Goal: Task Accomplishment & Management: Complete application form

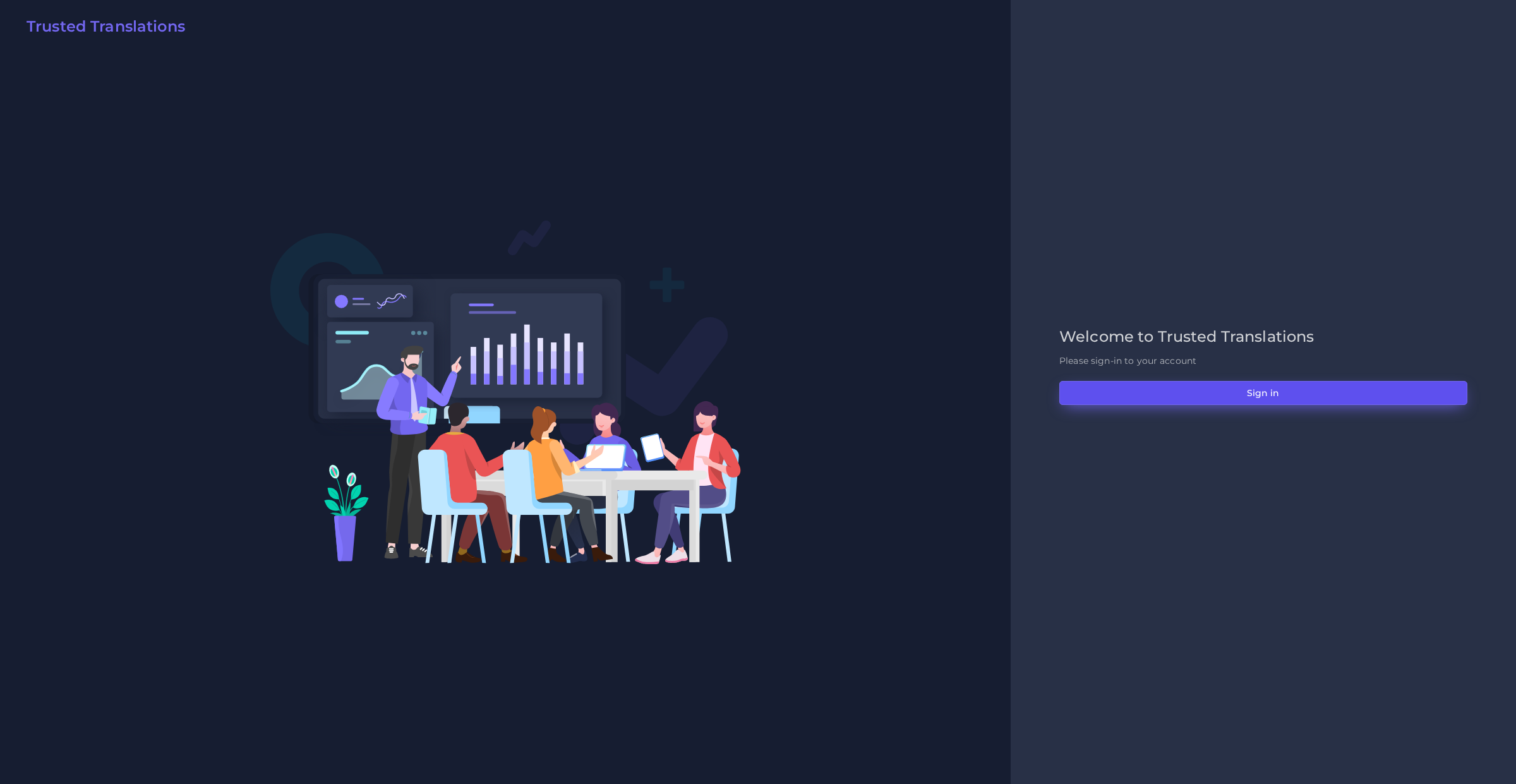
click at [1125, 388] on button "Sign in" at bounding box center [1263, 393] width 408 height 24
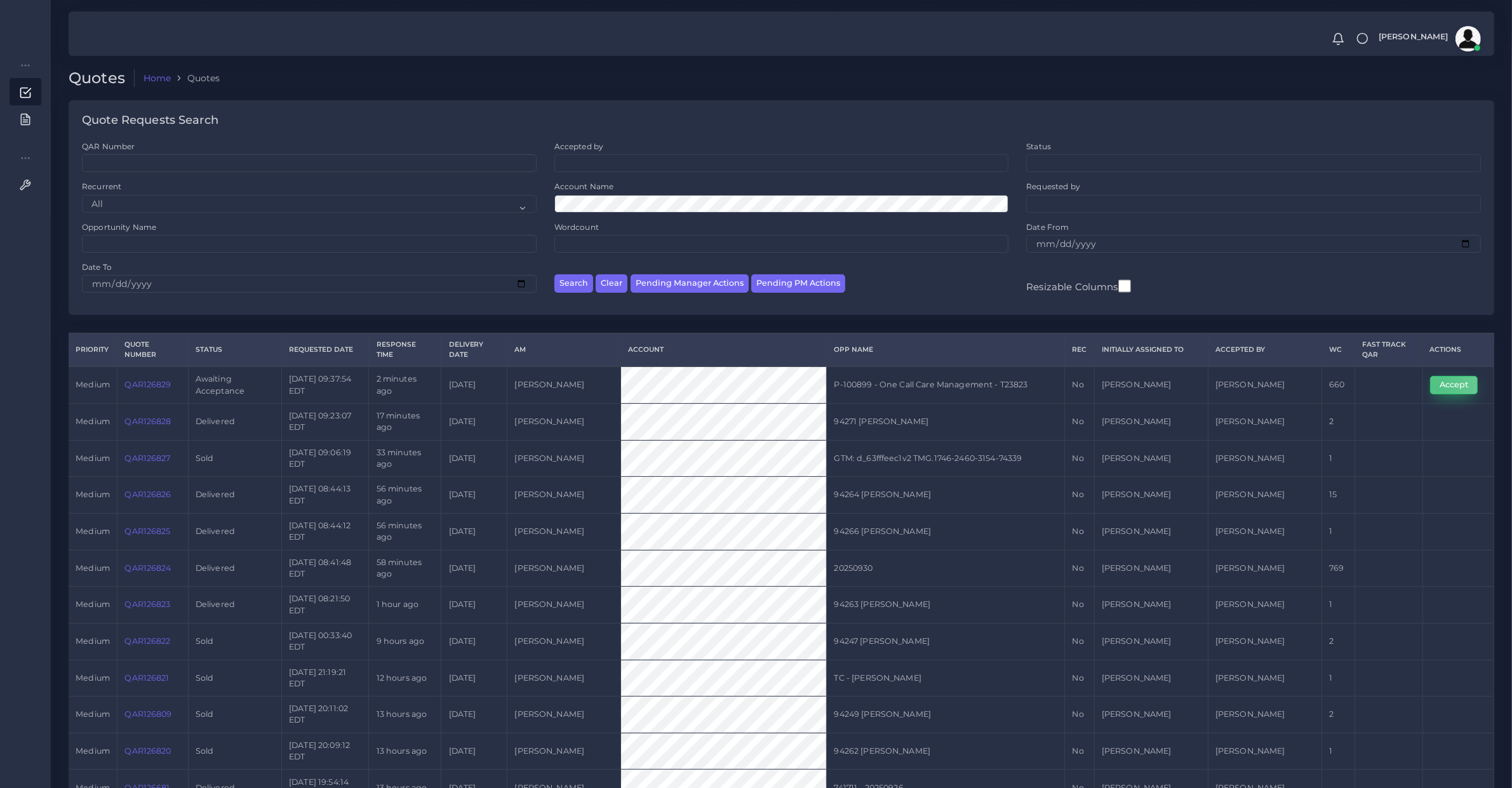
click at [1437, 386] on button "Accept" at bounding box center [1454, 385] width 48 height 18
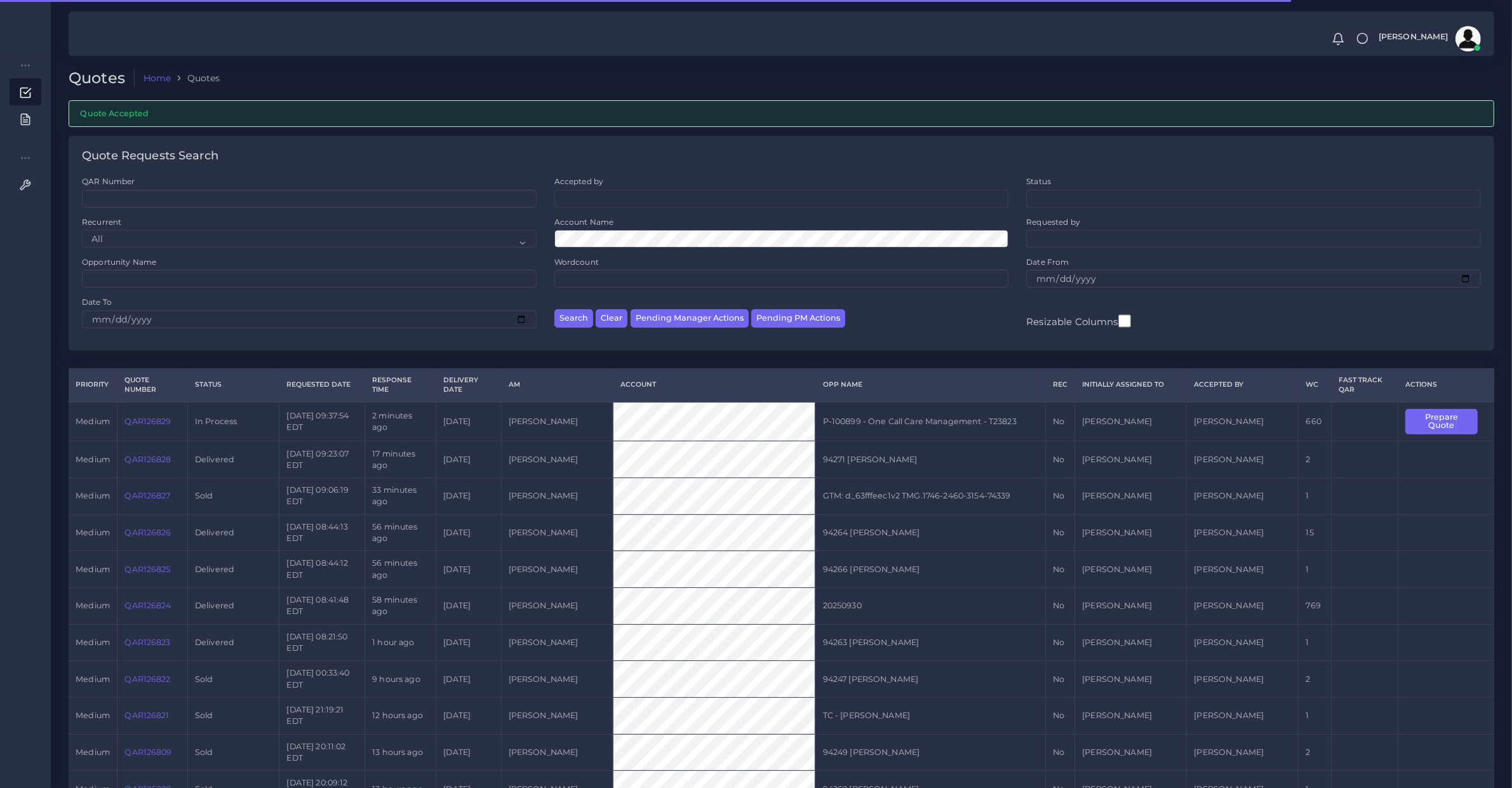
click at [144, 433] on td "QAR126829" at bounding box center [152, 421] width 70 height 40
copy link "QAR126829"
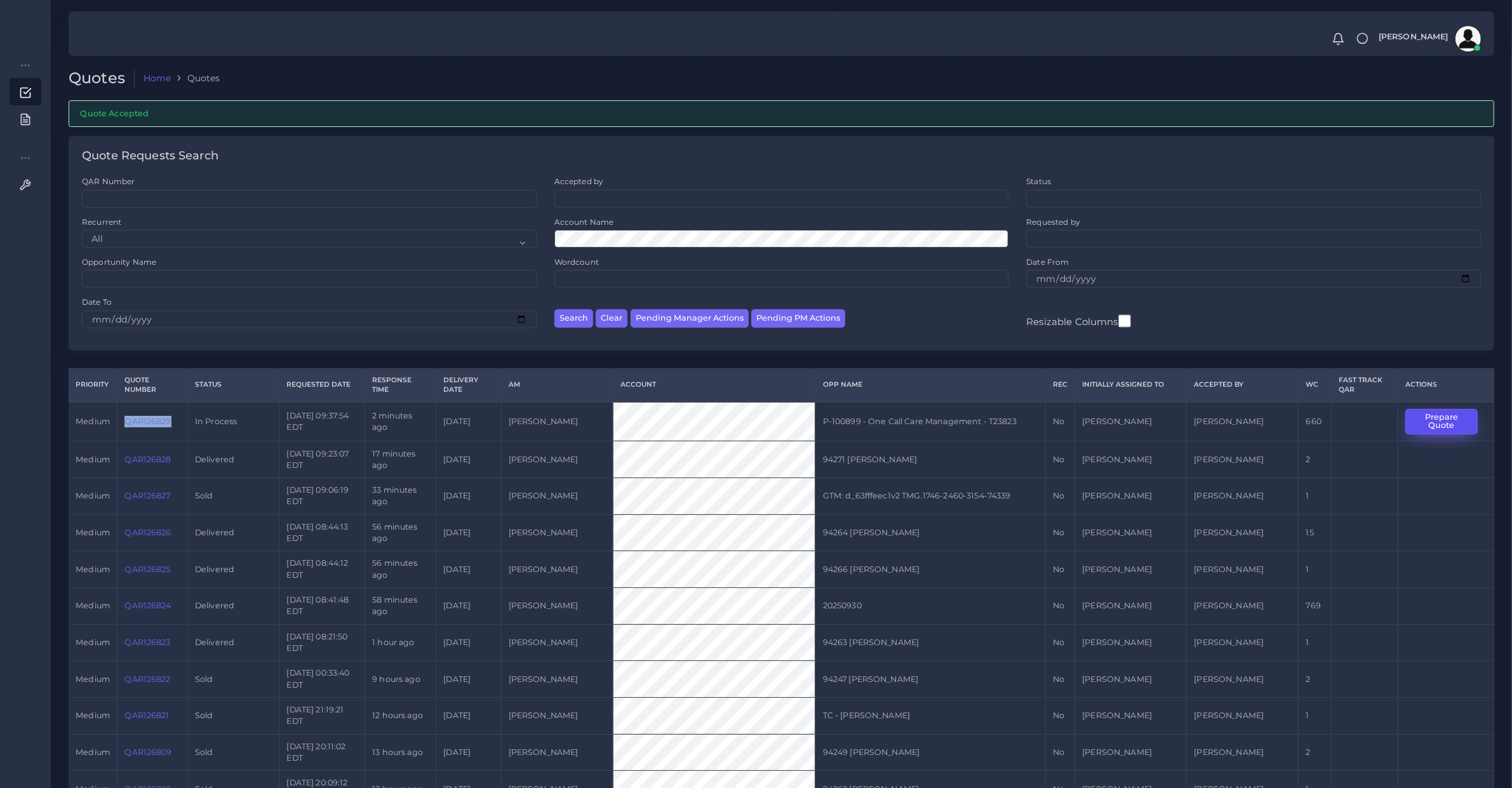
click at [1466, 422] on button "Prepare Quote" at bounding box center [1442, 422] width 73 height 26
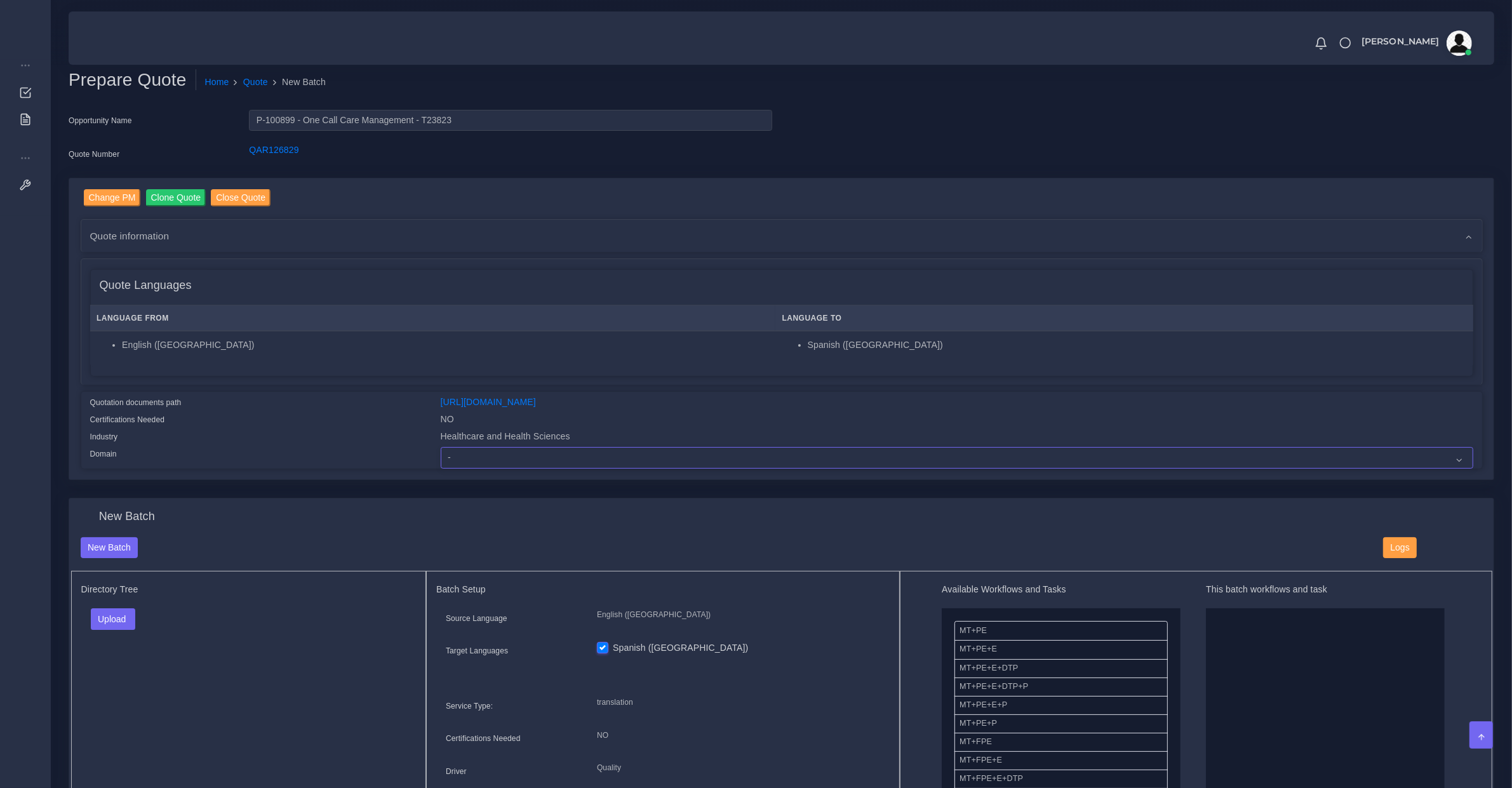
click at [500, 456] on select "- Advertising and Media Agriculture, Forestry and Fishing Architecture, Buildin…" at bounding box center [957, 457] width 1033 height 22
select select "Healthcare and Health Sciences"
click at [441, 447] on select "- Advertising and Media Agriculture, Forestry and Fishing Architecture, Buildin…" at bounding box center [957, 457] width 1033 height 22
drag, startPoint x: 118, startPoint y: 620, endPoint x: 119, endPoint y: 640, distance: 20.0
click at [118, 619] on button "Upload" at bounding box center [113, 618] width 45 height 22
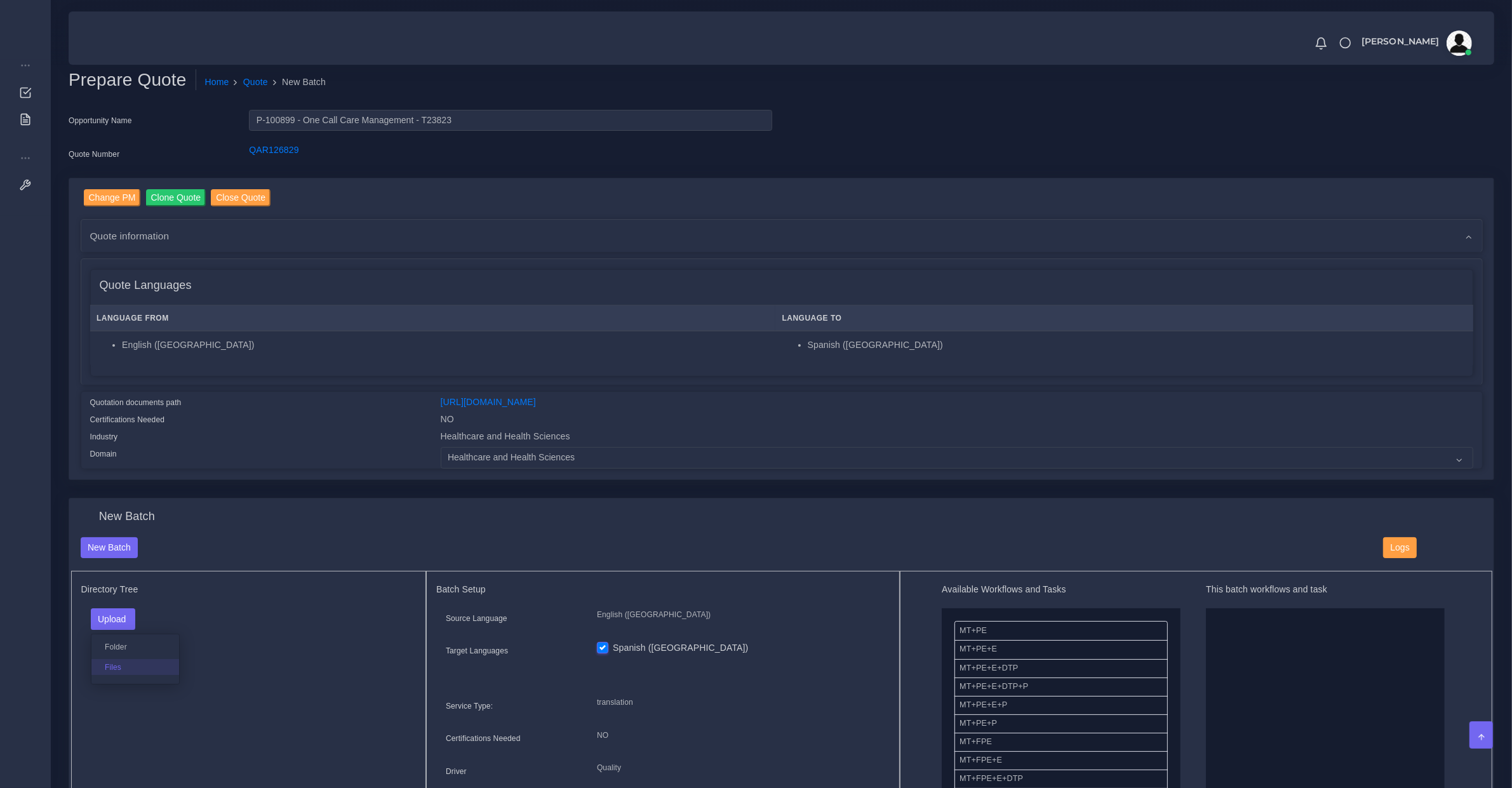
click at [117, 659] on label "Files" at bounding box center [135, 667] width 87 height 16
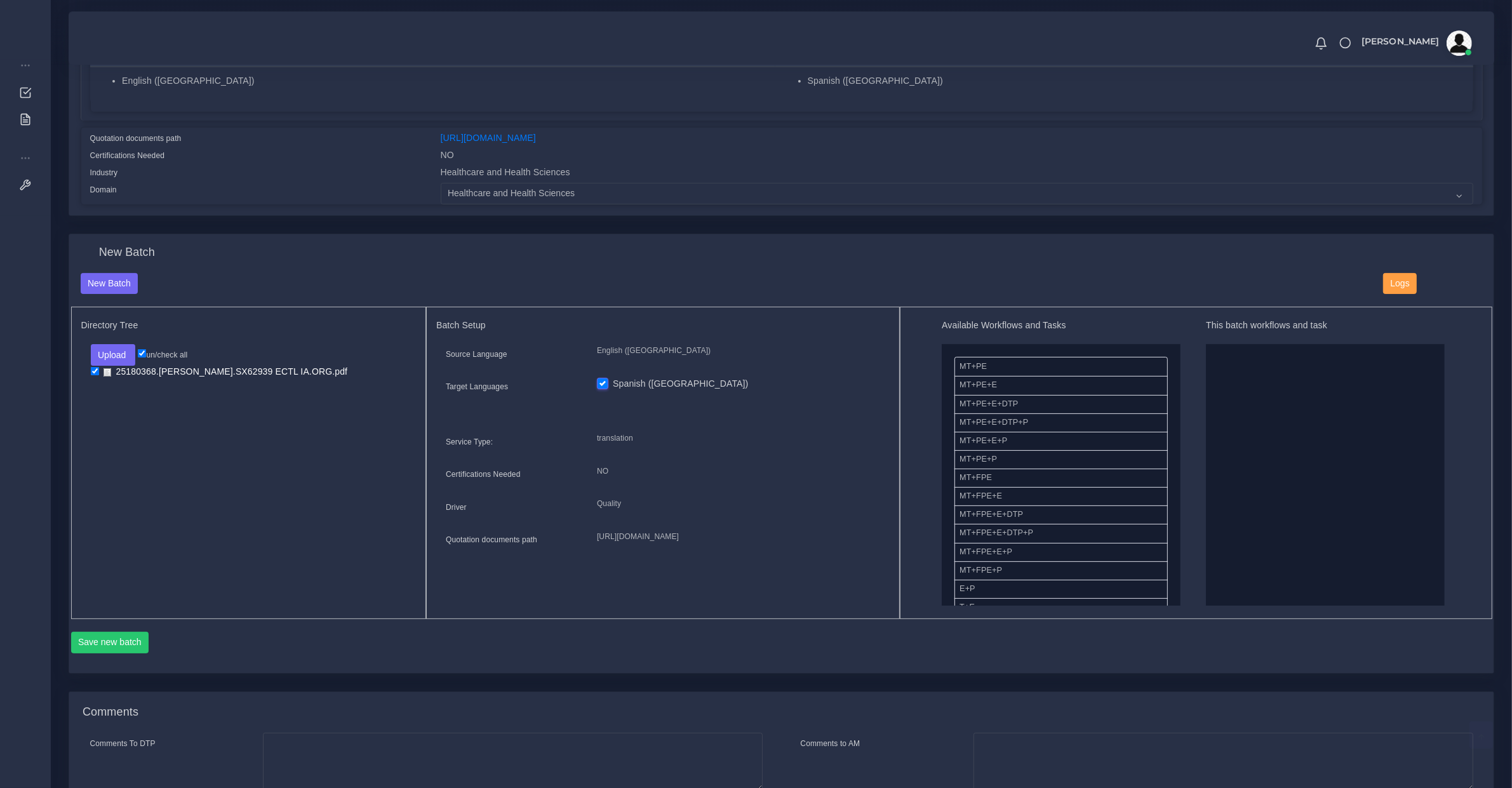
scroll to position [264, 0]
drag, startPoint x: 1005, startPoint y: 381, endPoint x: 1416, endPoint y: 465, distance: 419.5
drag, startPoint x: 1001, startPoint y: 415, endPoint x: 1271, endPoint y: 344, distance: 279.2
click at [115, 637] on button "Save new batch" at bounding box center [110, 642] width 78 height 22
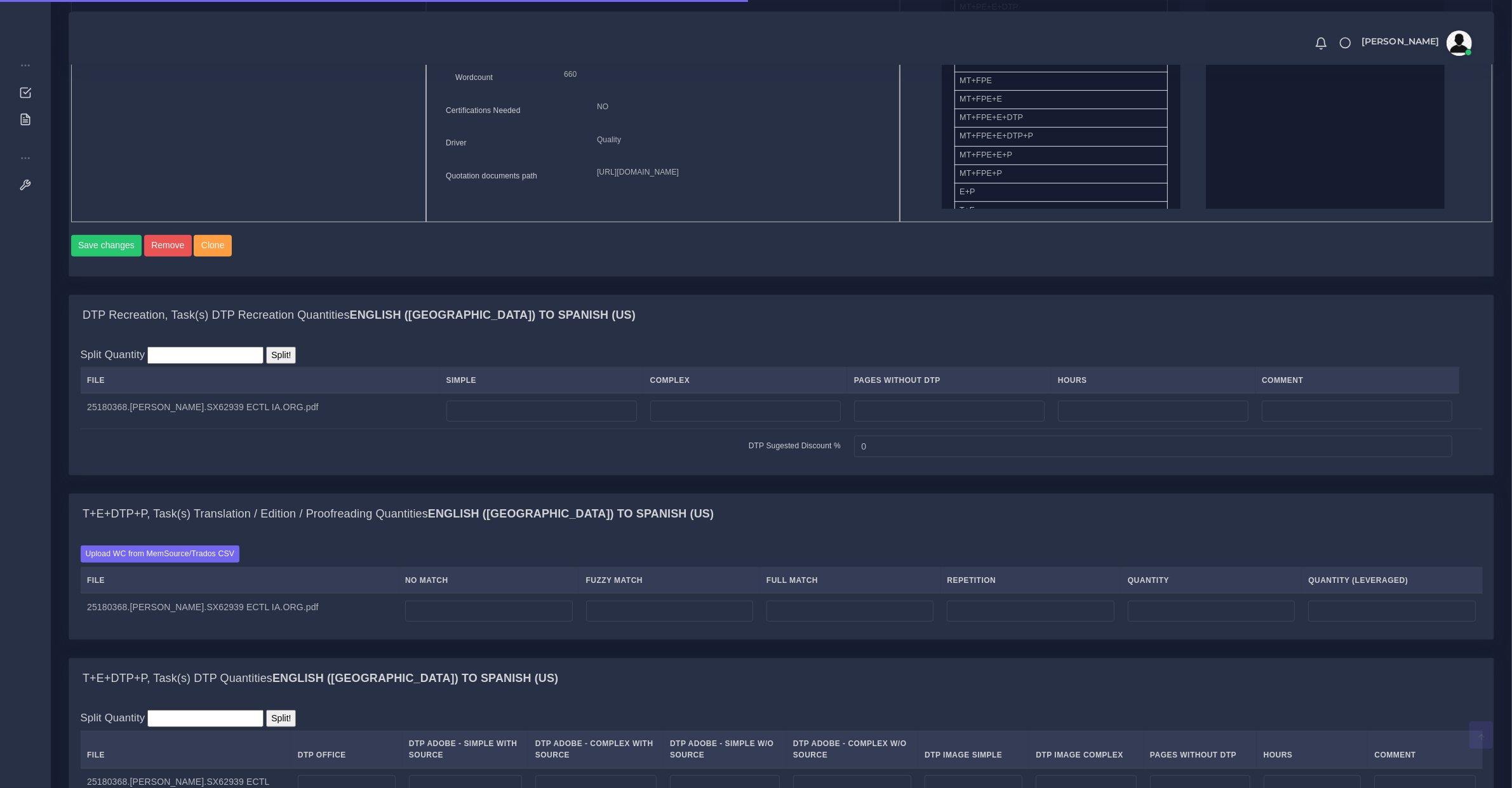
scroll to position [529, 0]
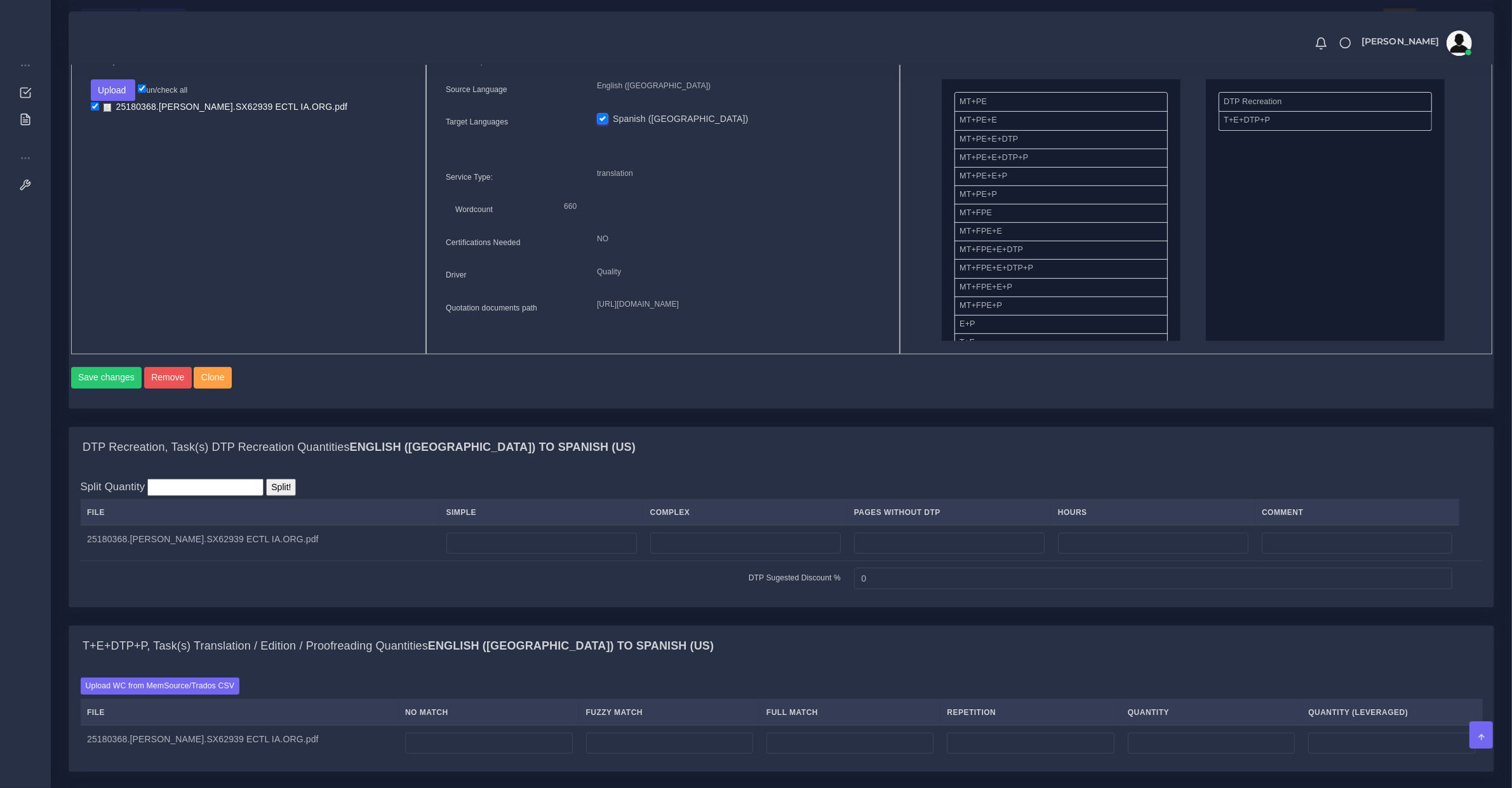
click at [469, 537] on td at bounding box center [542, 543] width 204 height 36
drag, startPoint x: 472, startPoint y: 548, endPoint x: 479, endPoint y: 560, distance: 13.9
click at [475, 549] on input "number" at bounding box center [542, 543] width 191 height 22
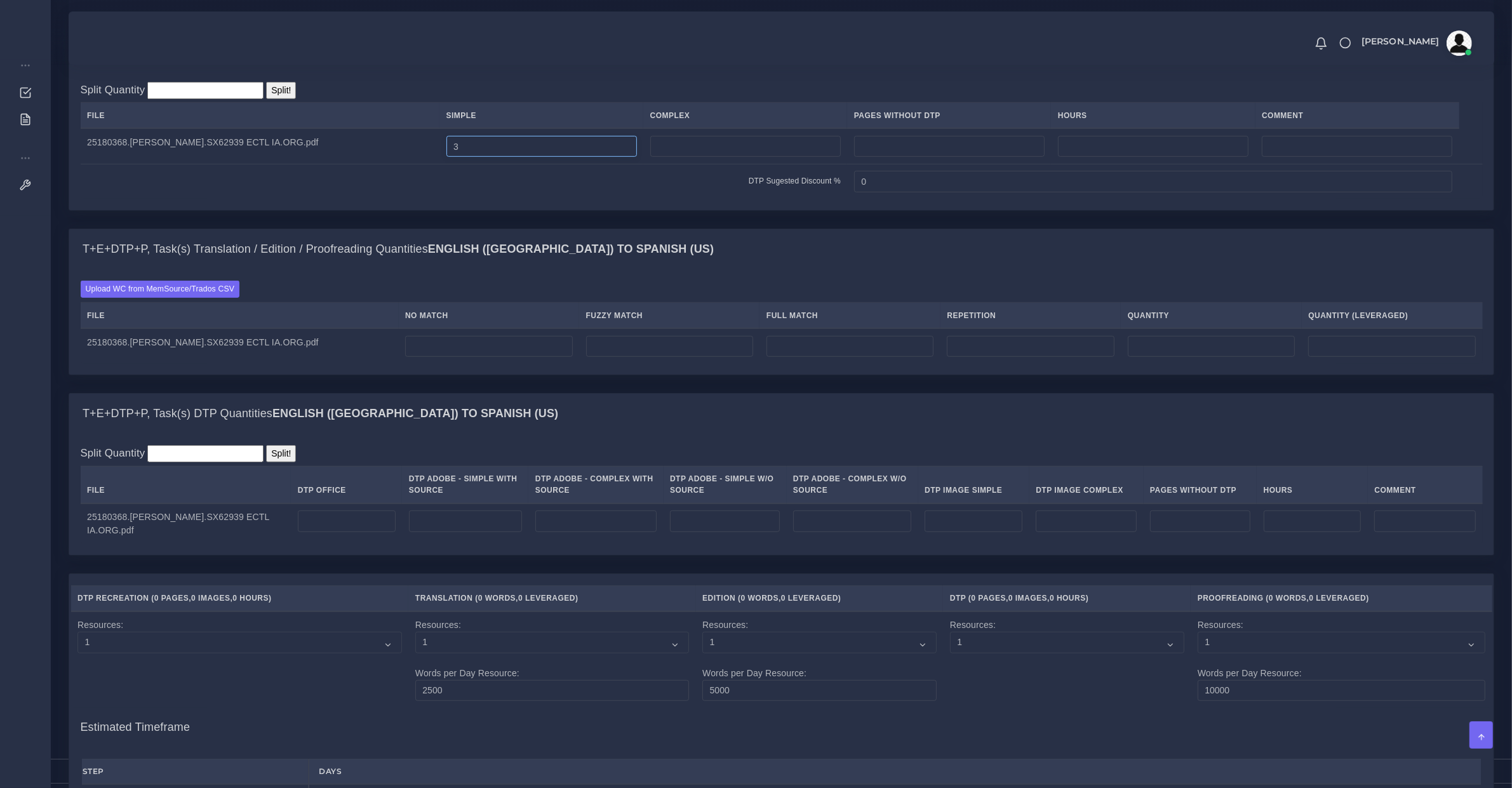
type input "3"
click at [300, 532] on input "number" at bounding box center [346, 520] width 98 height 22
type input "3"
click at [432, 354] on input "number" at bounding box center [488, 346] width 167 height 22
type input "269"
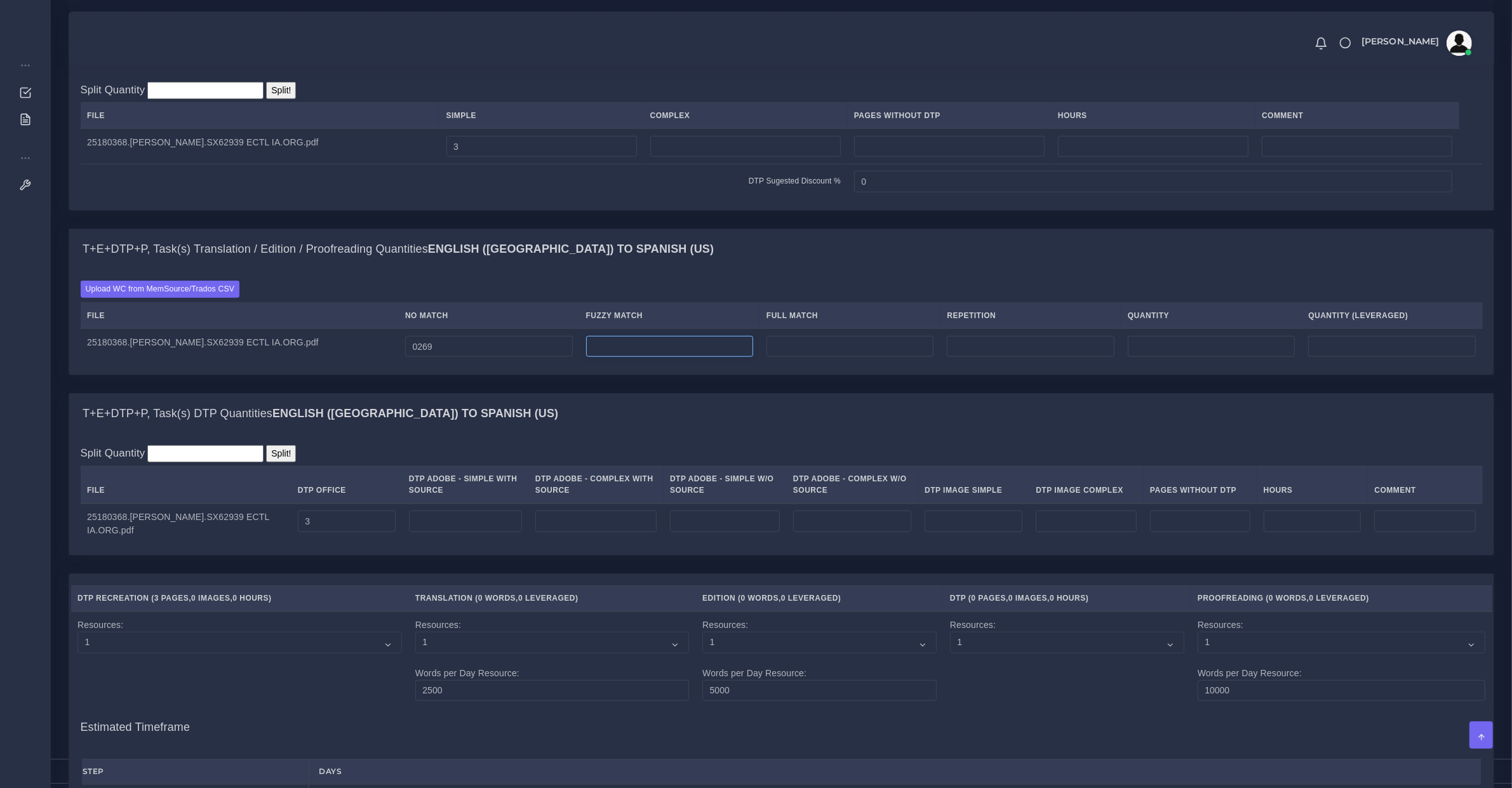
type input "269"
type input "274"
type input "543"
type input "406"
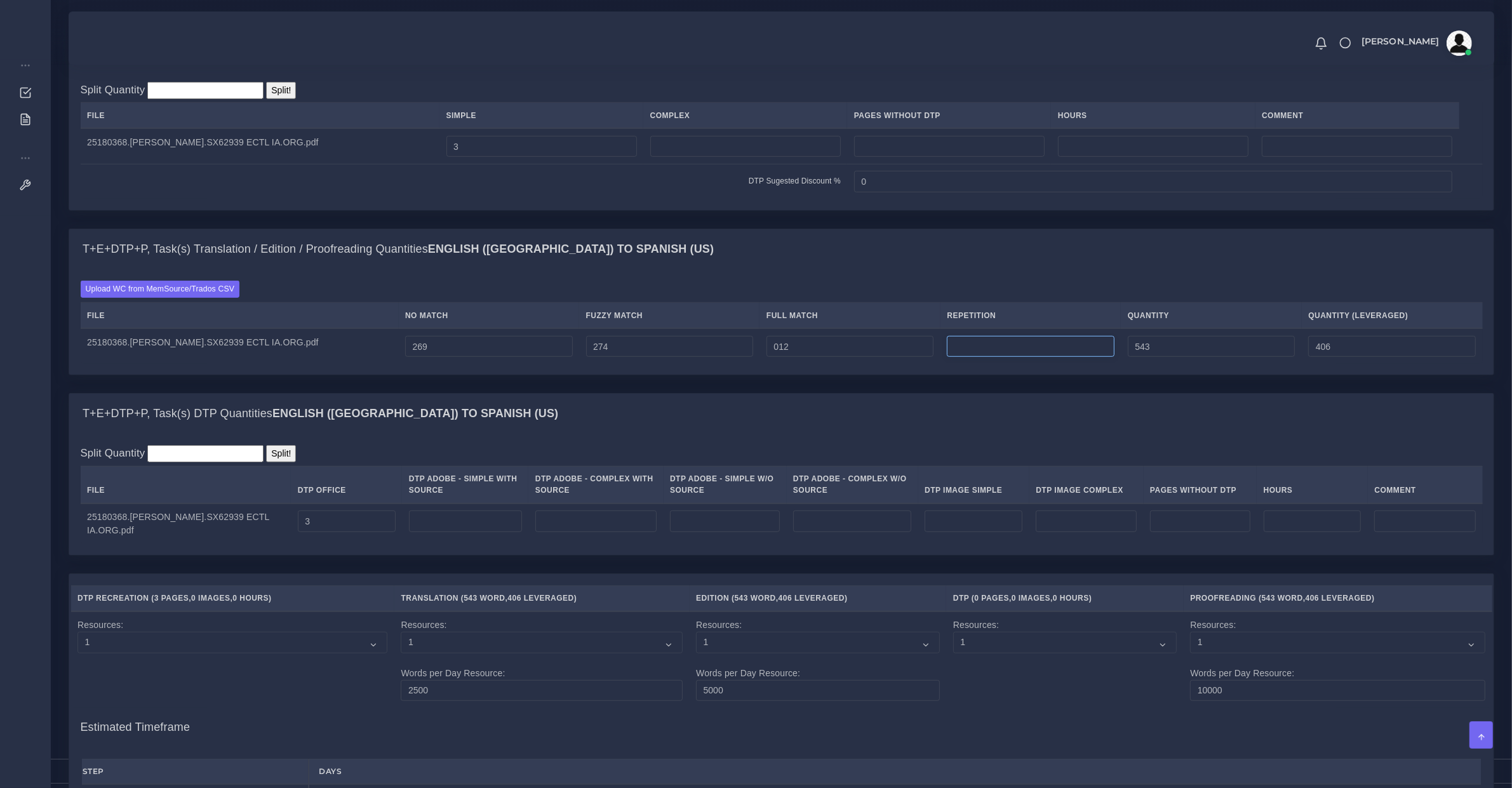
type input "12"
type input "555"
type input "409"
type input "10"
type input "565"
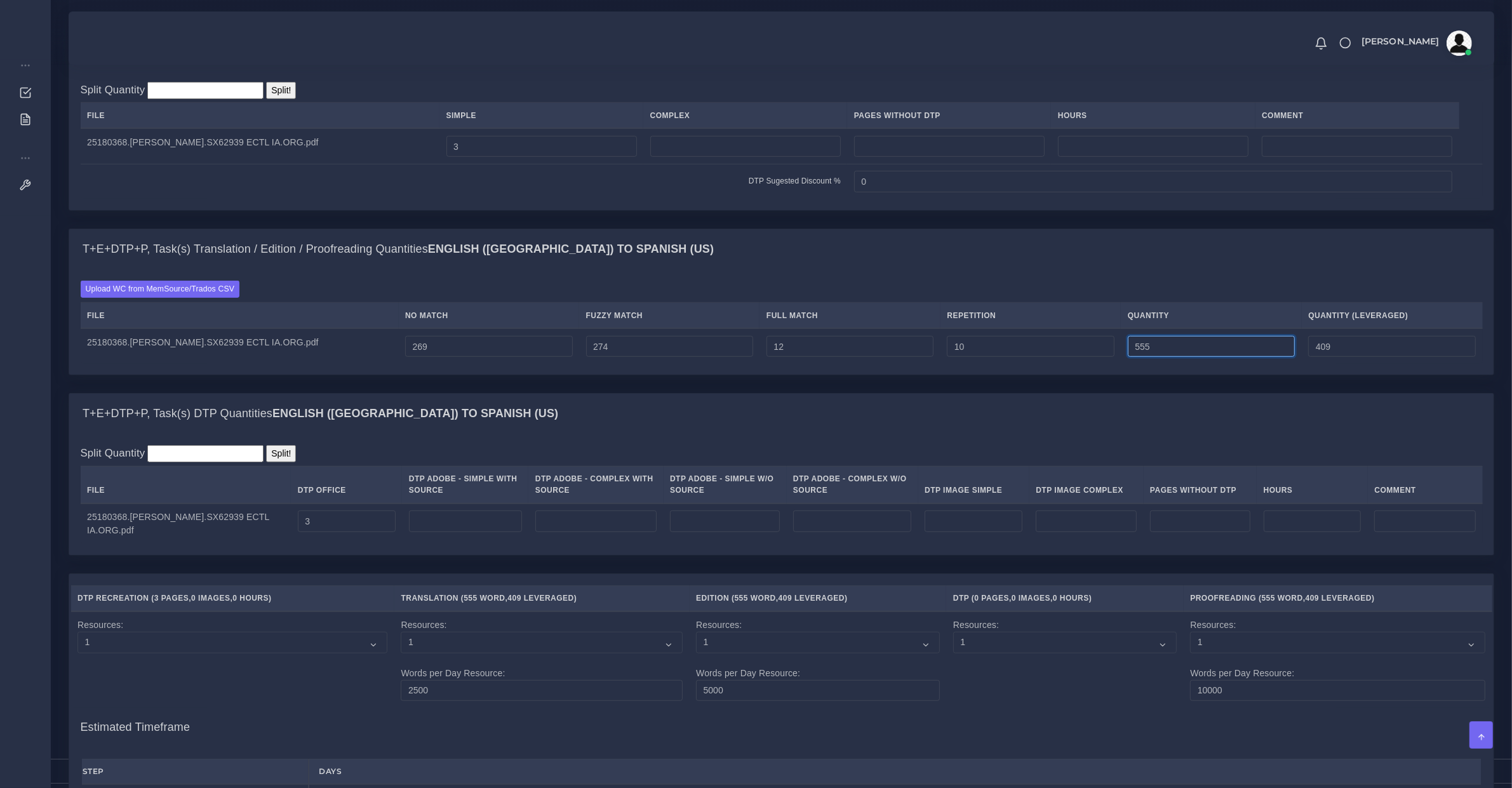
type input "411"
drag, startPoint x: 410, startPoint y: 356, endPoint x: 401, endPoint y: 360, distance: 9.8
click at [405, 357] on input "269" at bounding box center [488, 346] width 167 height 22
type input "364"
type input "660"
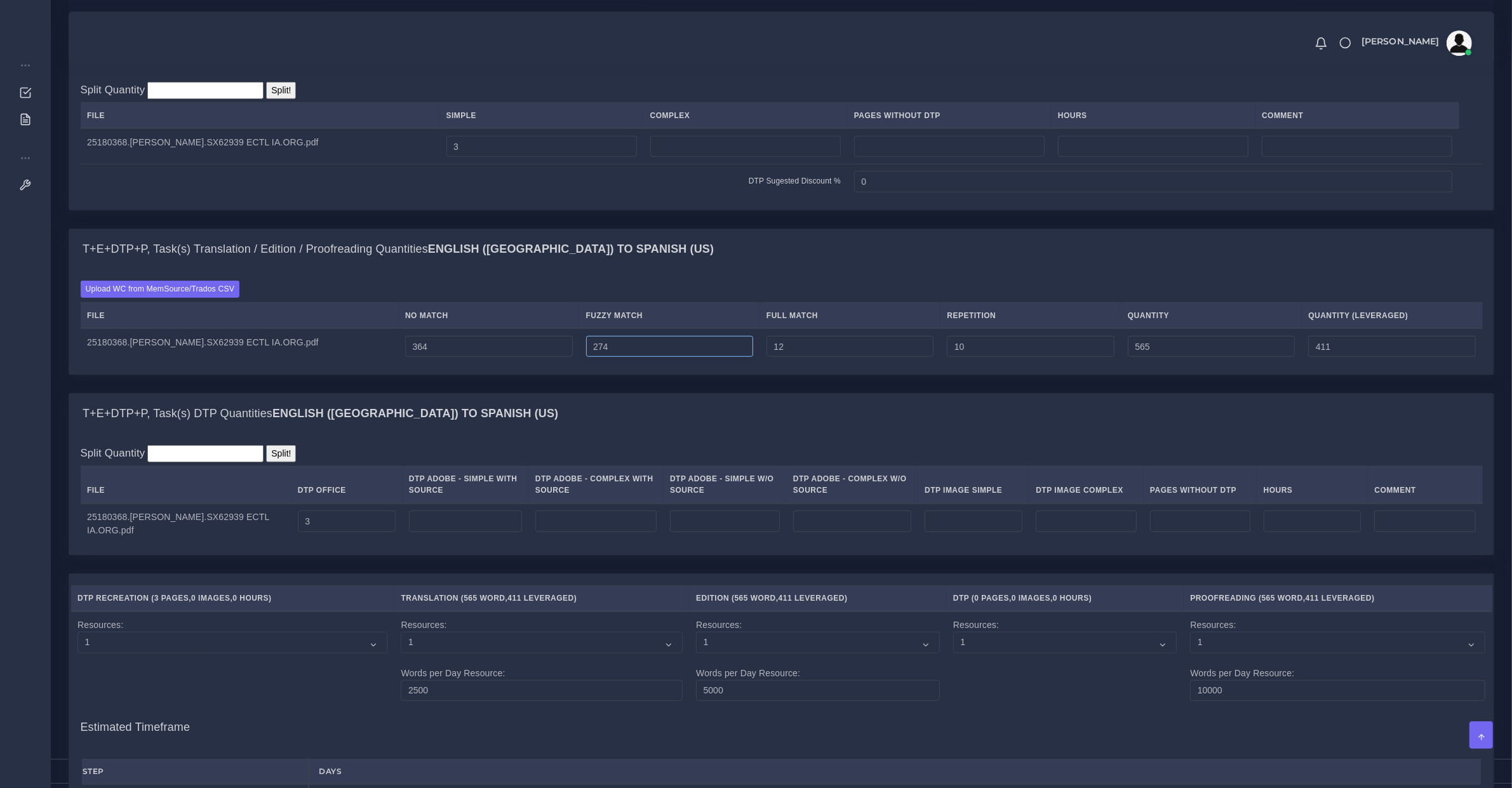
type input "506"
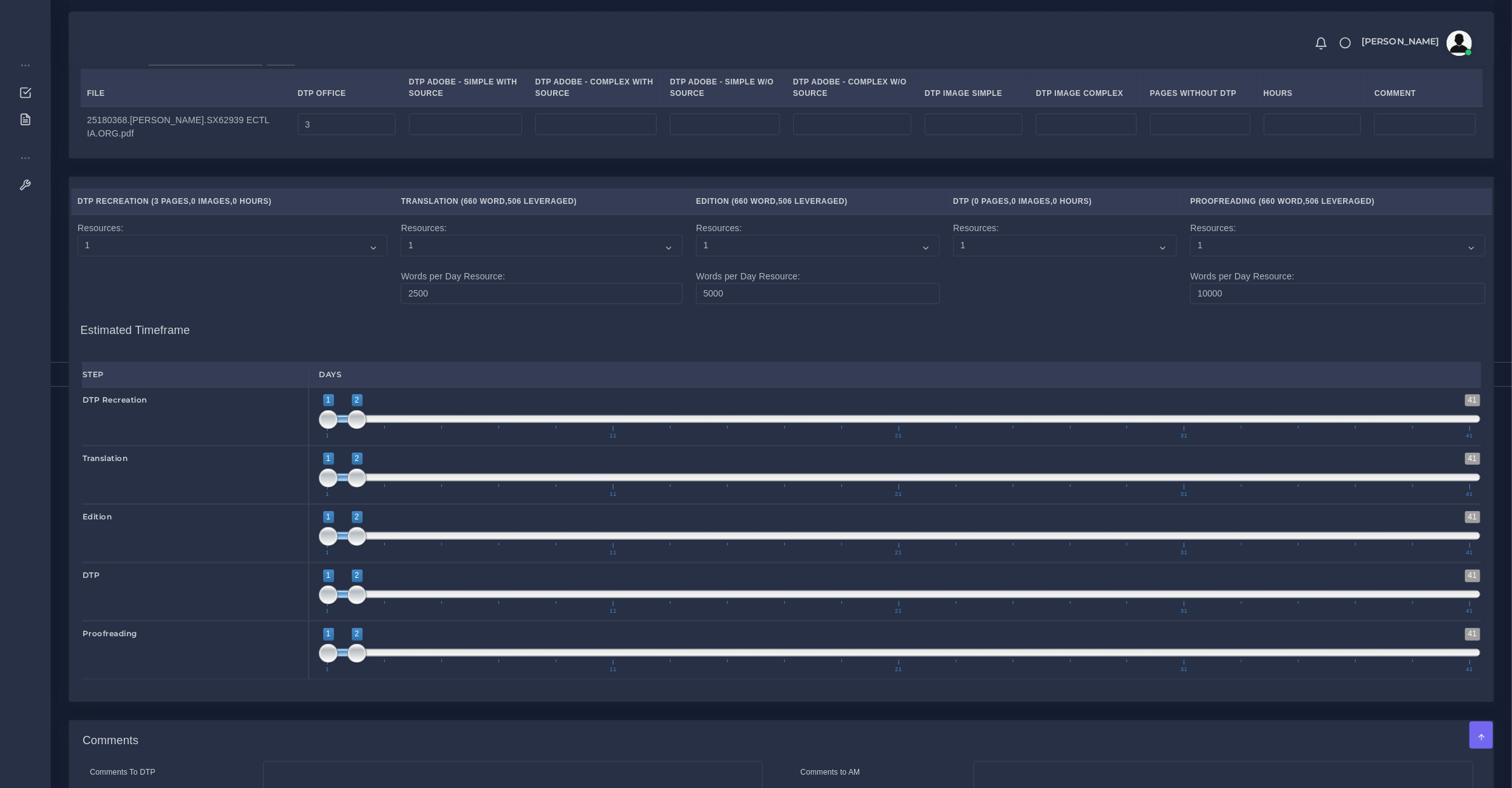
scroll to position [1552, 0]
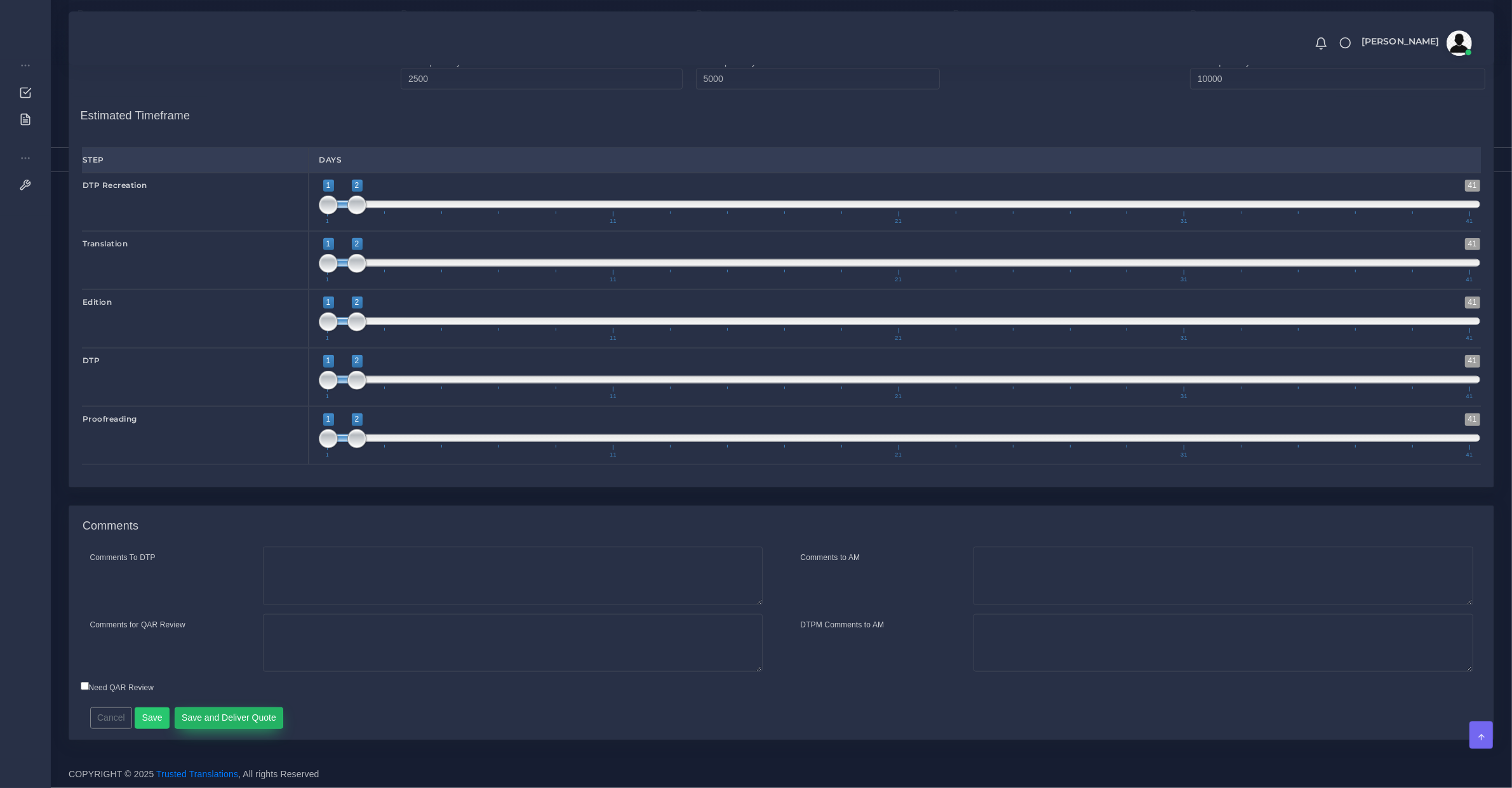
click at [227, 714] on button "Save and Deliver Quote" at bounding box center [229, 718] width 109 height 22
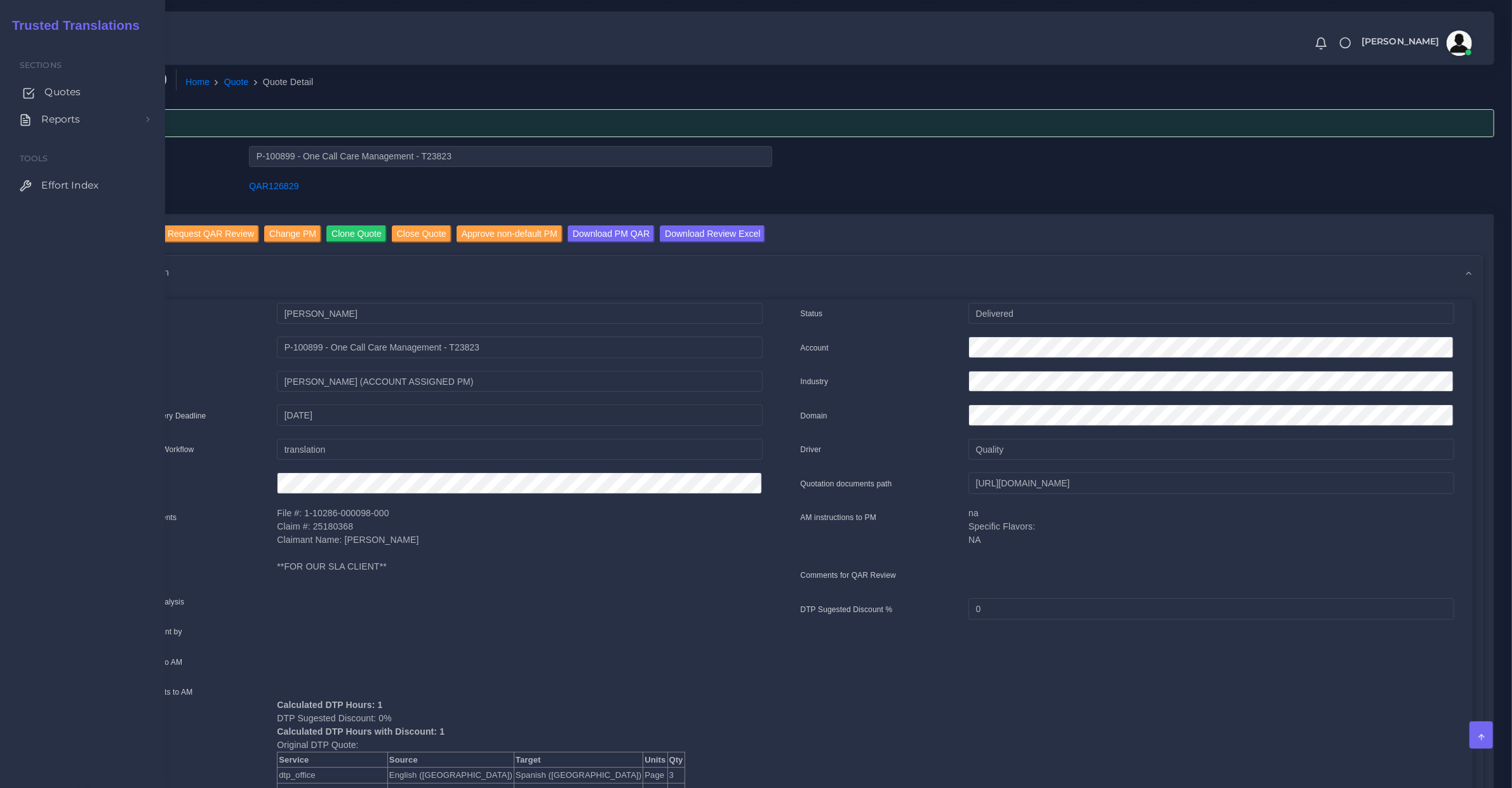
click at [54, 99] on span "Quotes" at bounding box center [62, 91] width 36 height 14
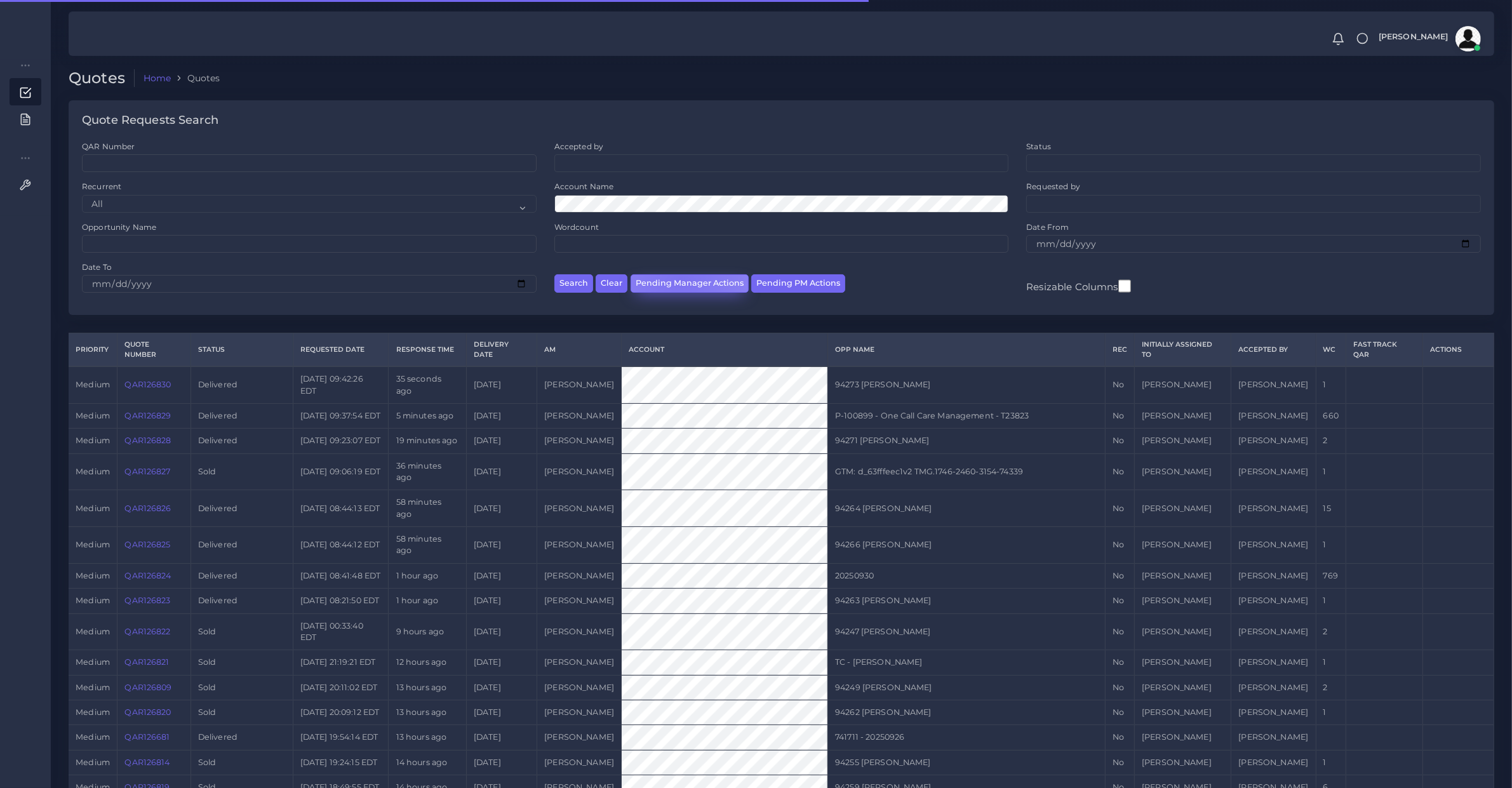
click at [679, 280] on button "Pending Manager Actions" at bounding box center [690, 283] width 118 height 19
select select "awaiting_manager_initial_review"
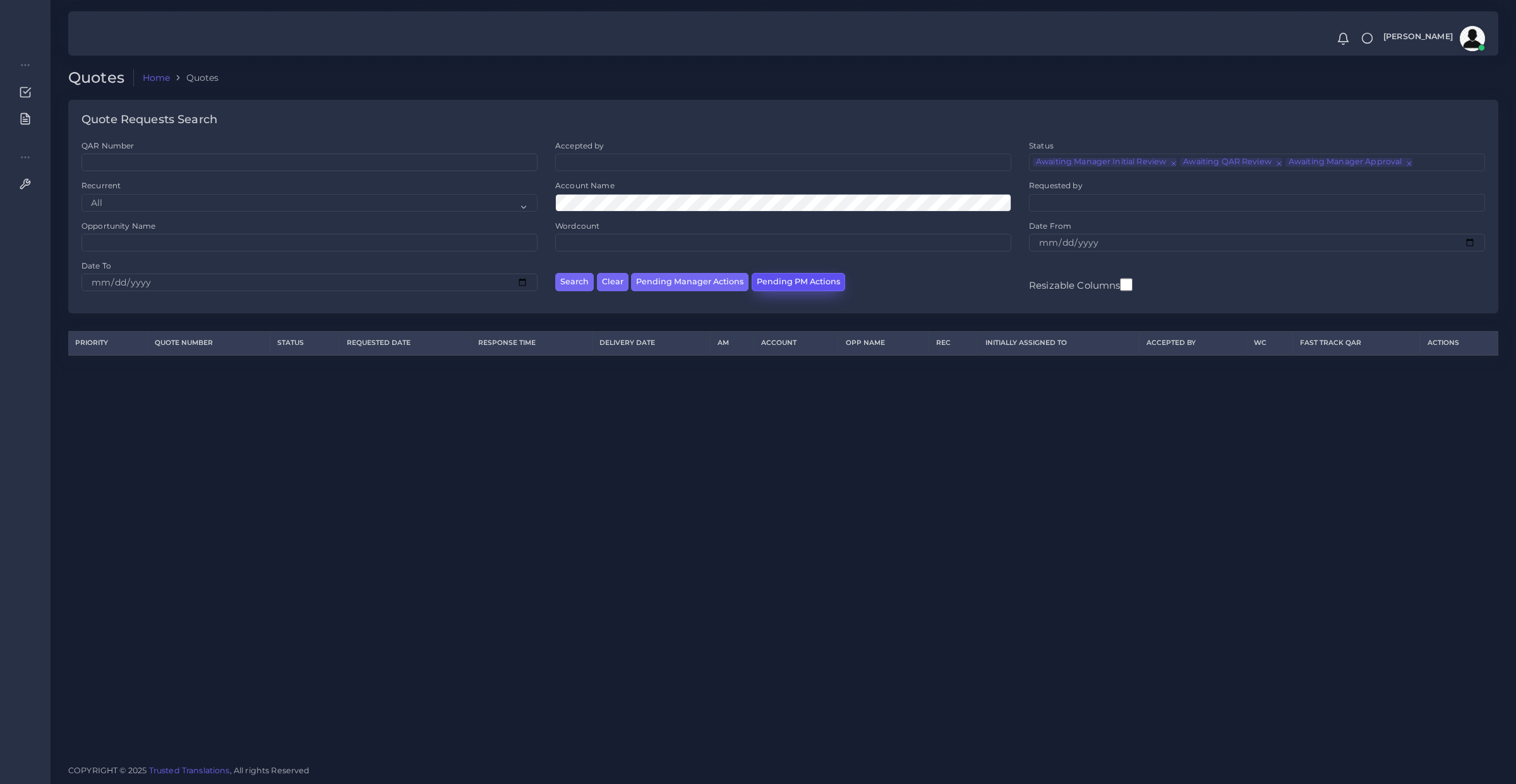
click at [778, 282] on button "Pending PM Actions" at bounding box center [799, 281] width 93 height 18
select select "awaiting_acceptance"
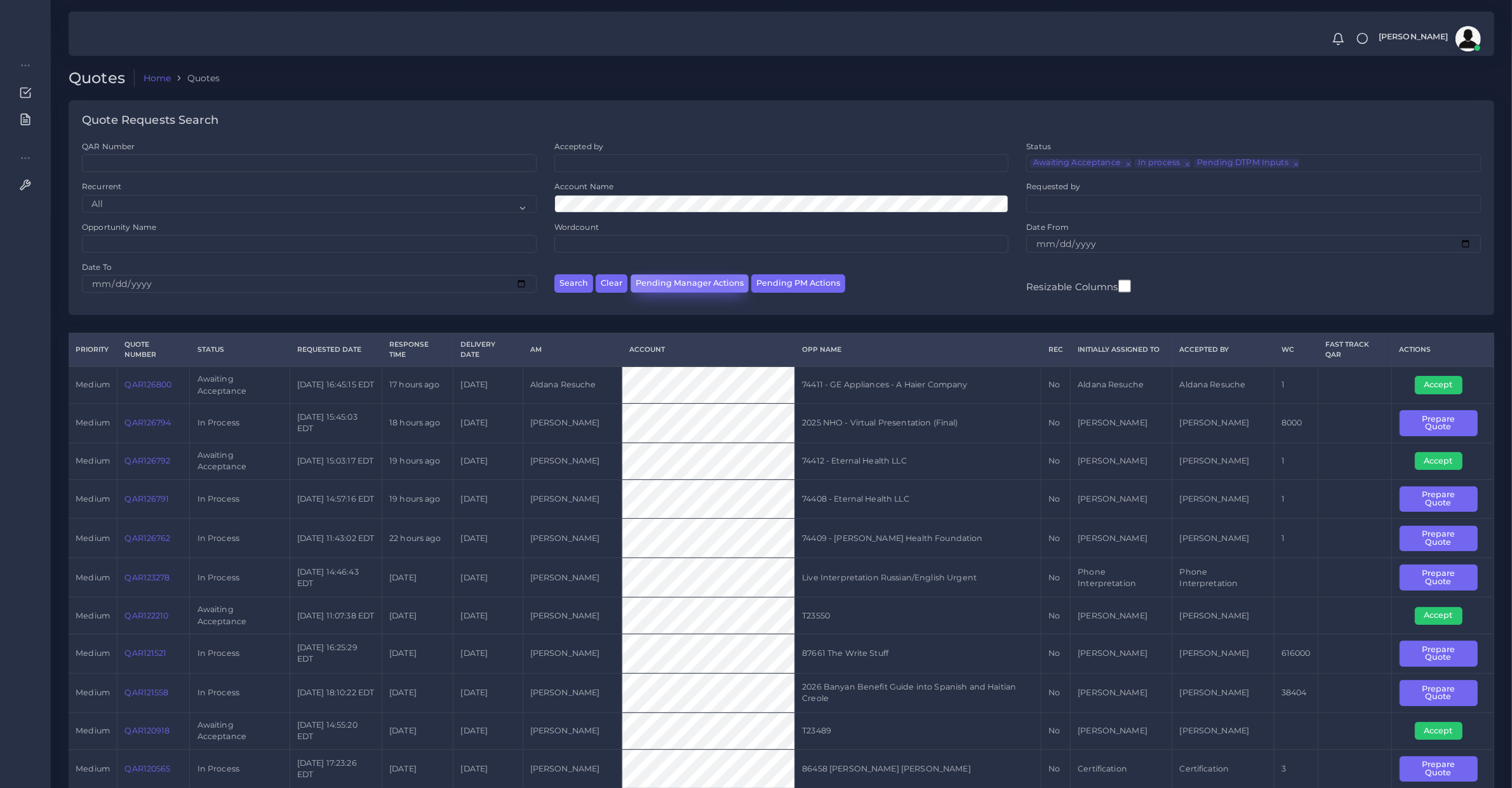
click at [716, 284] on button "Pending Manager Actions" at bounding box center [690, 283] width 118 height 19
select select "awaiting_manager_initial_review"
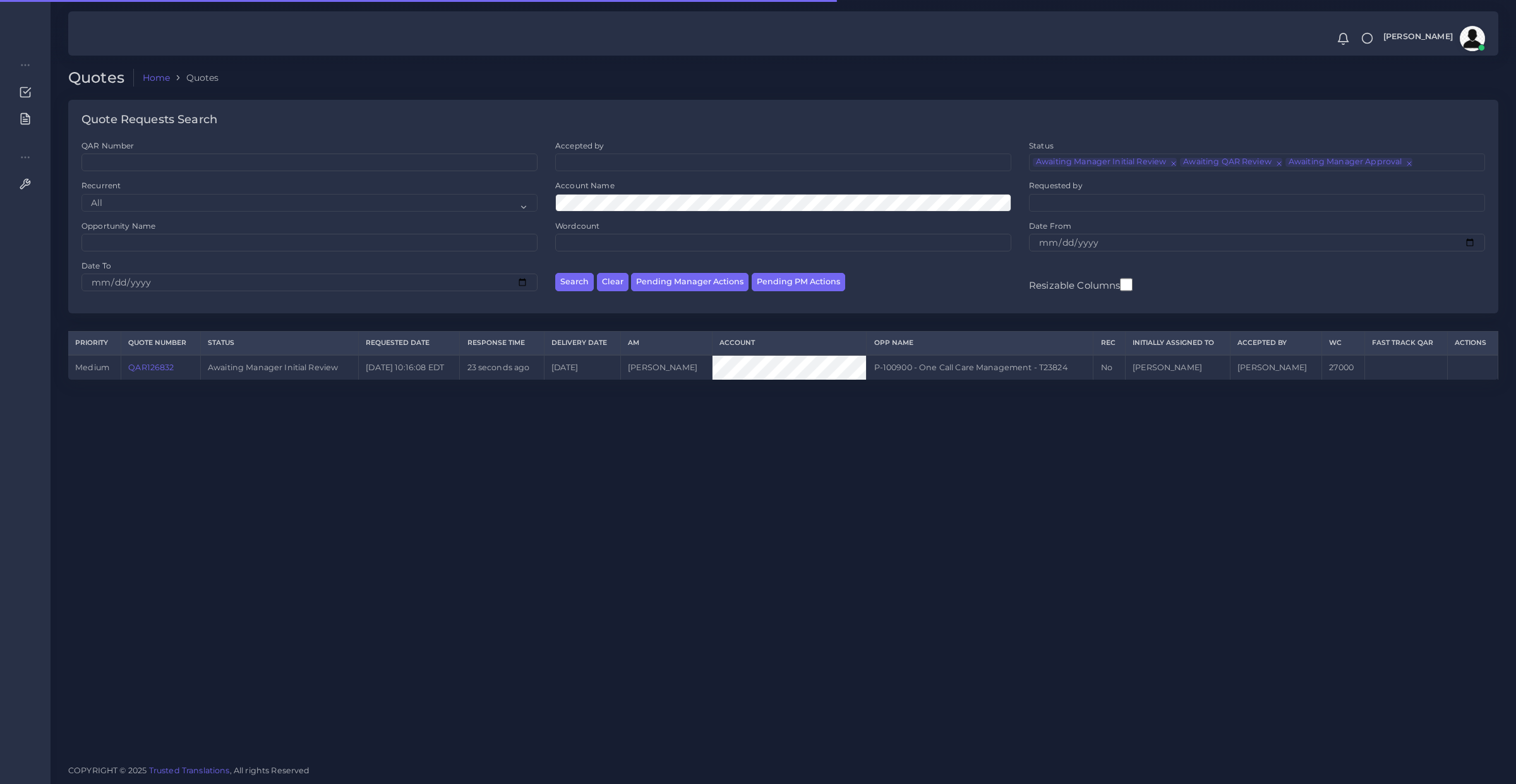
click at [155, 365] on link "QAR126832" at bounding box center [150, 367] width 46 height 10
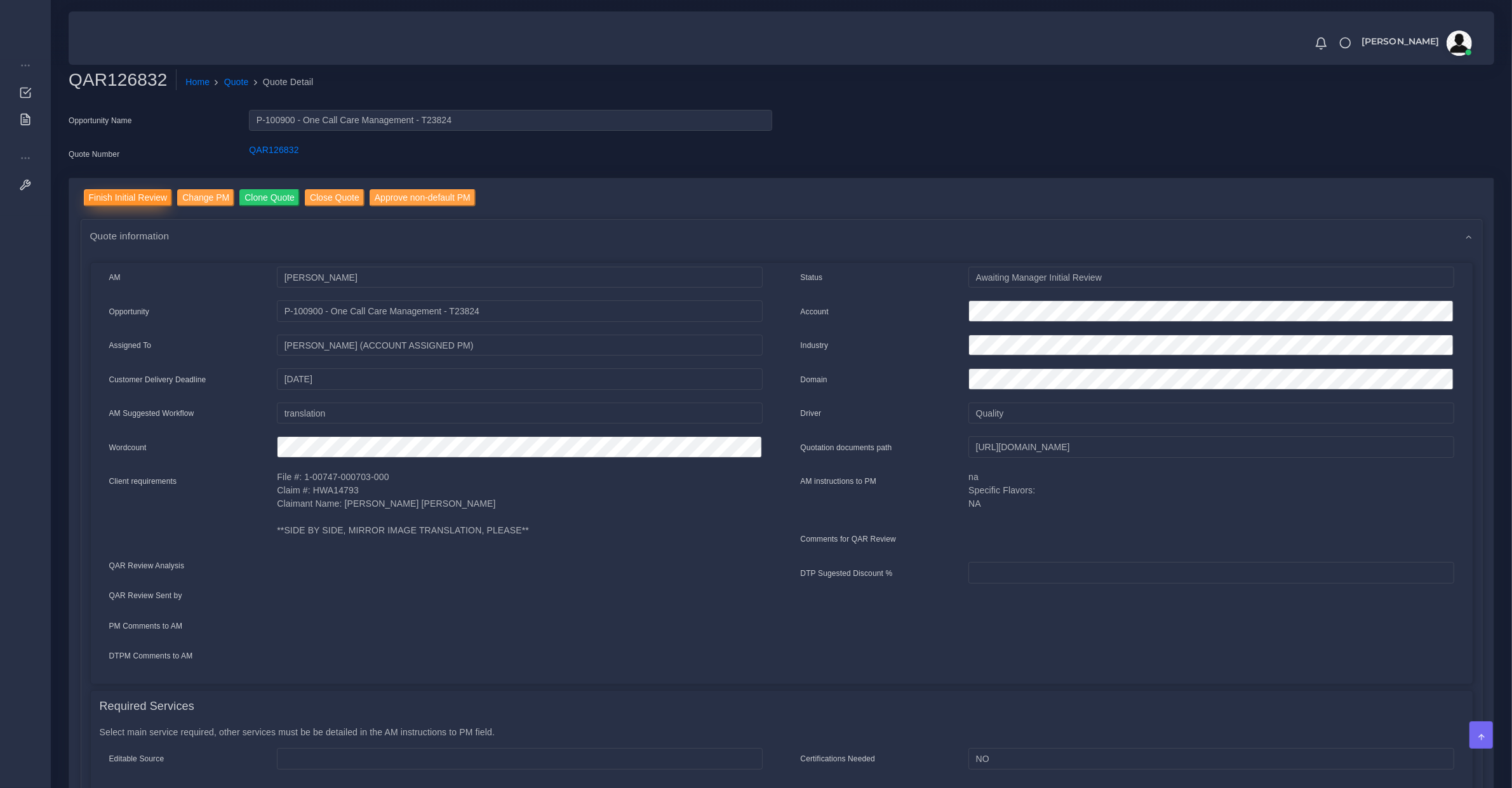
click at [141, 200] on input "Finish Initial Review" at bounding box center [129, 197] width 89 height 17
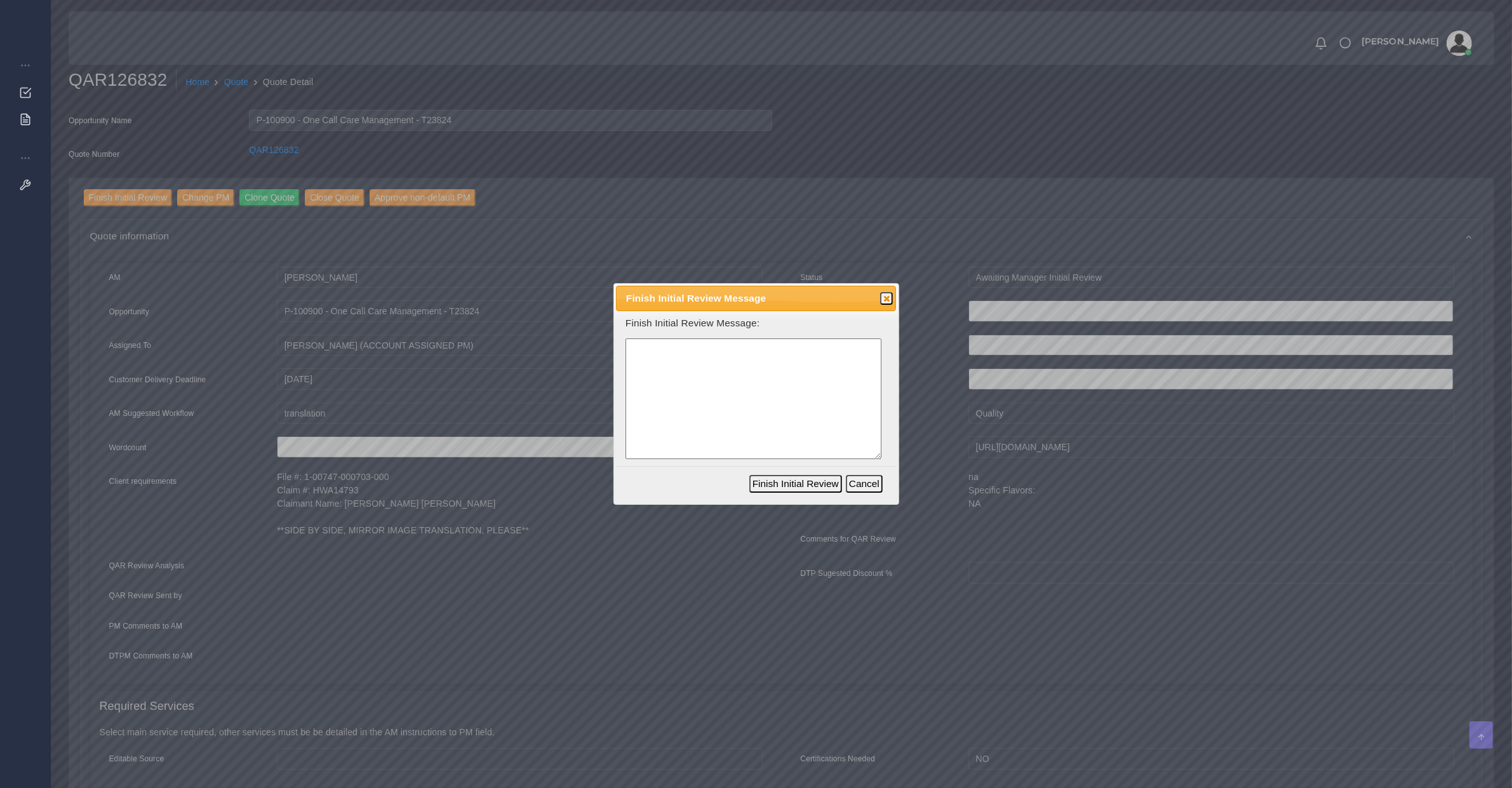
click at [723, 392] on textarea at bounding box center [754, 399] width 256 height 121
type textarea "Regular"
click at [770, 390] on textarea "Scanned PDF" at bounding box center [754, 399] width 256 height 121
type textarea "Scanned PDF, regular scope for OC. Large file"
click at [756, 480] on button "Finish Initial Review" at bounding box center [796, 483] width 93 height 18
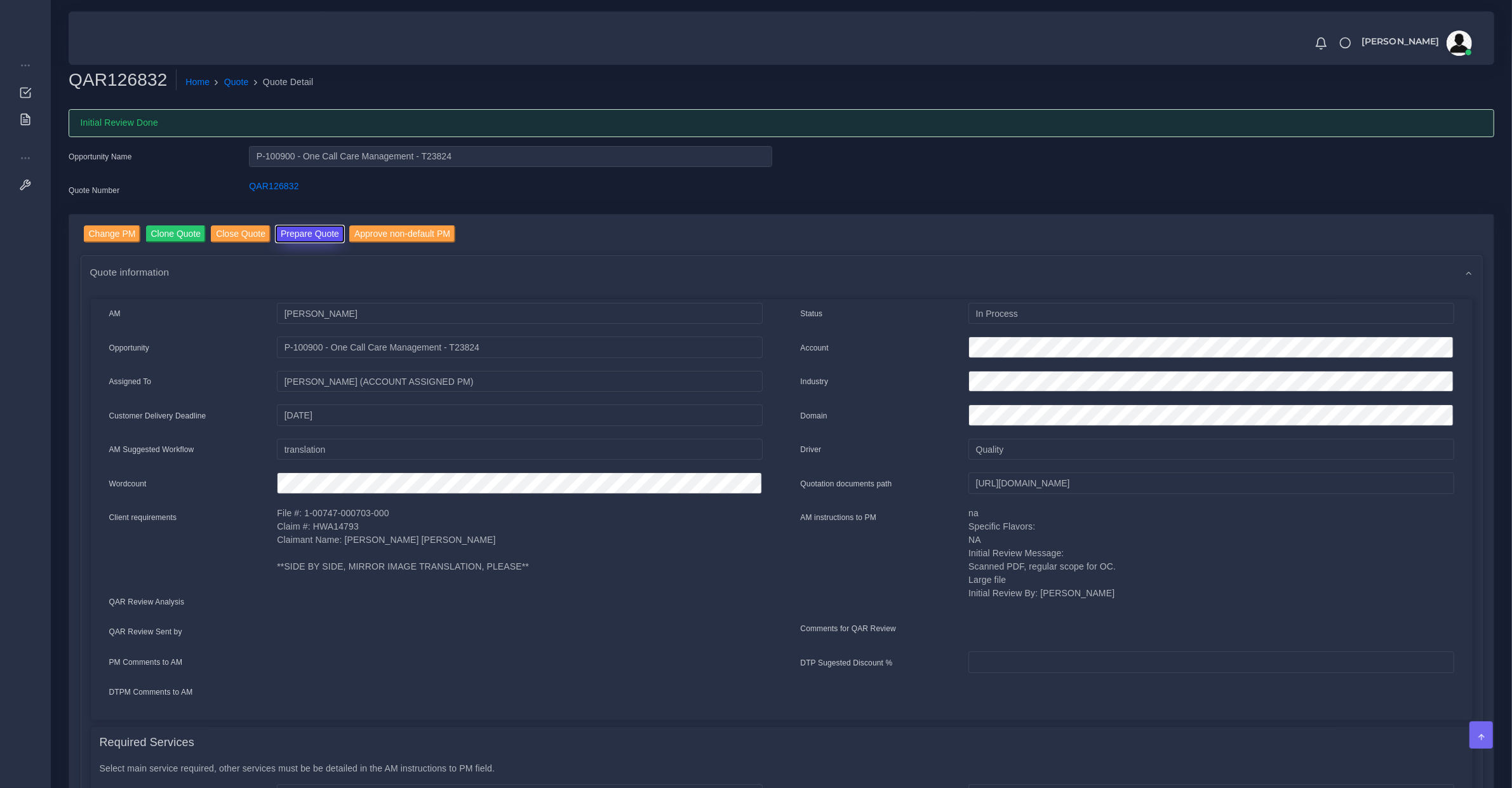
click at [315, 240] on button "Prepare Quote" at bounding box center [310, 234] width 69 height 17
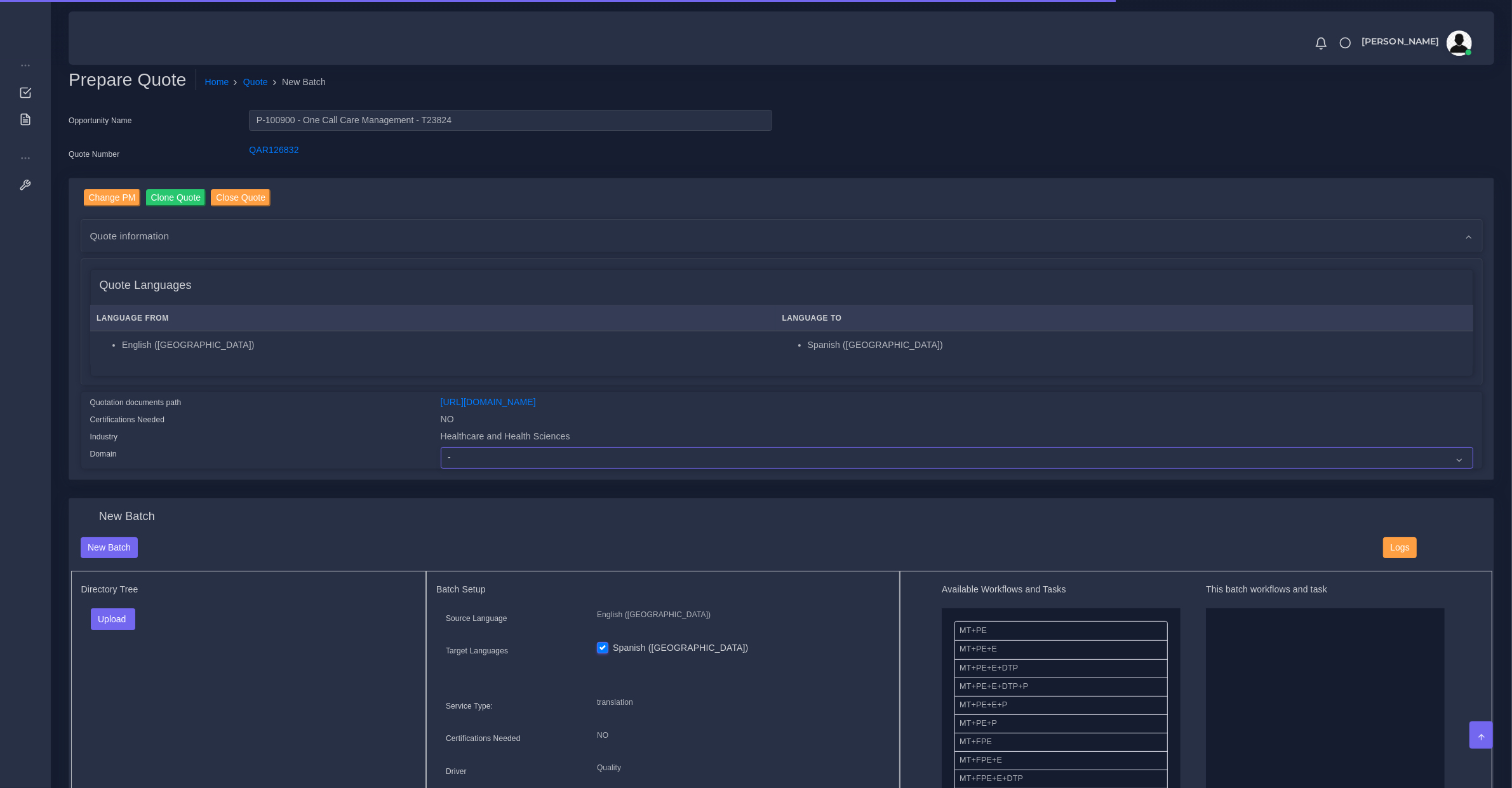
click at [501, 464] on select "- Advertising and Media Agriculture, Forestry and Fishing Architecture, Buildin…" at bounding box center [957, 457] width 1033 height 22
click at [441, 447] on select "- Advertising and Media Agriculture, Forestry and Fishing Architecture, Buildin…" at bounding box center [957, 457] width 1033 height 22
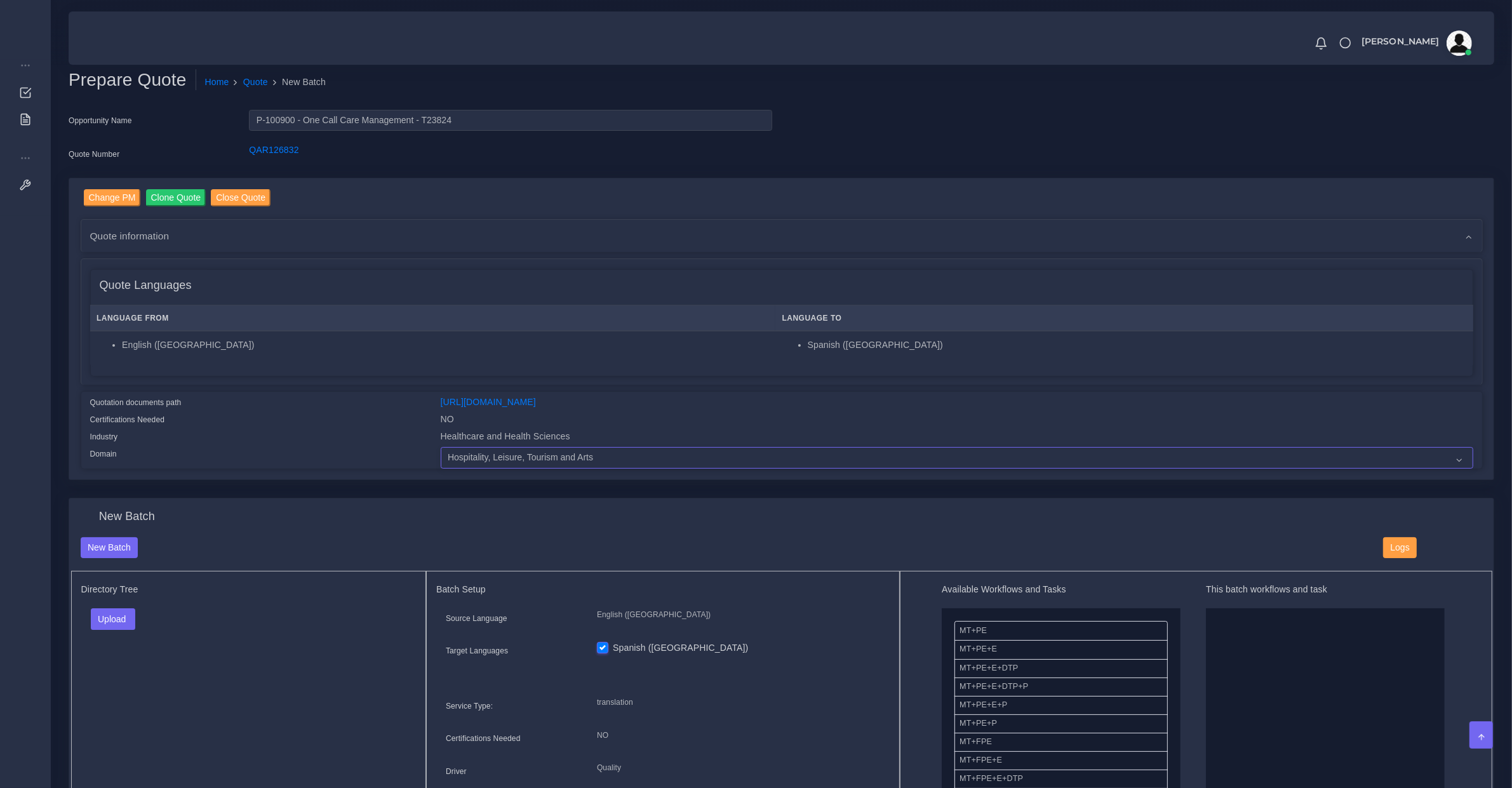
select select "Healthcare and Health Sciences"
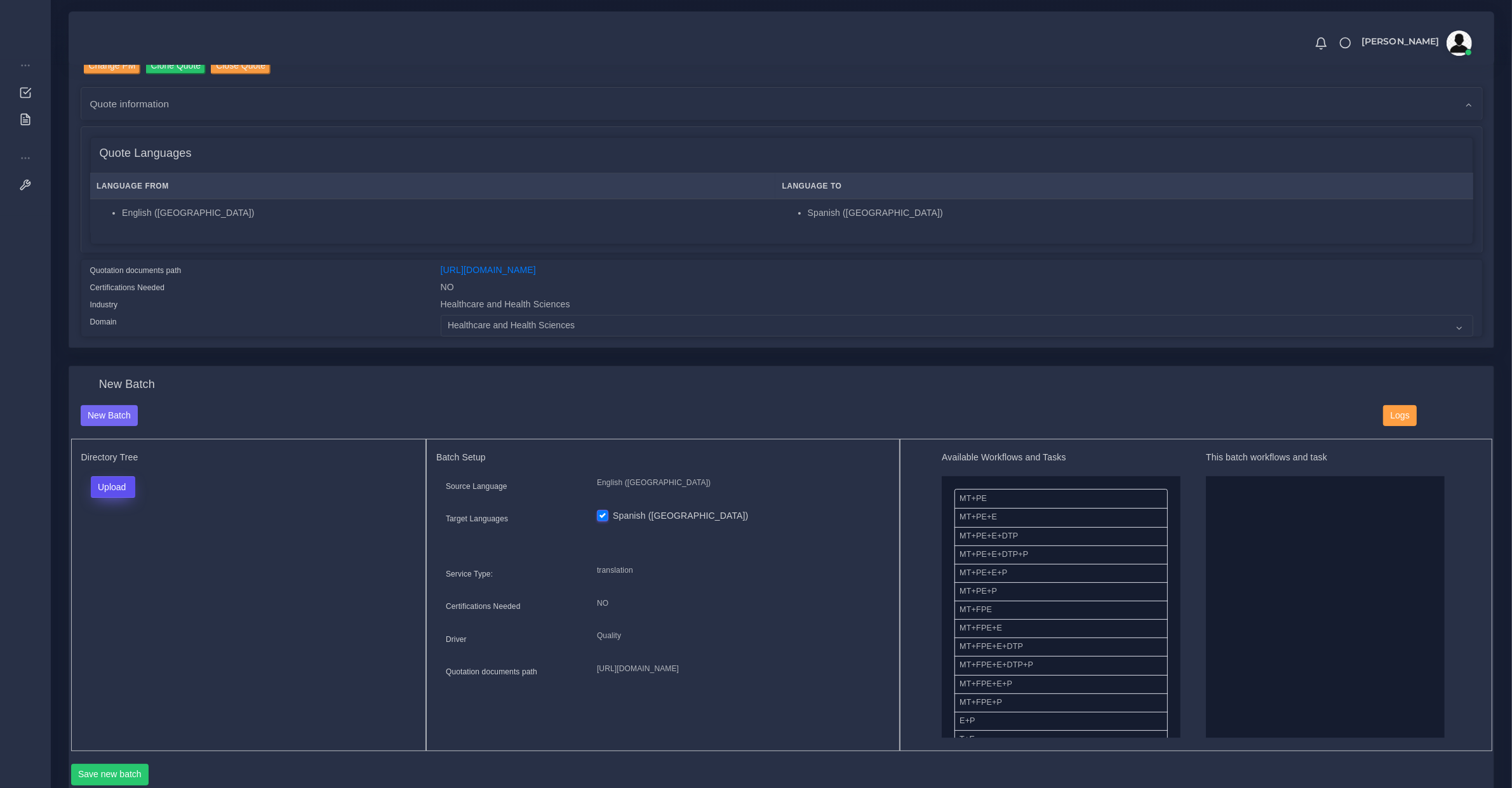
click at [128, 482] on button "Upload" at bounding box center [113, 487] width 45 height 22
click at [129, 540] on label "Files" at bounding box center [135, 535] width 87 height 16
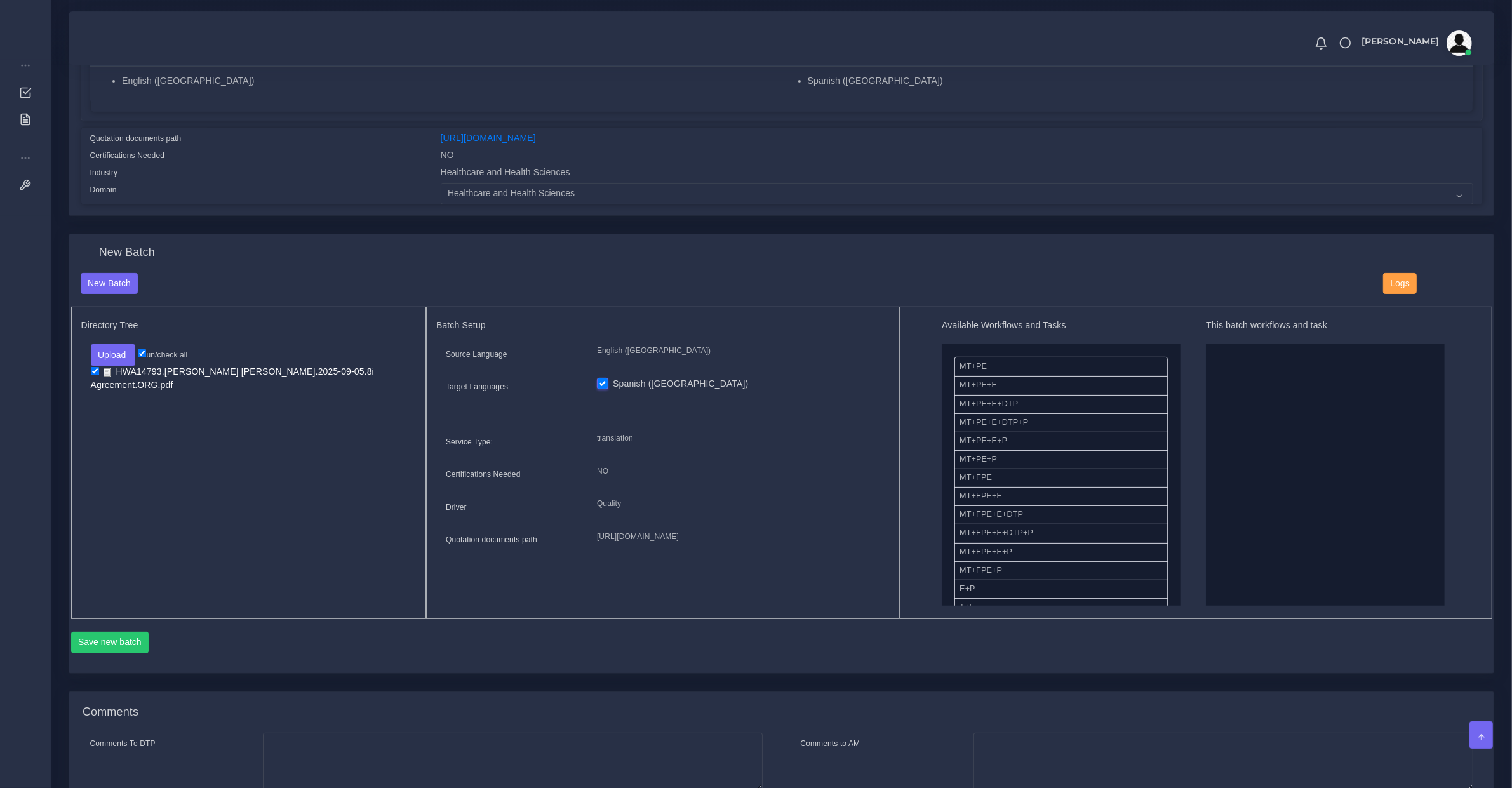
scroll to position [264, 0]
drag, startPoint x: 994, startPoint y: 378, endPoint x: 1227, endPoint y: 464, distance: 248.4
drag, startPoint x: 1176, startPoint y: 419, endPoint x: 1293, endPoint y: 348, distance: 136.9
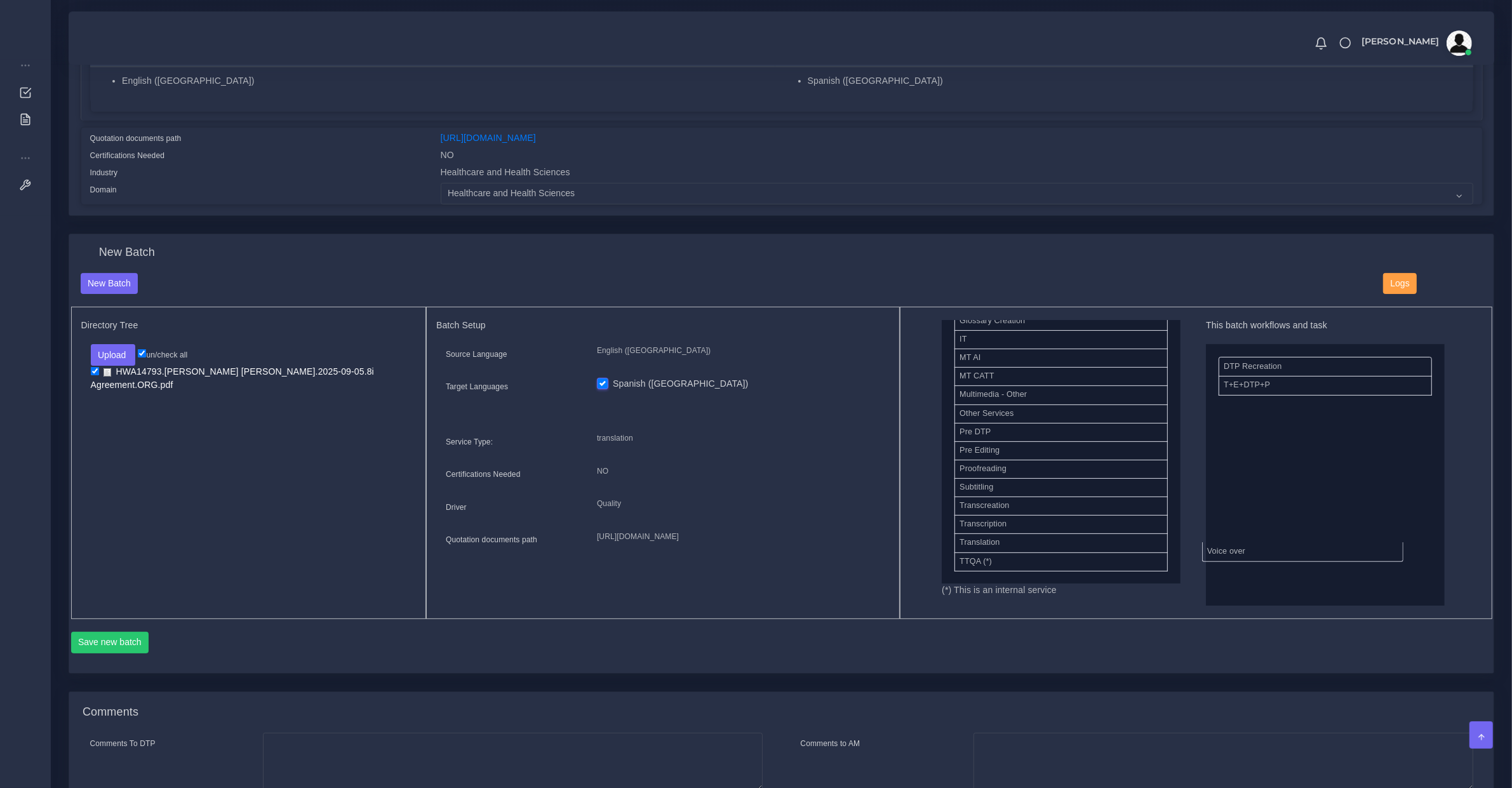
drag, startPoint x: 989, startPoint y: 548, endPoint x: 1360, endPoint y: 533, distance: 371.3
drag, startPoint x: 1084, startPoint y: 411, endPoint x: 1028, endPoint y: 416, distance: 56.2
drag, startPoint x: 1066, startPoint y: 543, endPoint x: 1240, endPoint y: 483, distance: 184.1
click at [135, 639] on button "Save new batch" at bounding box center [110, 642] width 78 height 22
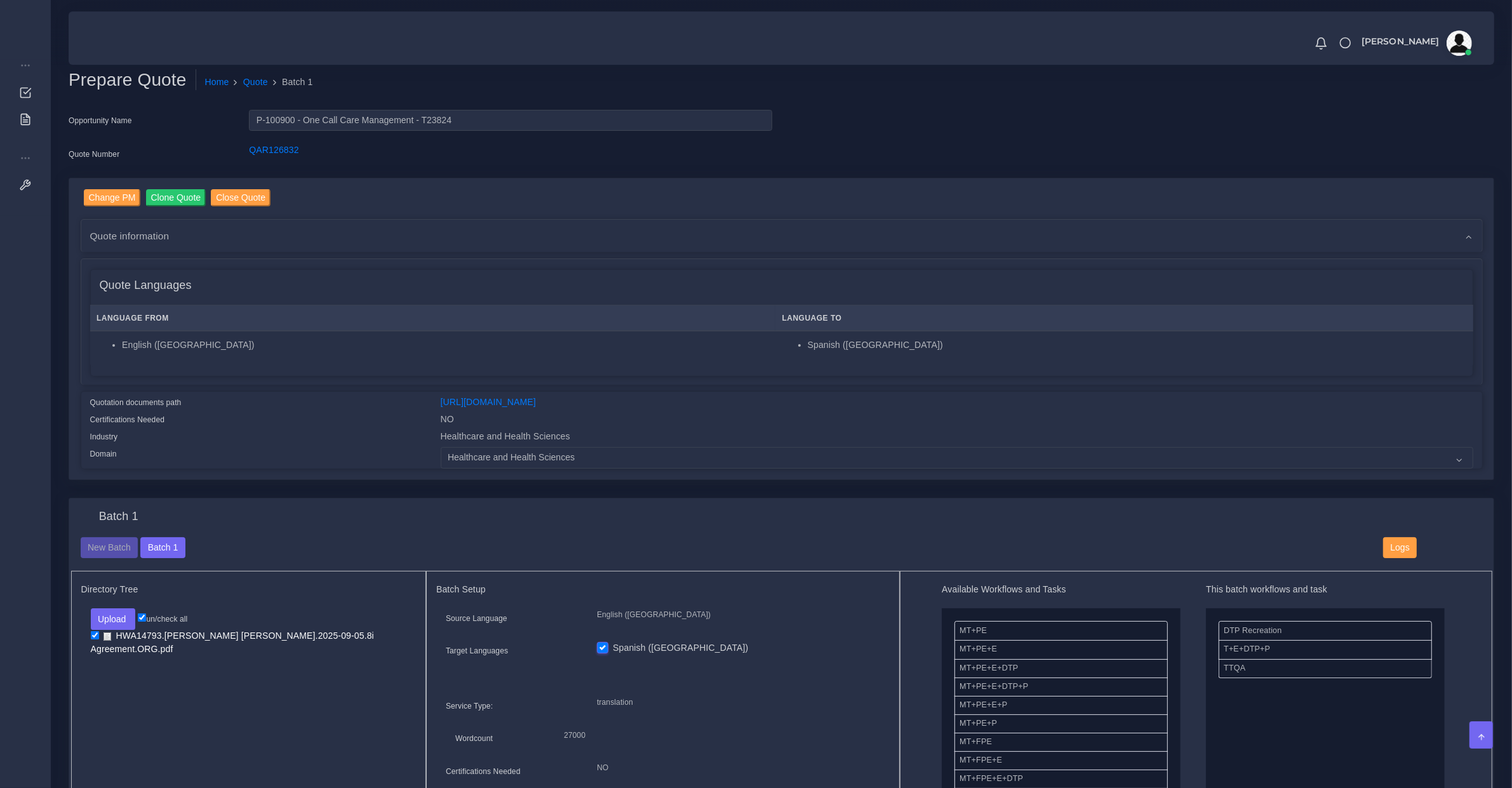
scroll to position [529, 0]
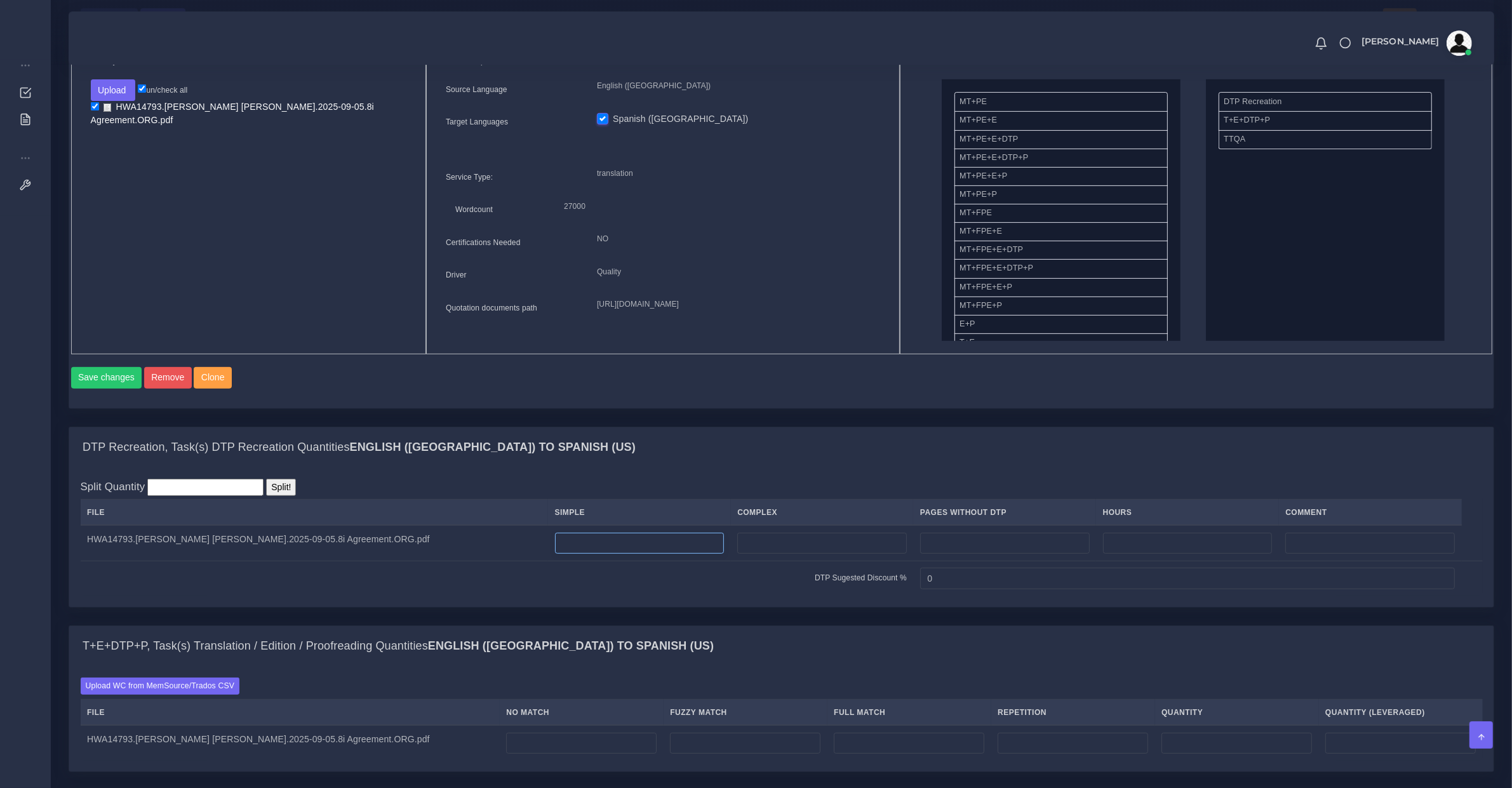
drag, startPoint x: 552, startPoint y: 562, endPoint x: 509, endPoint y: 560, distance: 43.0
click at [555, 554] on input "number" at bounding box center [640, 543] width 170 height 22
type input "117"
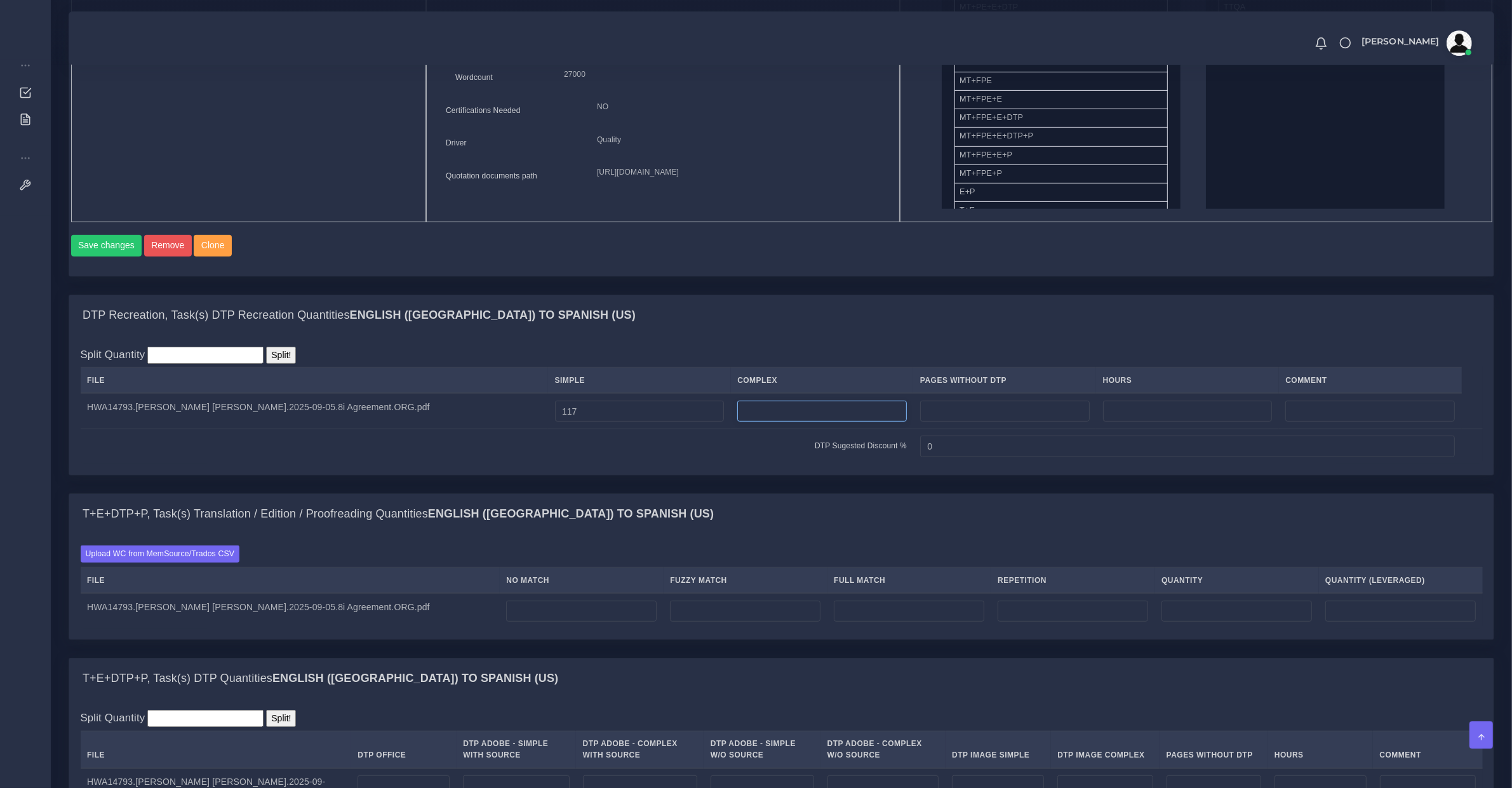
scroll to position [794, 0]
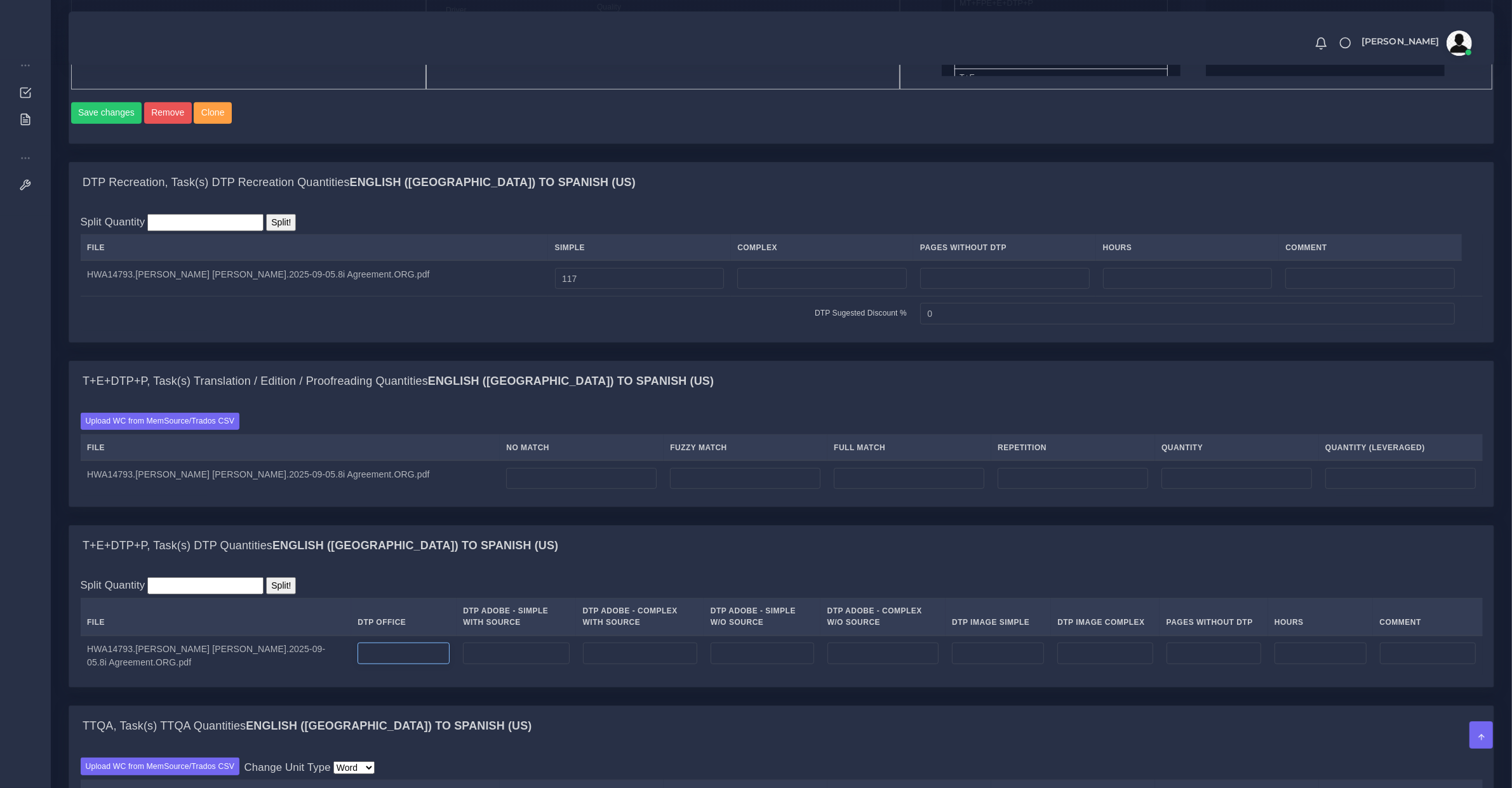
click at [362, 658] on input "number" at bounding box center [403, 653] width 92 height 22
type input "117"
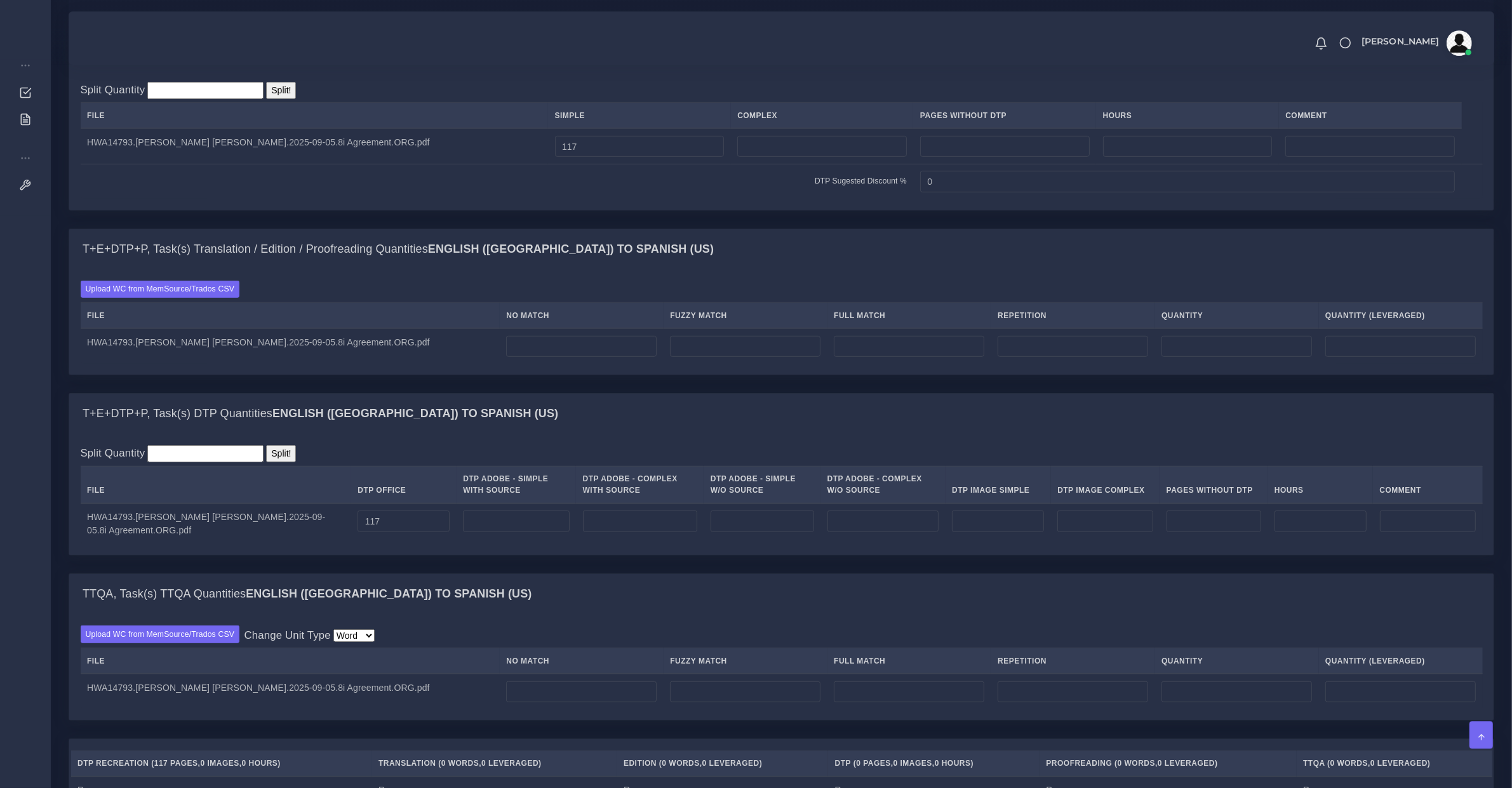
drag, startPoint x: 493, startPoint y: 336, endPoint x: 517, endPoint y: 352, distance: 28.8
click at [509, 344] on table "File No Match Fuzzy Match Full Match Repetition Quantity Quantity (Leveraged) H…" at bounding box center [782, 333] width 1402 height 61
click at [517, 352] on input "number" at bounding box center [581, 346] width 150 height 22
click at [519, 356] on input "number" at bounding box center [581, 346] width 150 height 22
type input "23065"
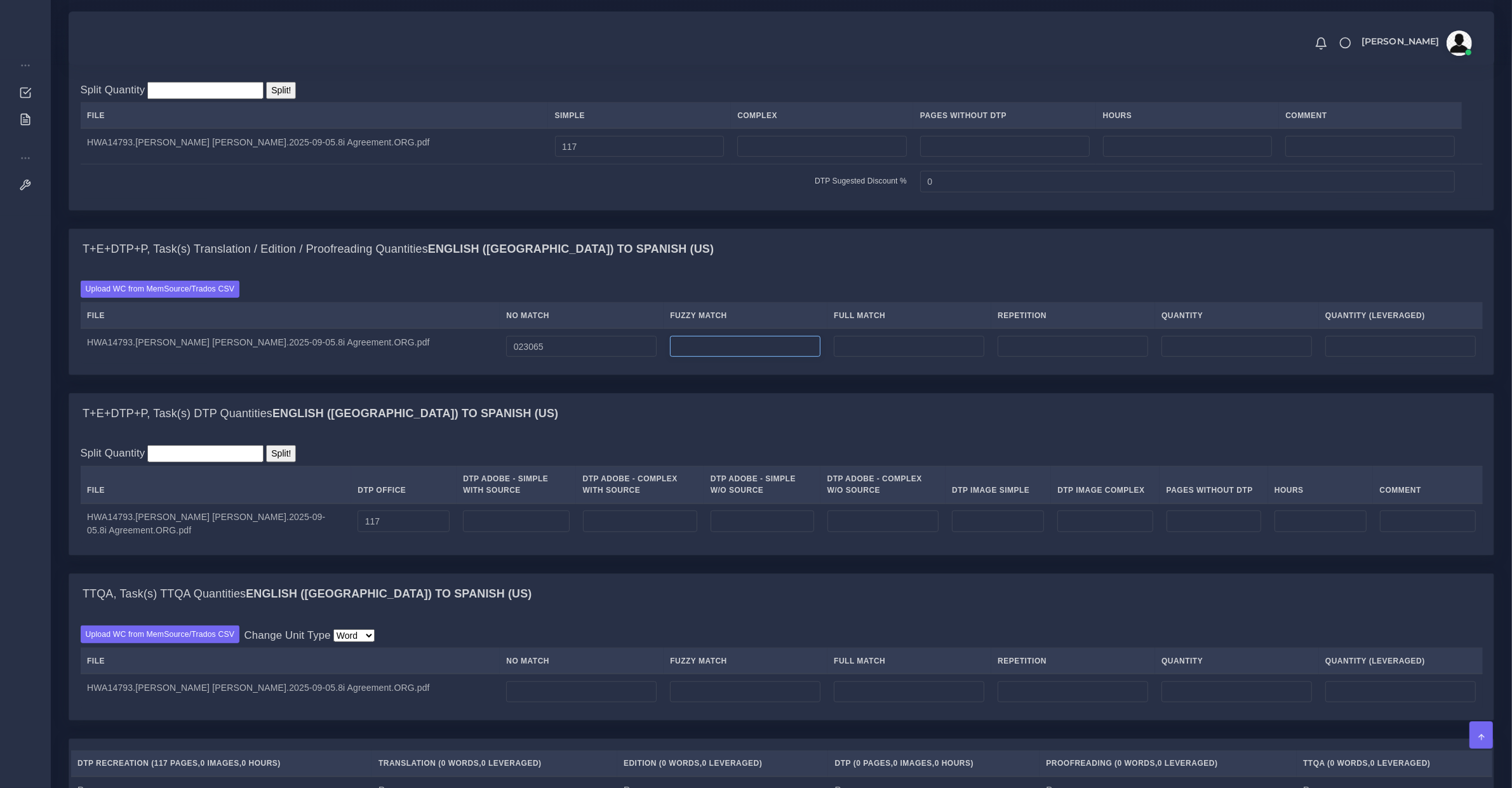
type input "23065"
click at [667, 364] on td "0" at bounding box center [745, 346] width 164 height 36
drag, startPoint x: 676, startPoint y: 359, endPoint x: 281, endPoint y: 293, distance: 400.5
click at [283, 297] on div "Upload WC from MemSource/Trados CSV File No Match Fuzzy Match Full Match Repeti…" at bounding box center [782, 322] width 1402 height 83
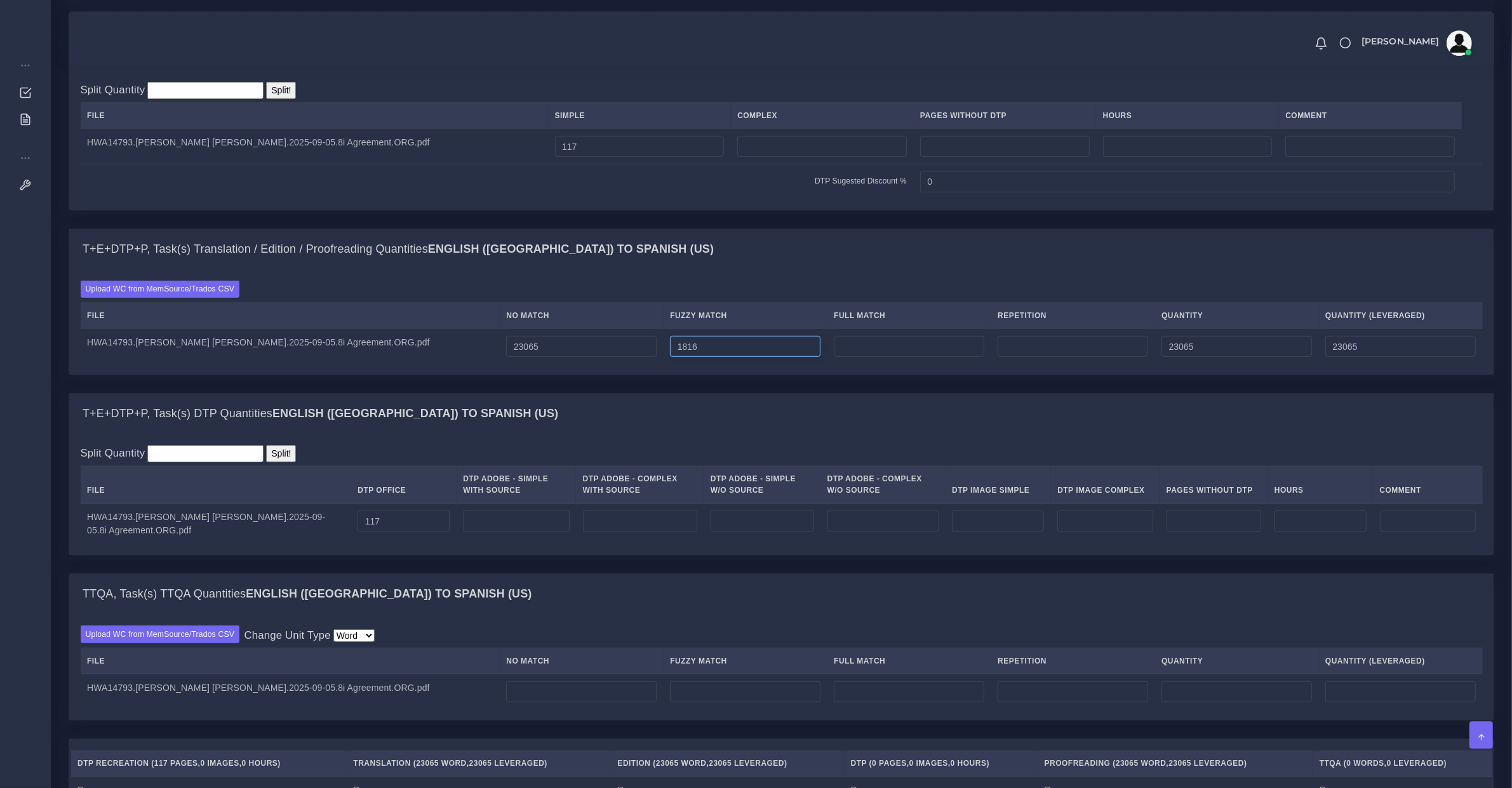
type input "1816"
type input "24881"
type input "23973"
drag, startPoint x: 860, startPoint y: 353, endPoint x: 618, endPoint y: 353, distance: 242.0
click at [618, 353] on tr "HWA14793.Eduardo Sanchez Jimenez.2025-09-05.8i Agreement.ORG.pdf 23065 1816 0 2…" at bounding box center [782, 346] width 1402 height 36
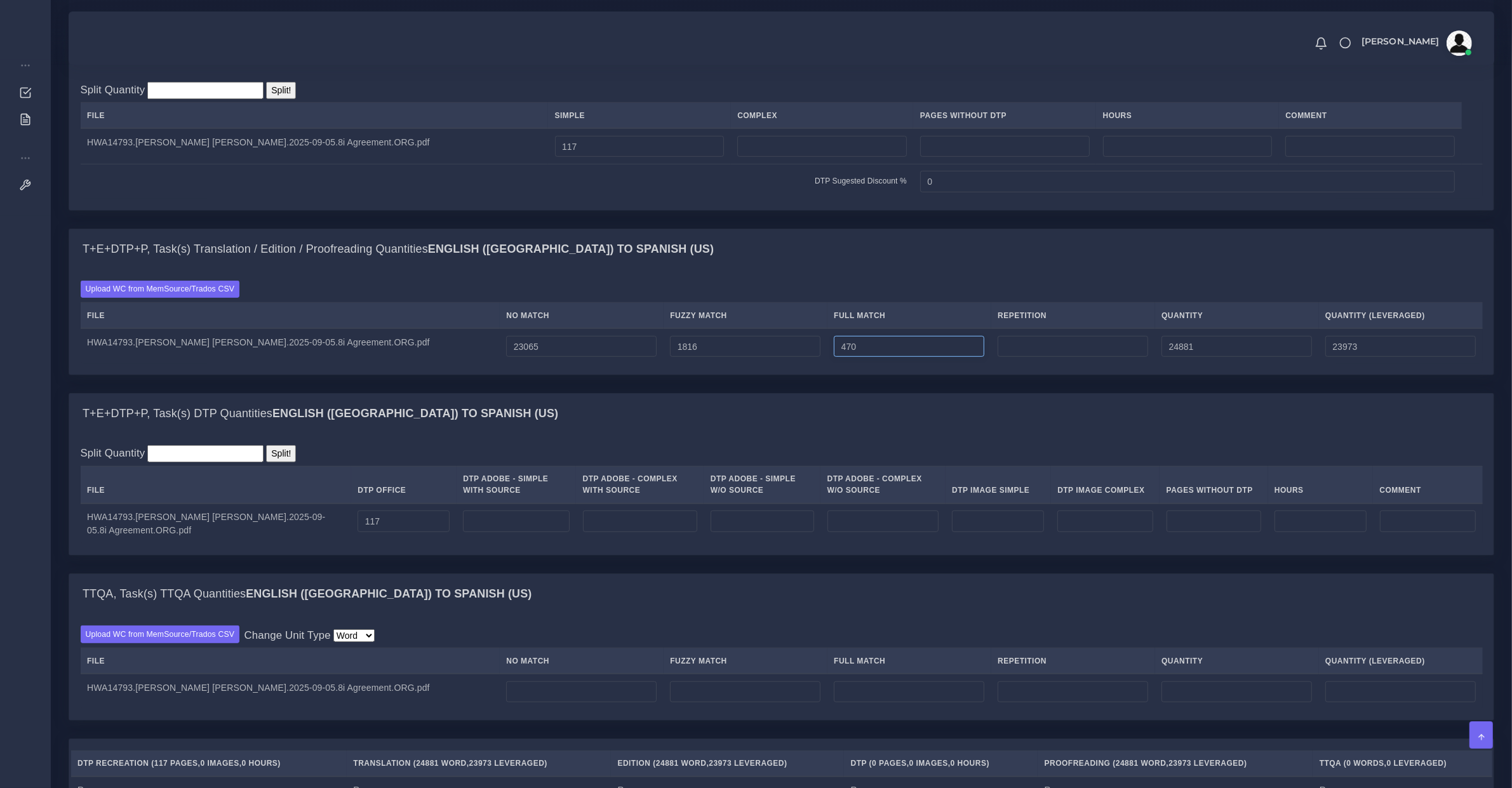
type input "470"
type input "25351"
type input "24090"
type input "2125"
type input "27476"
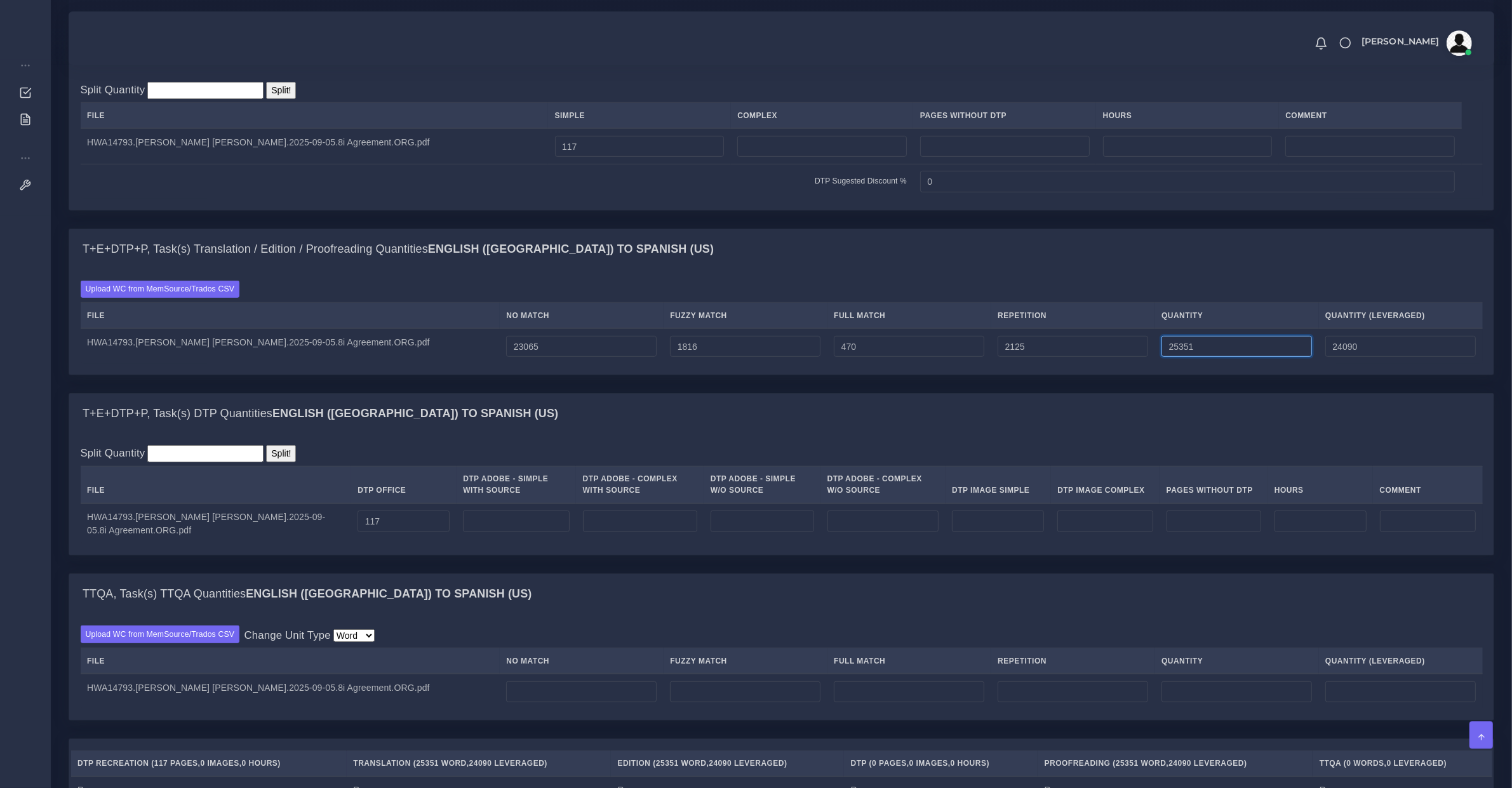
type input "24621"
click at [547, 357] on input "23065" at bounding box center [581, 346] width 150 height 22
type input "23066"
type input "27477"
type input "24622"
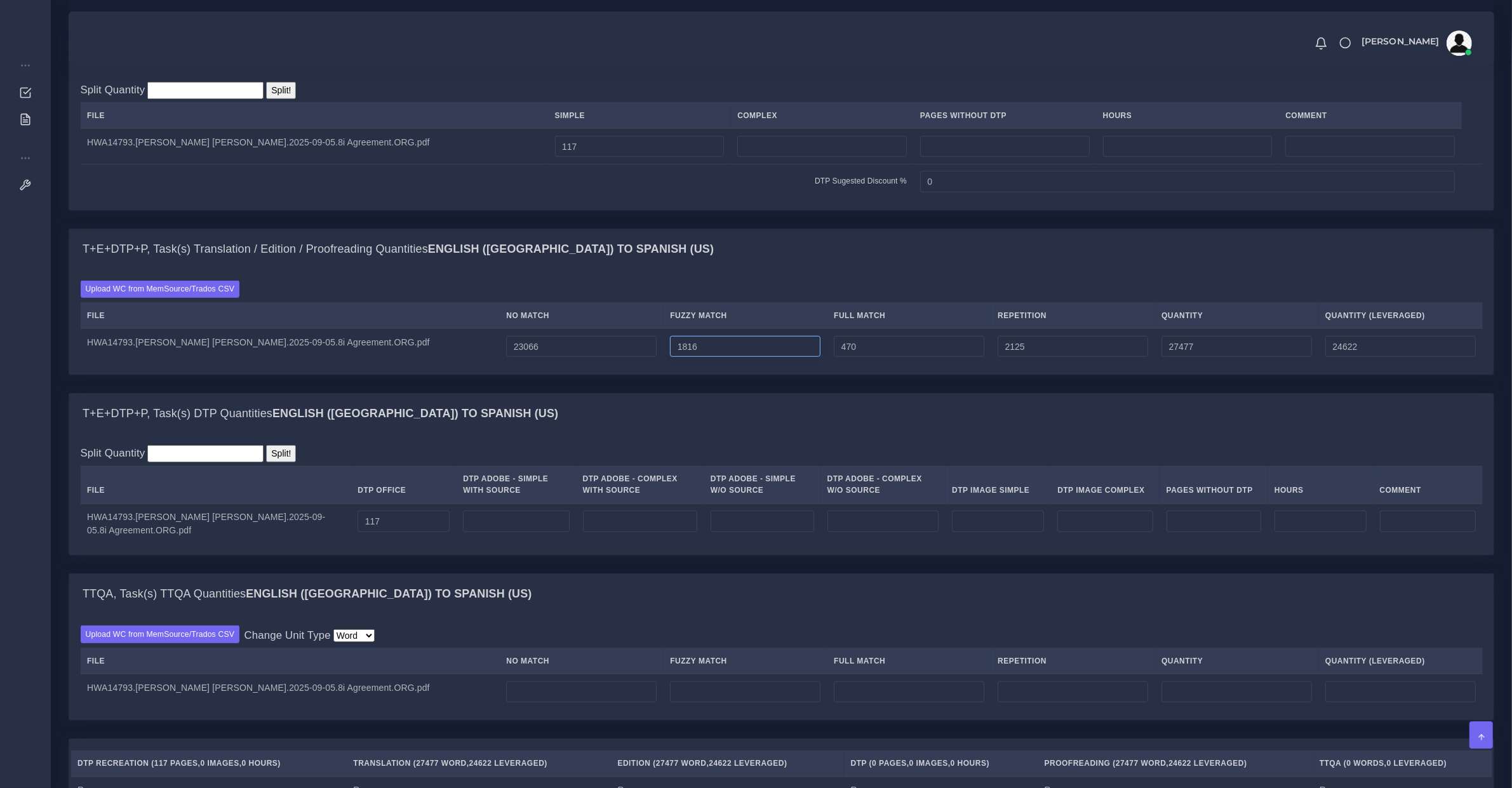
type input "1817"
click at [710, 357] on input "1817" at bounding box center [745, 346] width 150 height 22
type input "27478"
type input "24623"
type input "1818"
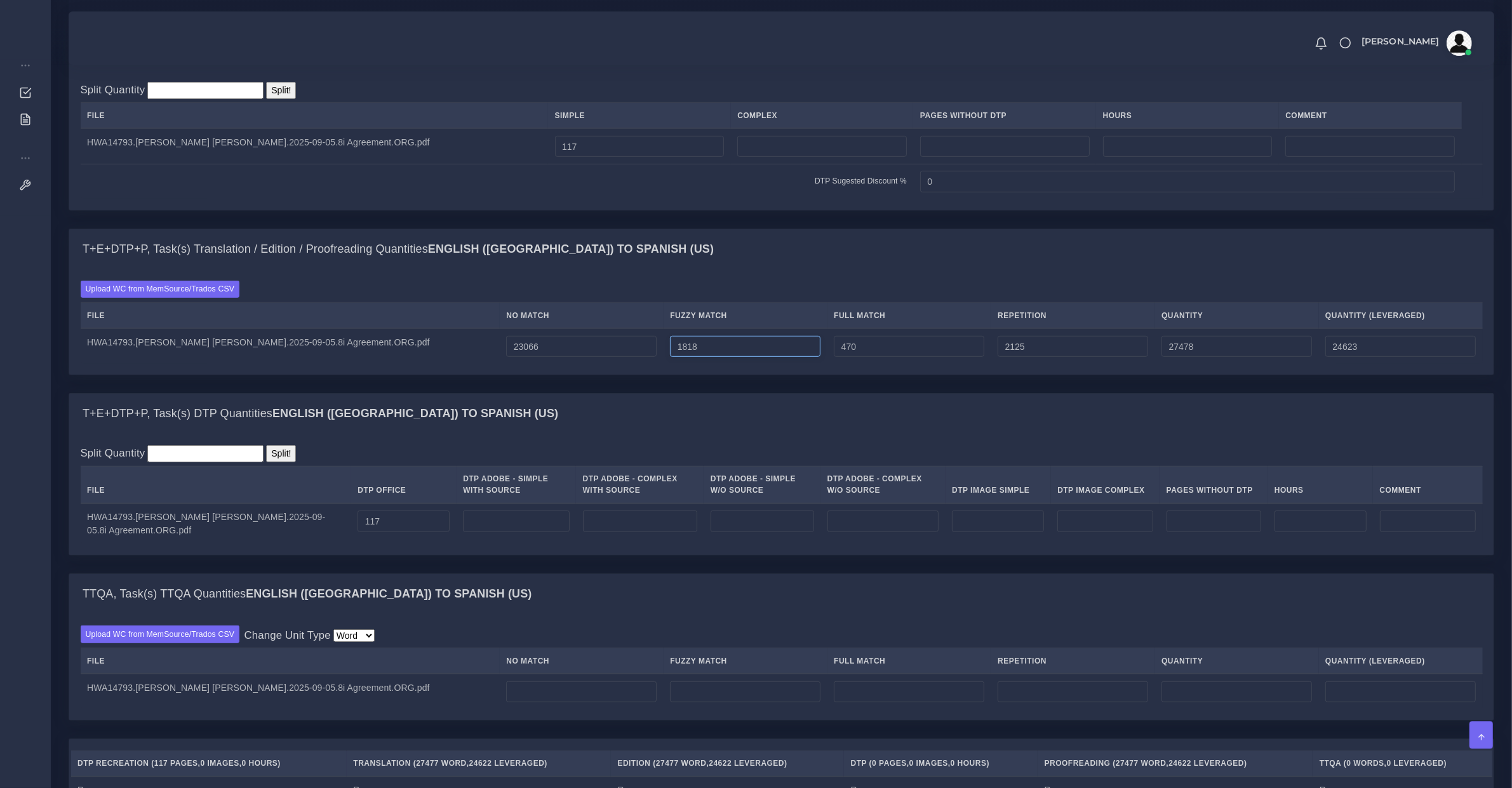
type input "27479"
type input "1819"
type input "27480"
type input "24624"
type input "1820"
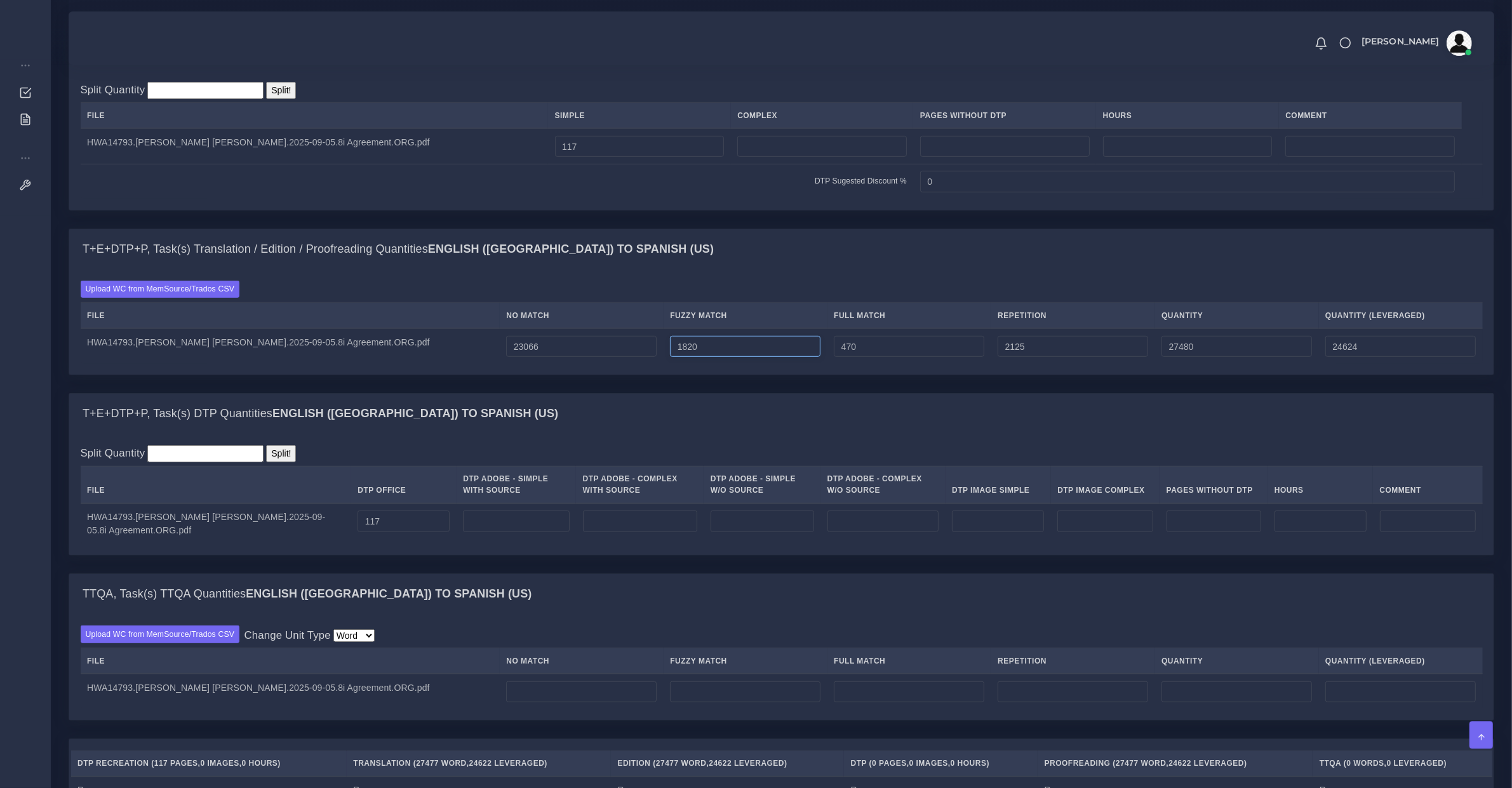
type input "27481"
type input "1821"
type input "27482"
type input "24625"
type input "1822"
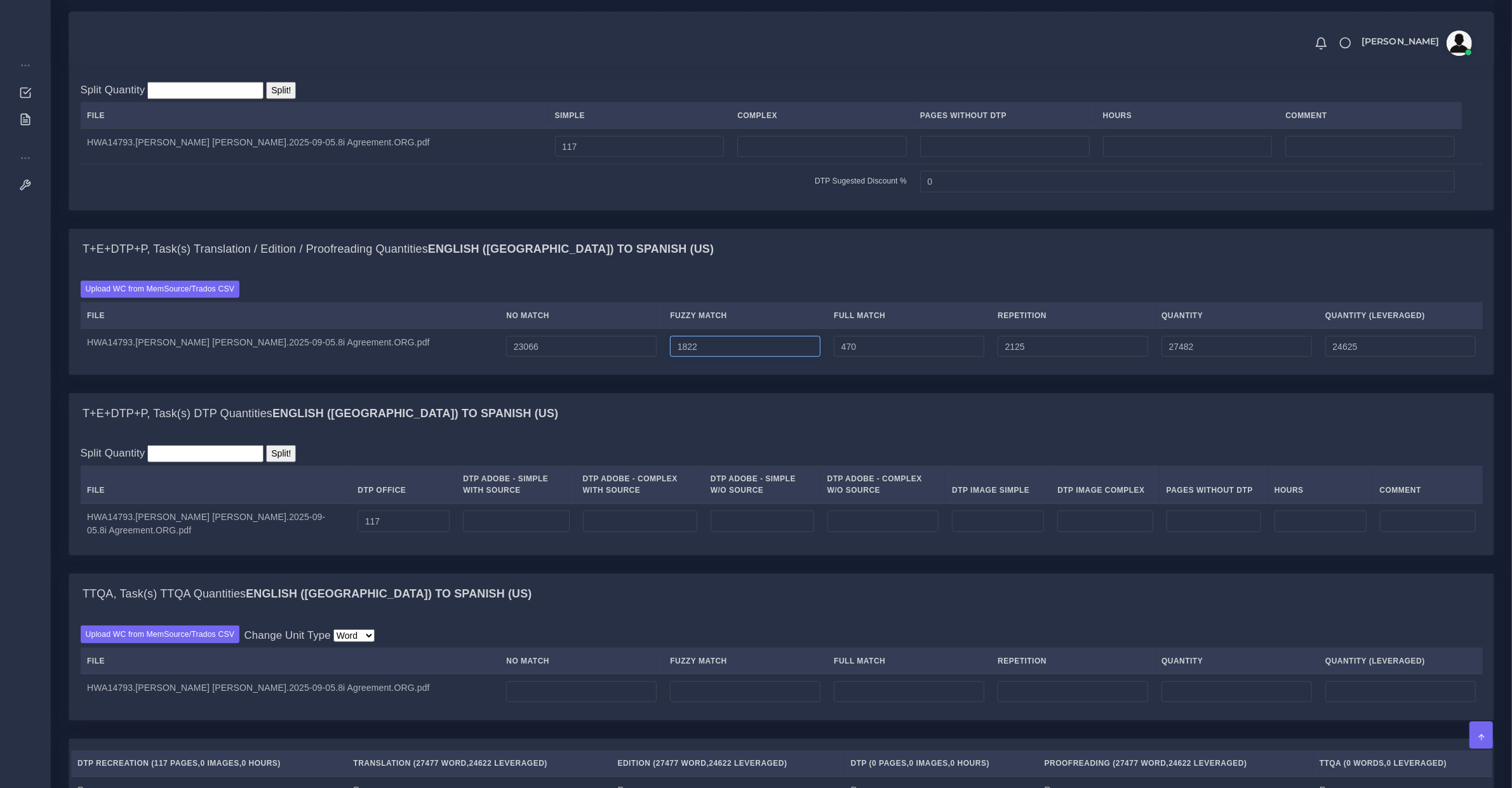
type input "27483"
type input "1823"
type input "27484"
type input "24626"
type input "471"
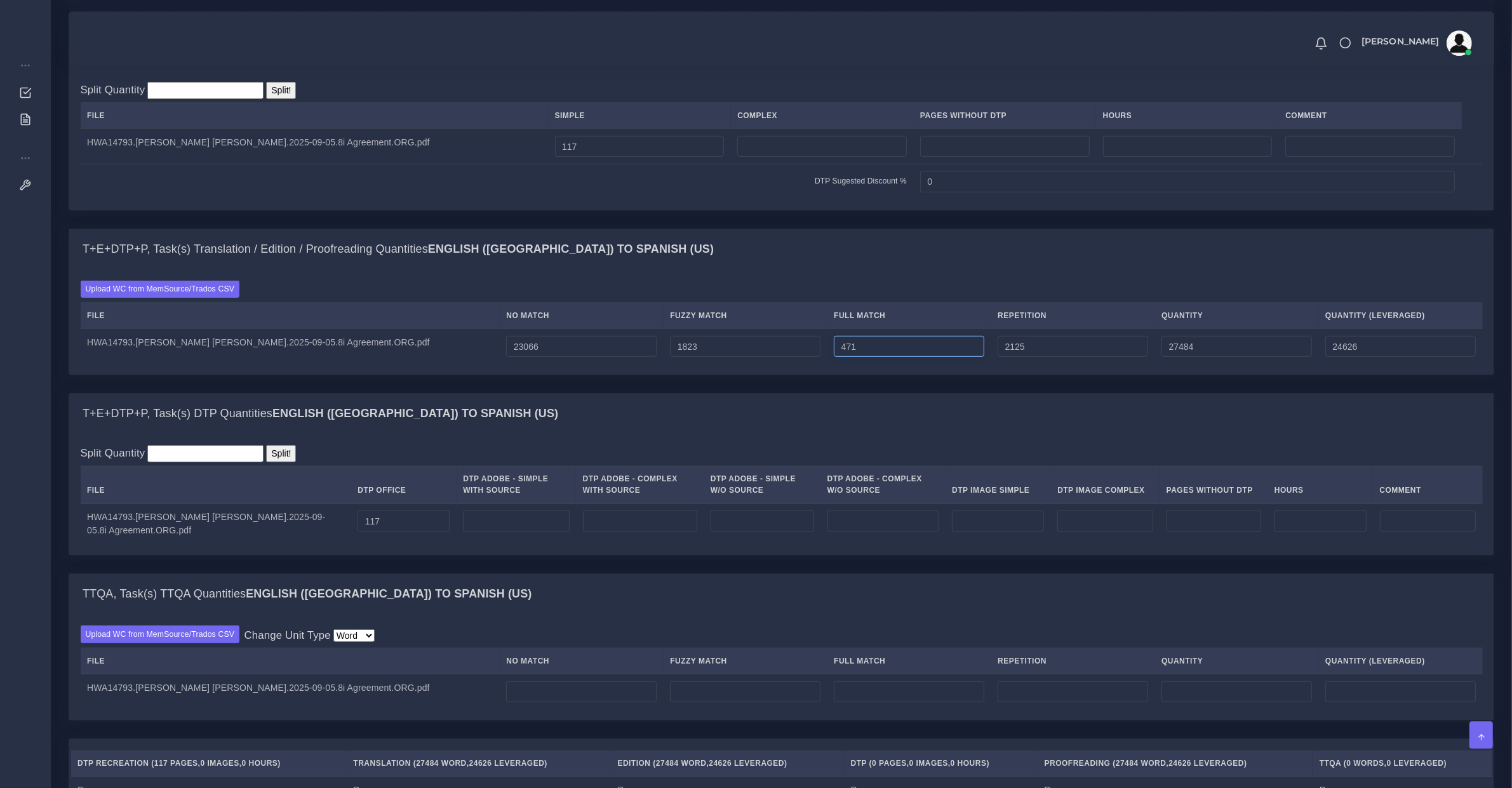
click at [861, 356] on input "471" at bounding box center [909, 346] width 150 height 22
type input "27485"
type input "472"
type input "27486"
type input "473"
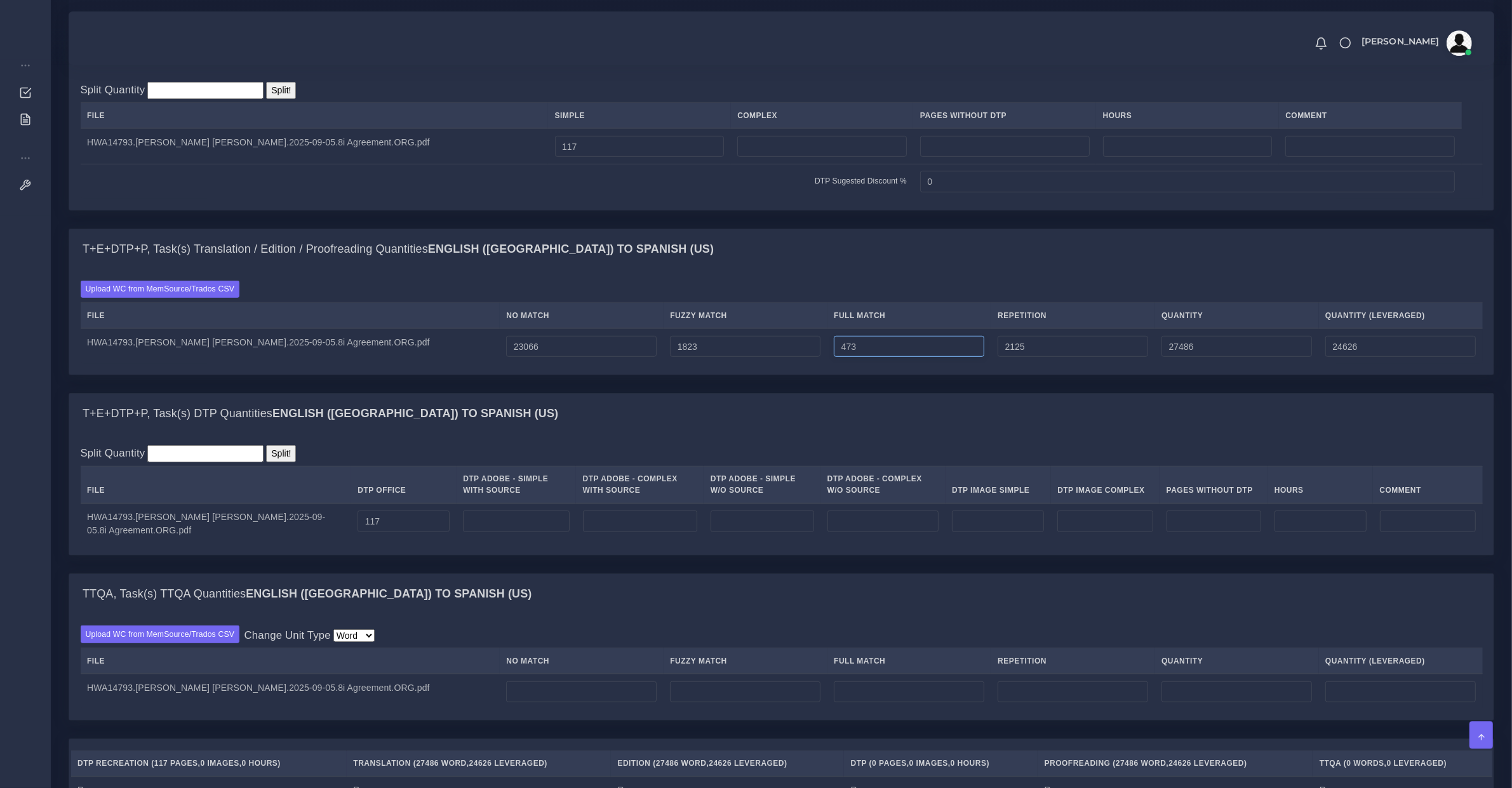
type input "27487"
type input "24627"
type input "474"
type input "27488"
type input "475"
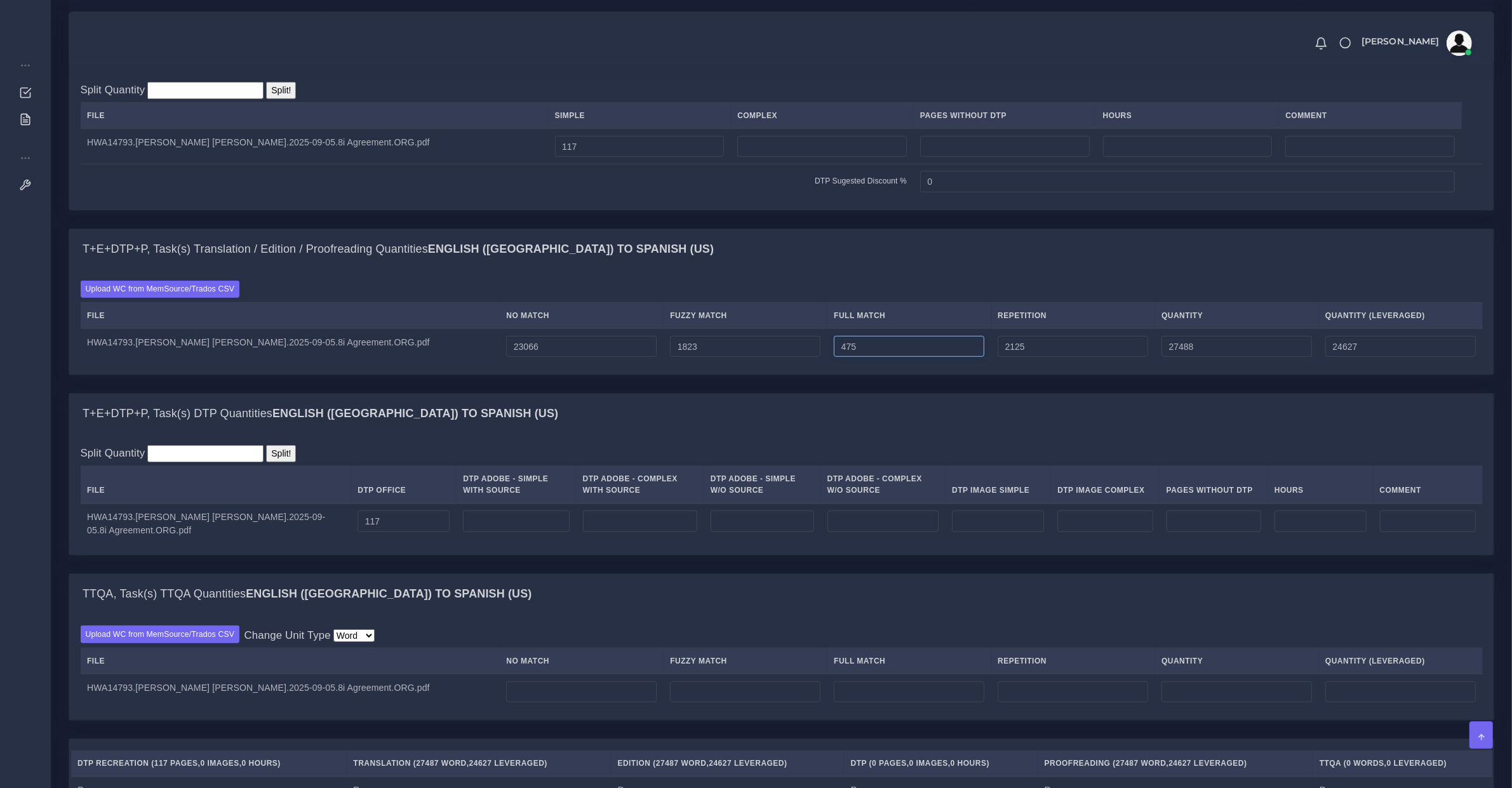
type input "27489"
click at [1062, 354] on input "2125" at bounding box center [1073, 346] width 150 height 22
type input "2126"
type input "27490"
type input "2127"
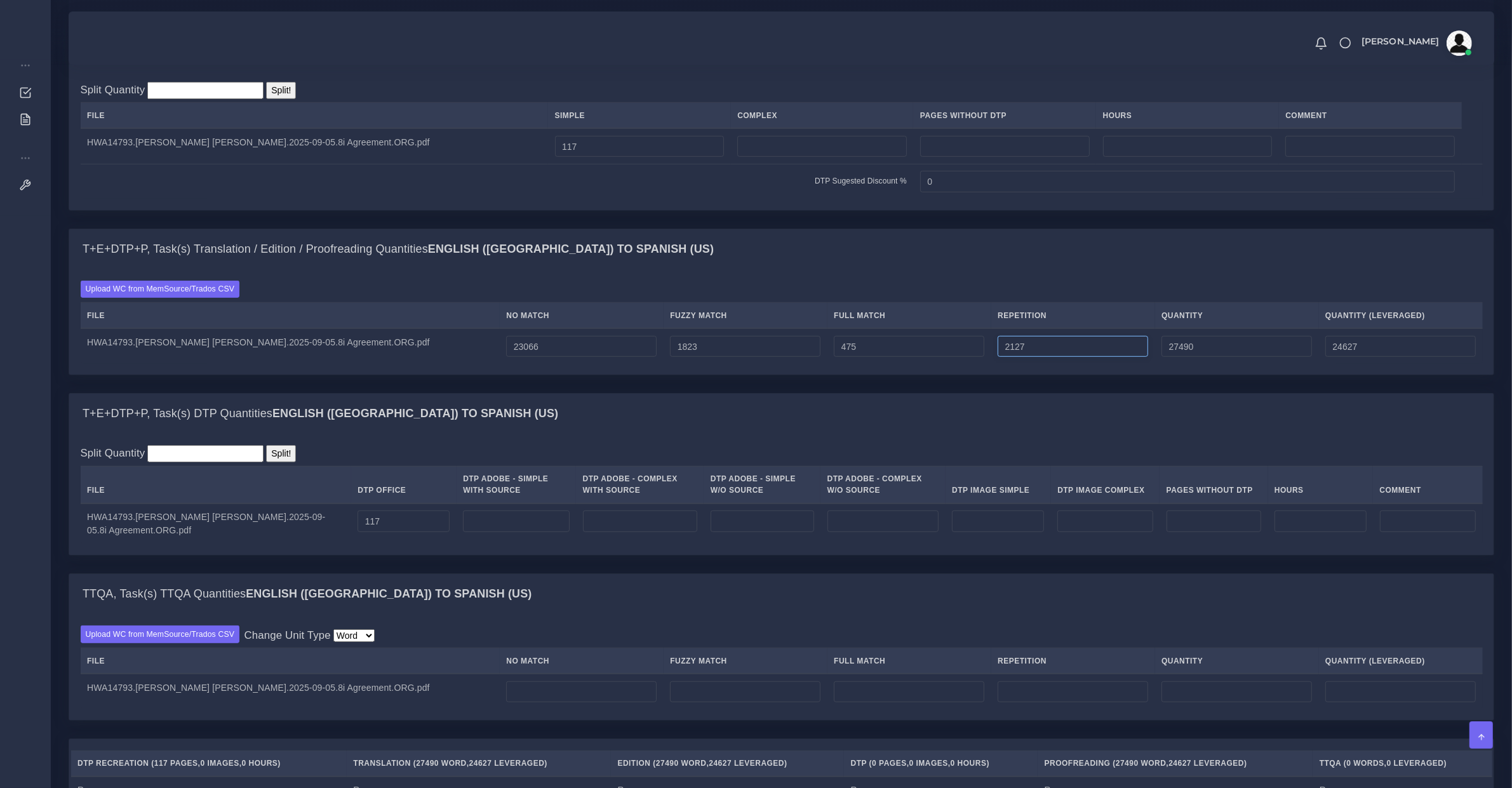
type input "27491"
type input "24628"
type input "2128"
type input "27492"
type input "2129"
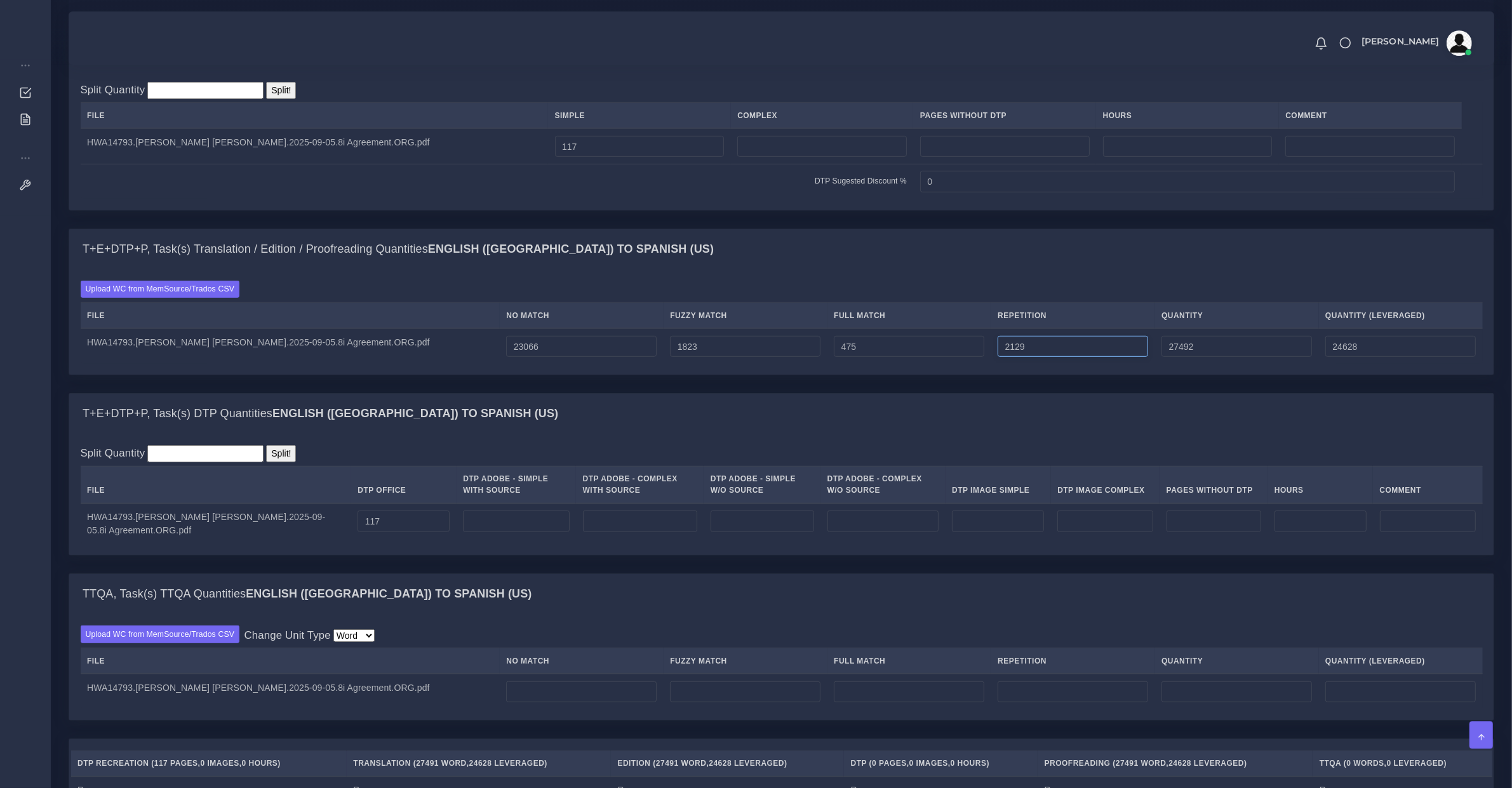
type input "27493"
type input "2130"
type input "27494"
type input "2131"
type input "27495"
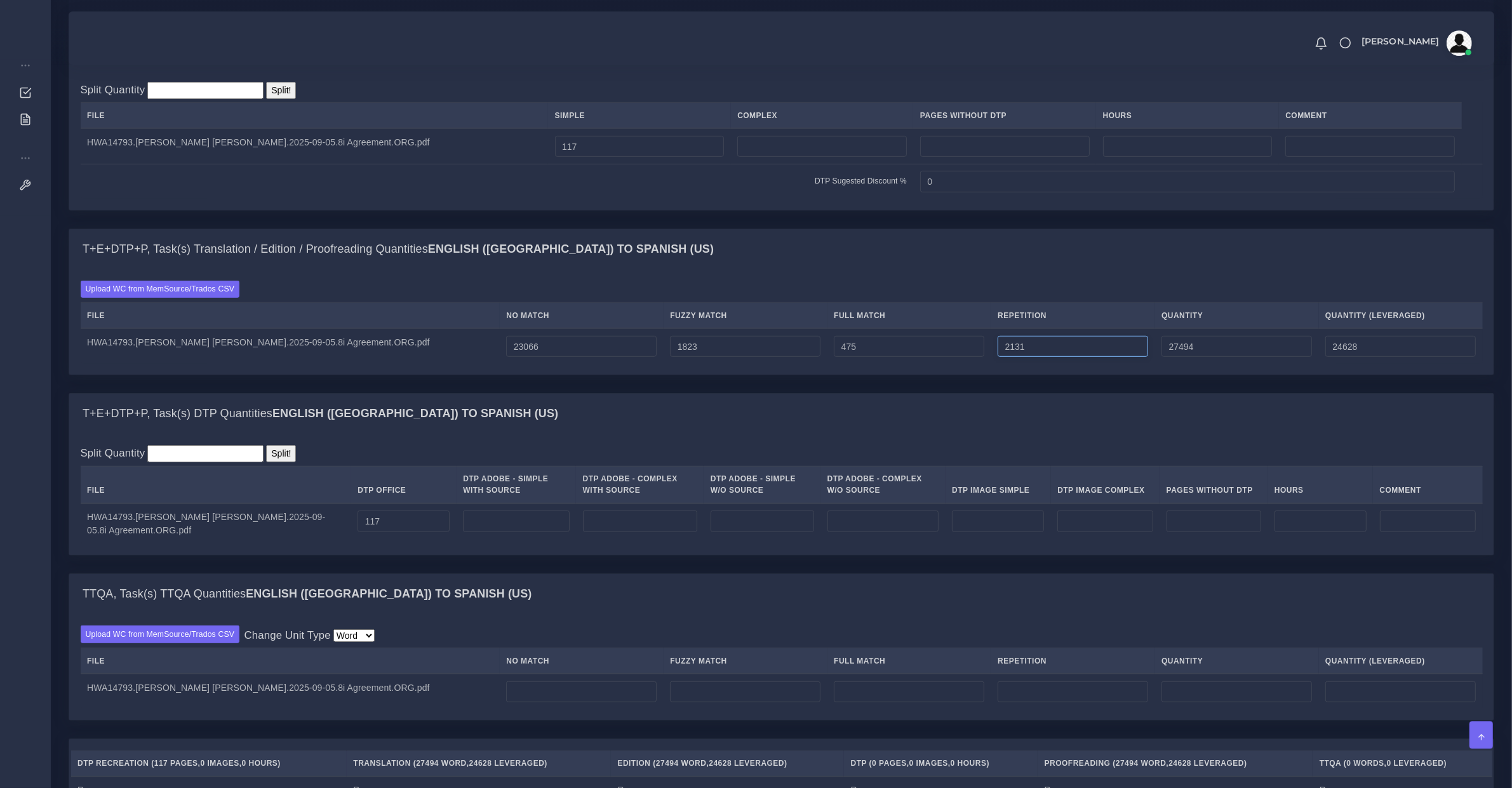
type input "24629"
type input "2132"
type input "27496"
click at [957, 357] on input "475" at bounding box center [909, 346] width 150 height 22
type input "476"
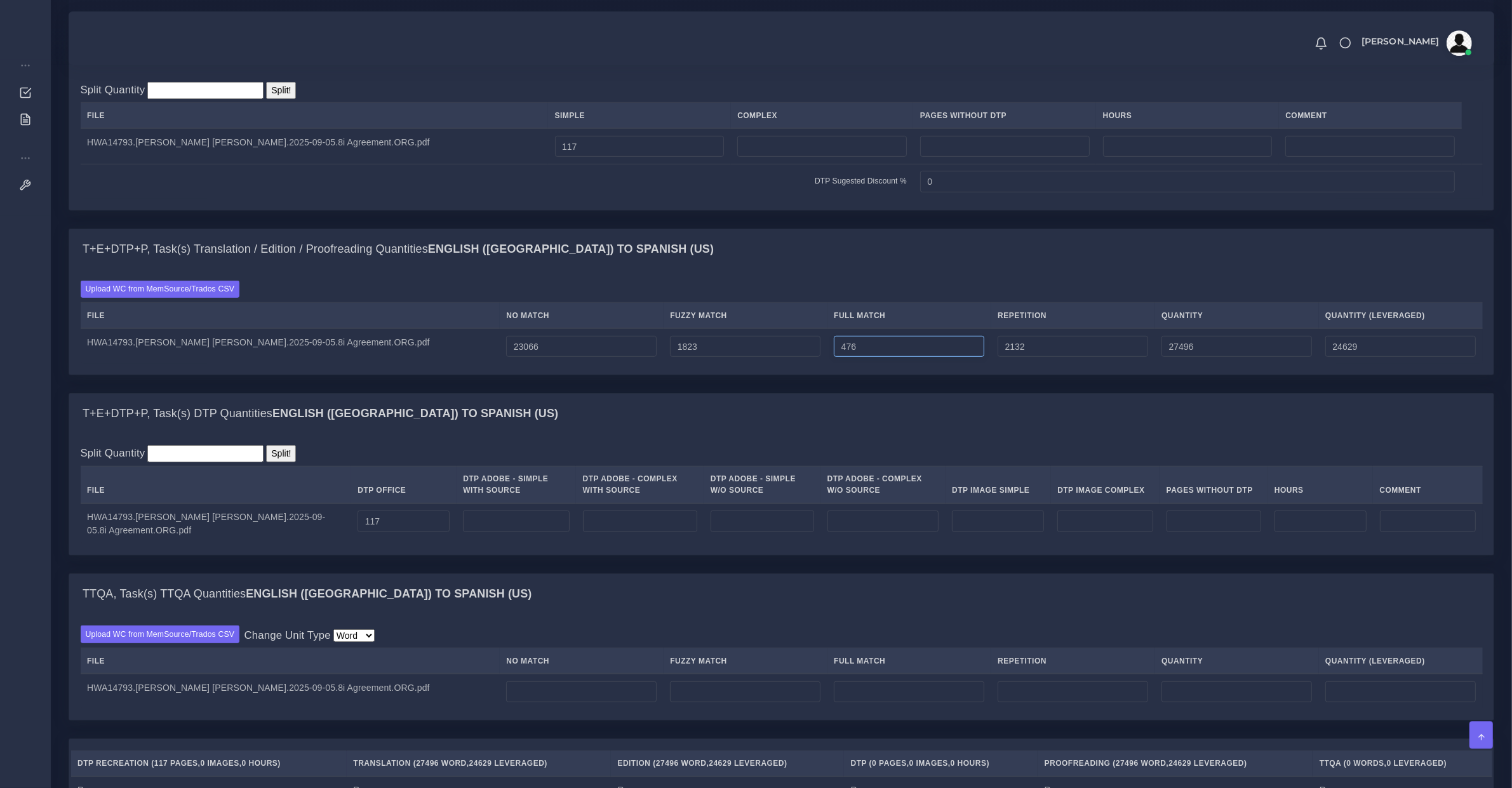
type input "27497"
type input "477"
type input "27498"
type input "478"
type input "27499"
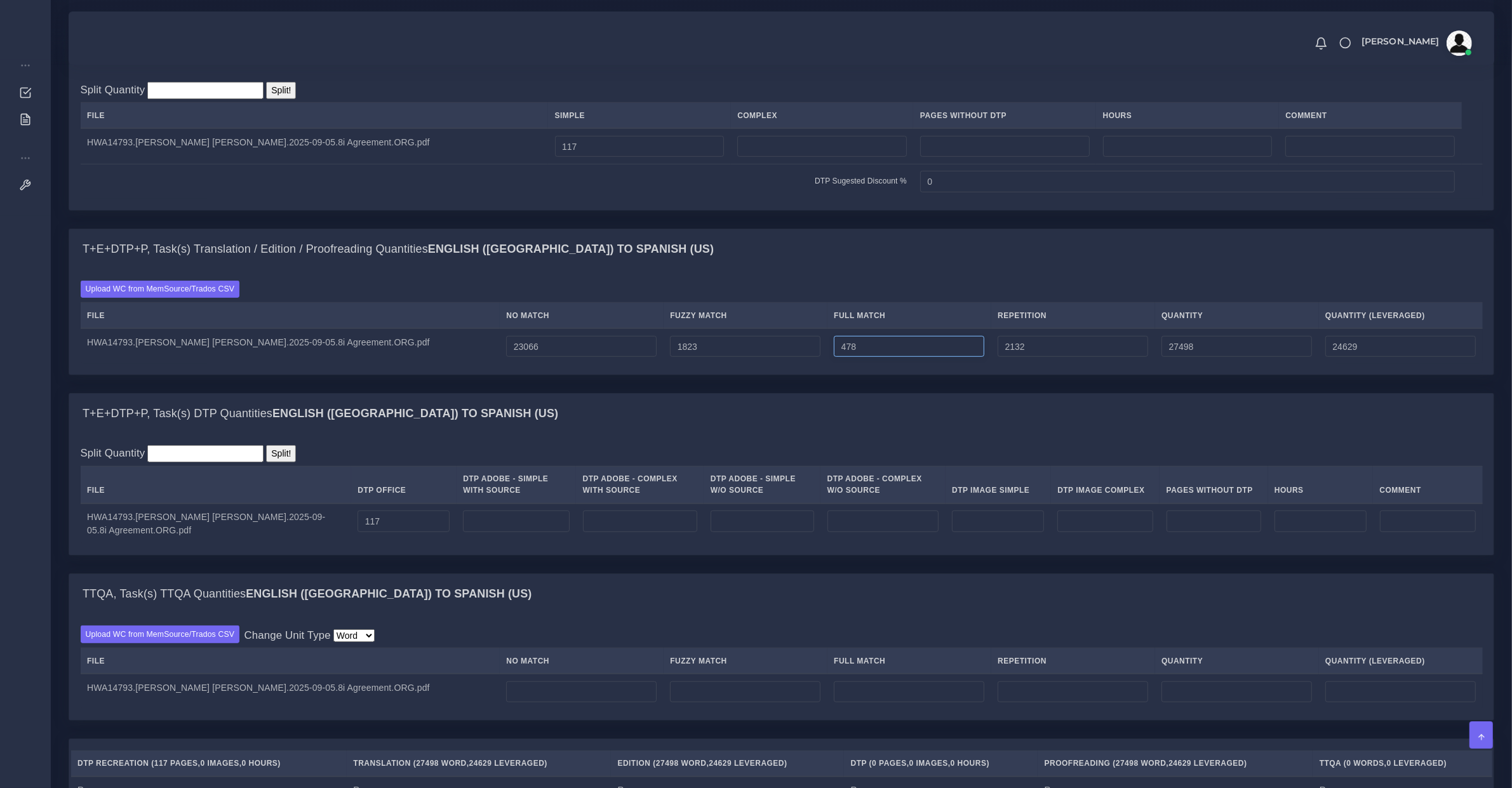
type input "24630"
click at [664, 364] on td "1823" at bounding box center [745, 346] width 164 height 36
type input "1824"
click at [691, 357] on input "1824" at bounding box center [745, 346] width 150 height 22
type input "27500"
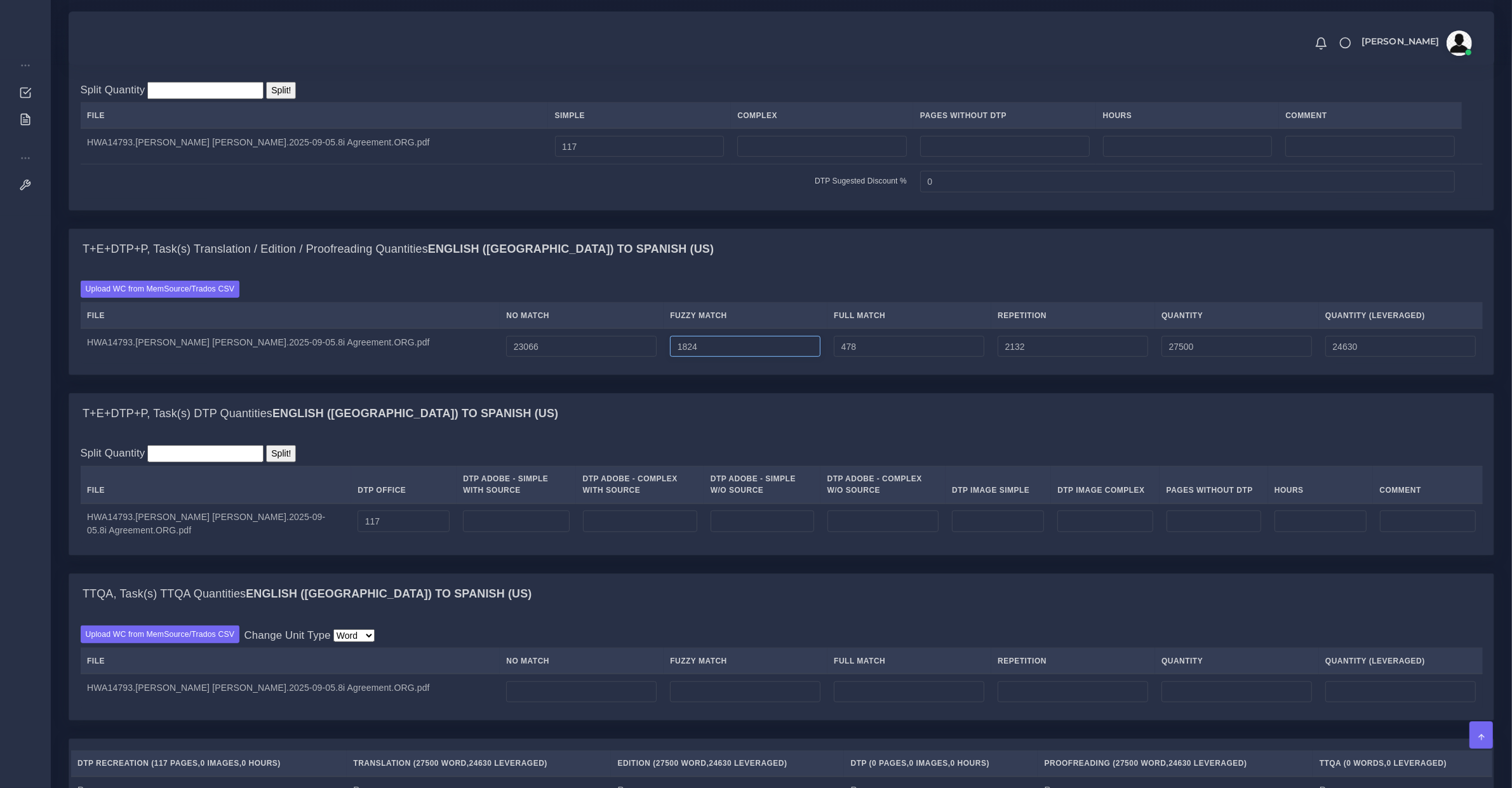
type input "1825"
type input "27501"
type input "24631"
type input "1824"
type input "27500"
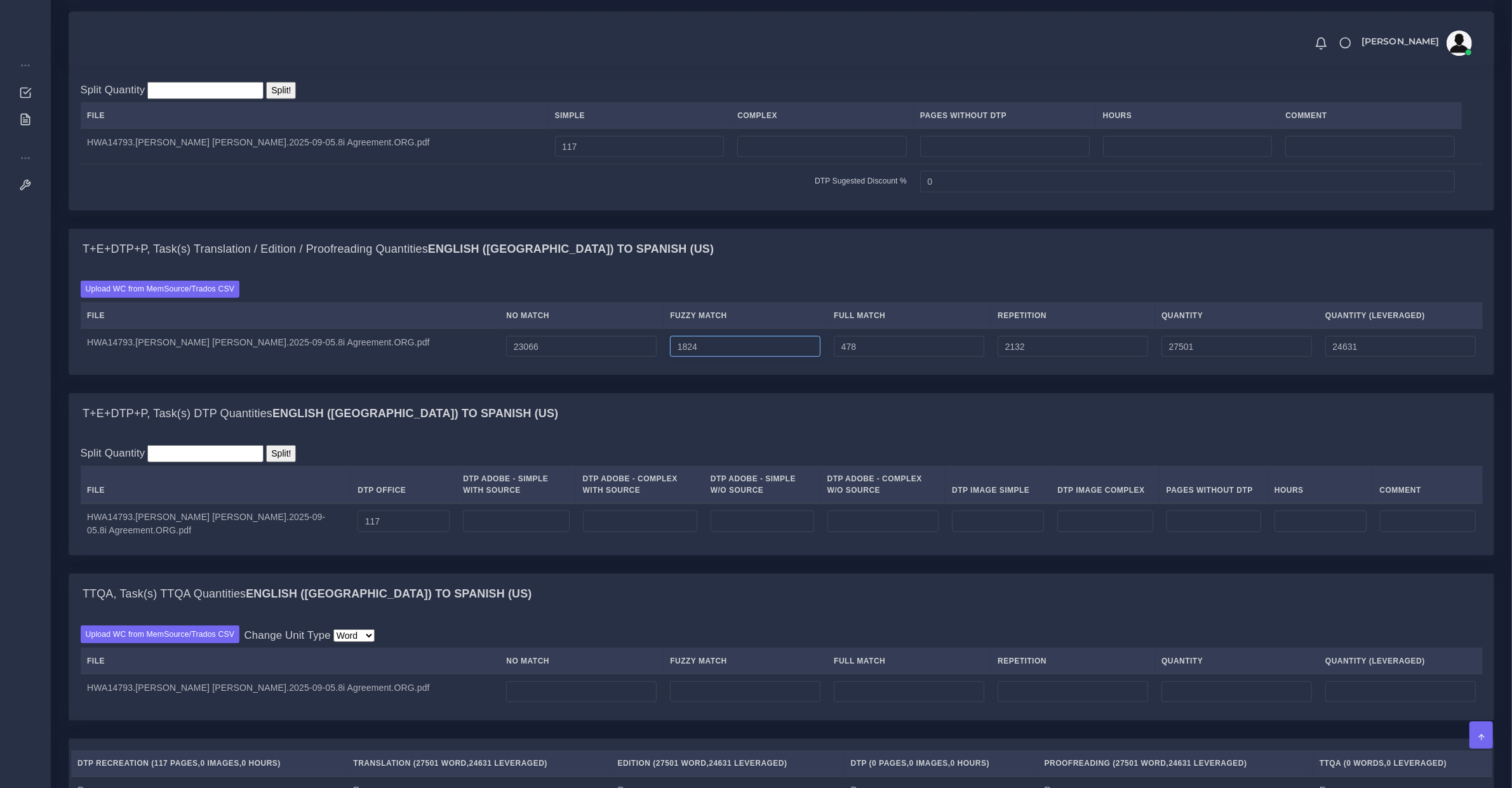
type input "24630"
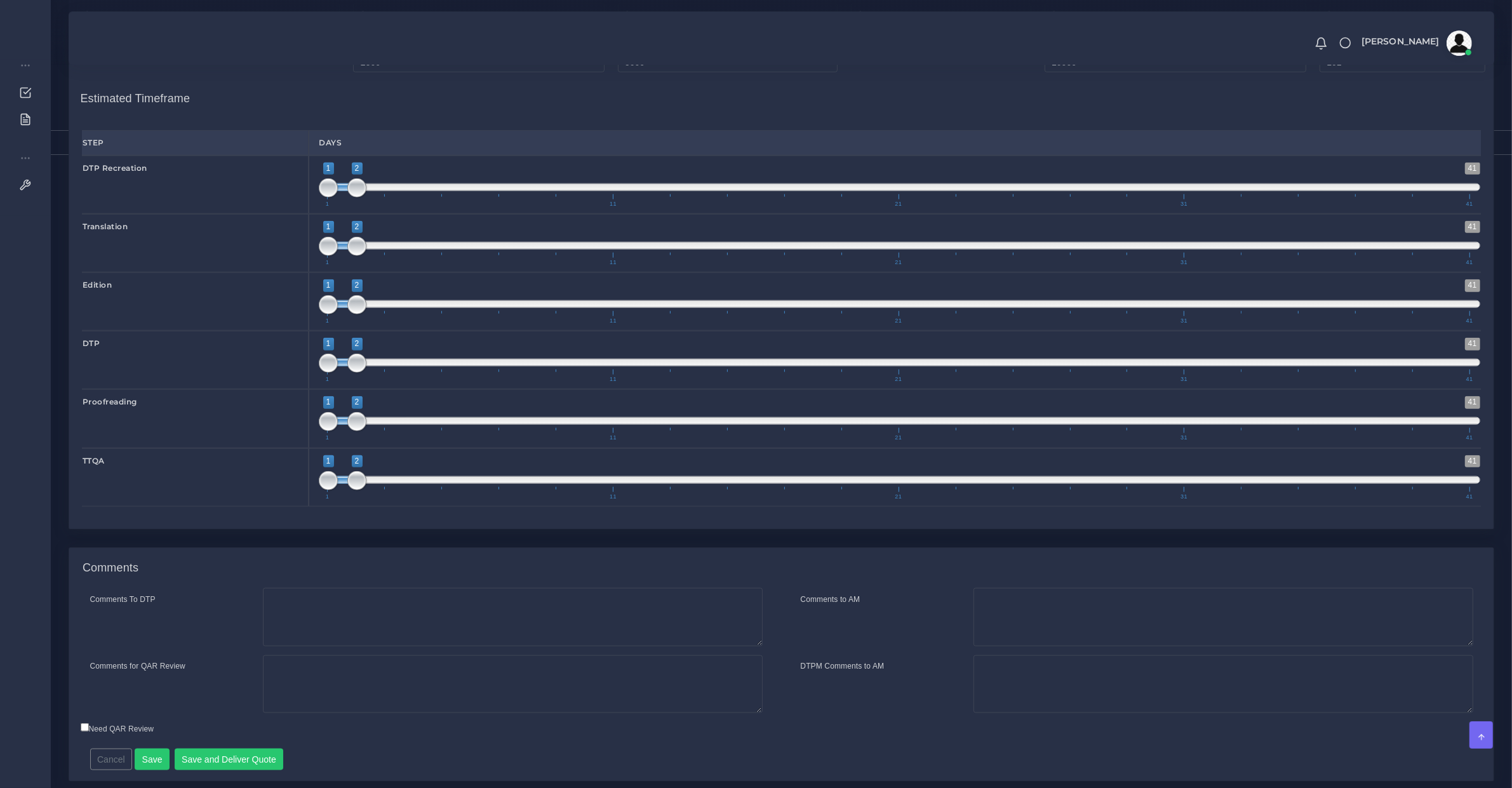
scroll to position [1776, 0]
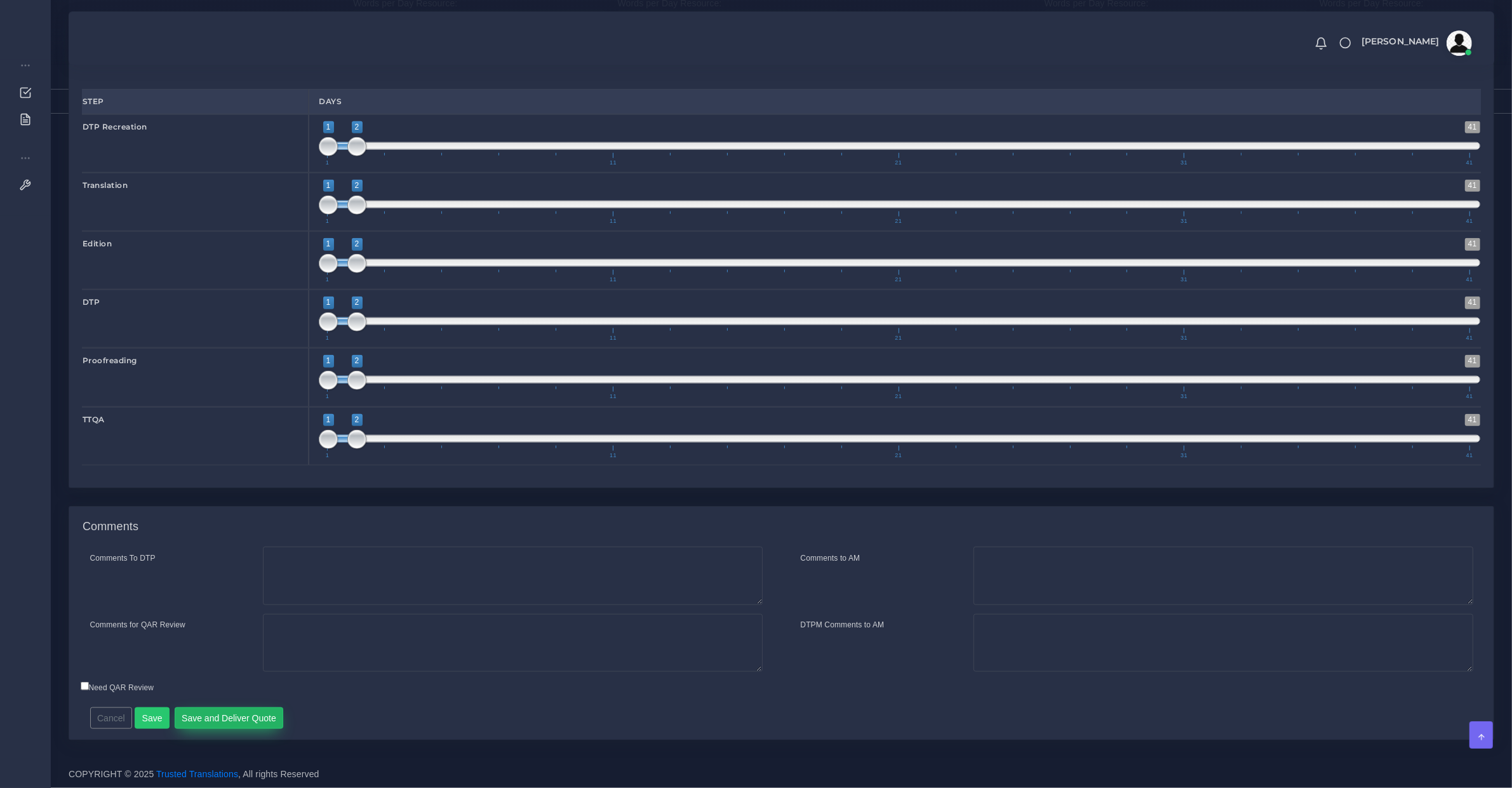
click at [259, 718] on button "Save and Deliver Quote" at bounding box center [229, 718] width 109 height 22
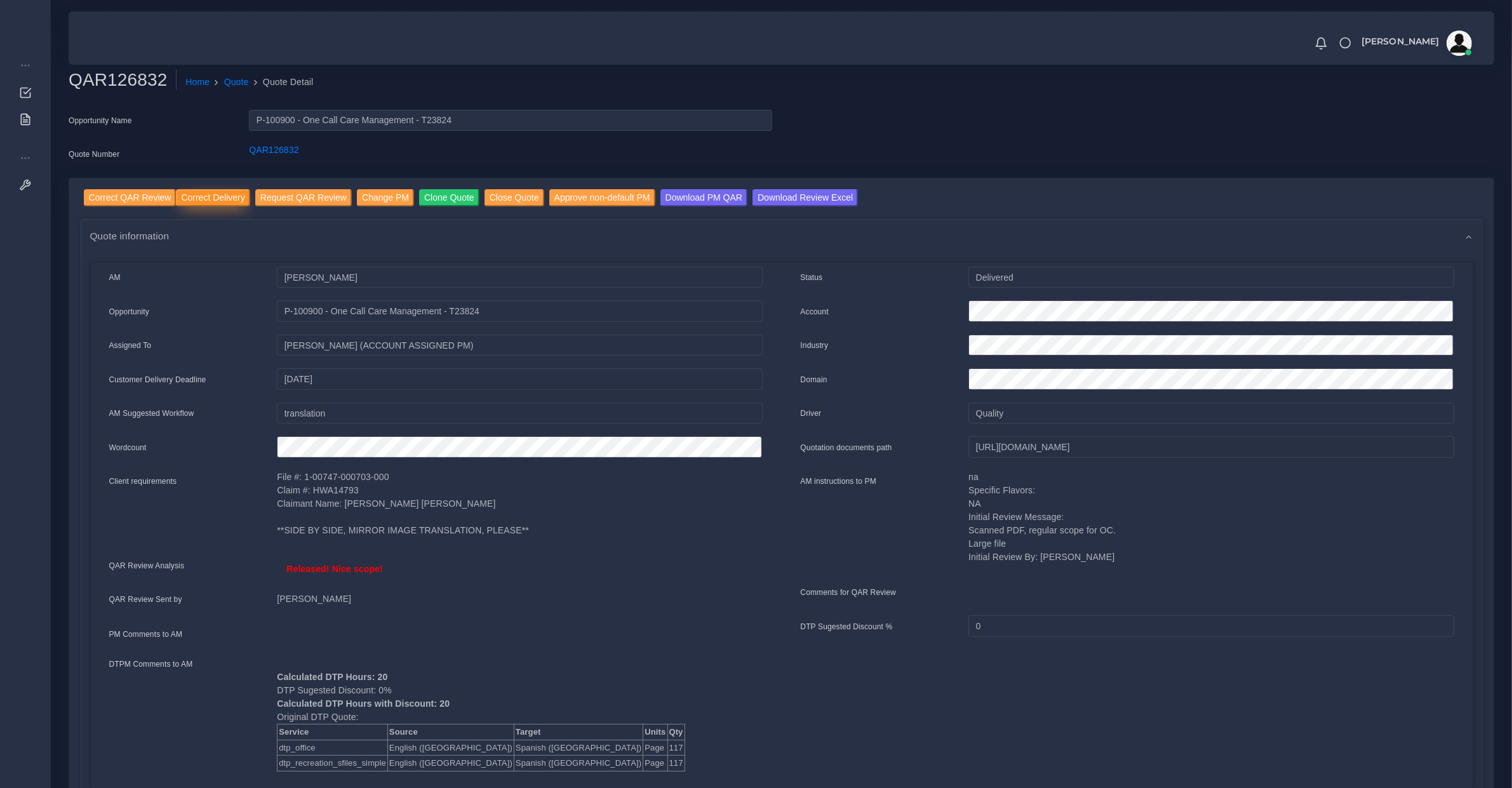
click at [194, 197] on input "Correct Delivery" at bounding box center [213, 197] width 74 height 17
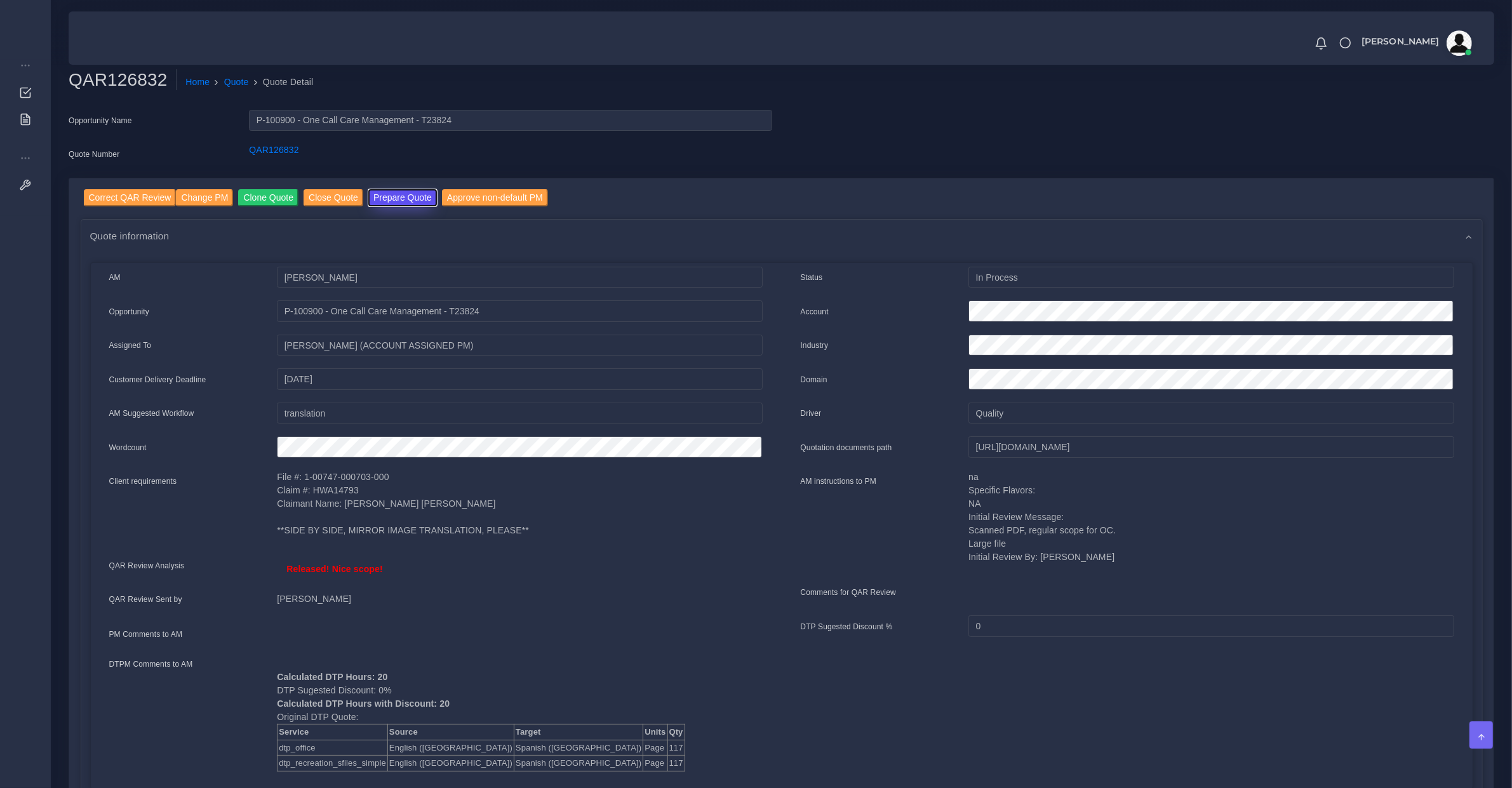
drag, startPoint x: 389, startPoint y: 200, endPoint x: 383, endPoint y: 203, distance: 6.7
click at [389, 200] on button "Prepare Quote" at bounding box center [403, 197] width 69 height 17
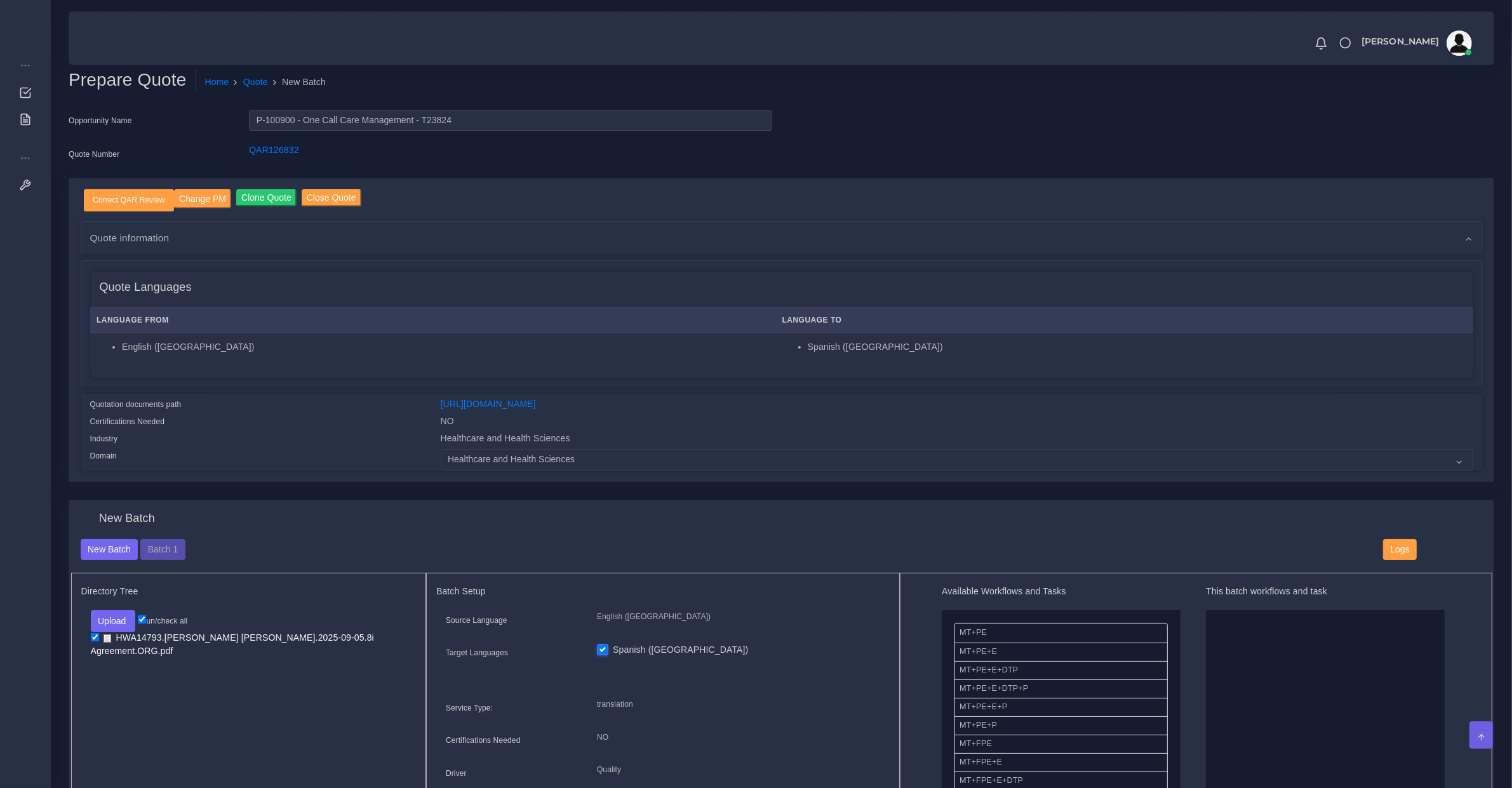
scroll to position [264, 0]
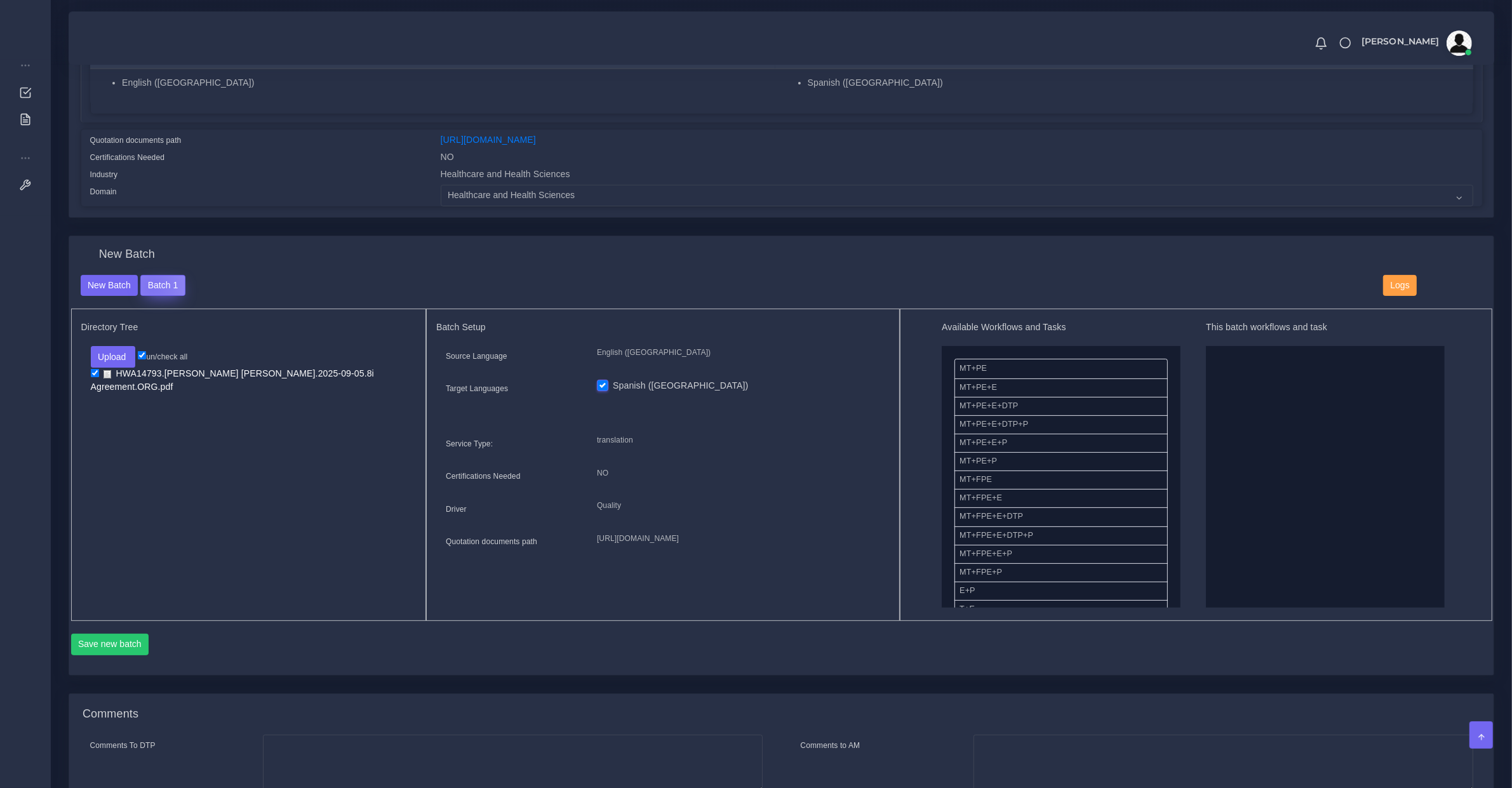
click at [151, 284] on button "Batch 1" at bounding box center [163, 285] width 44 height 22
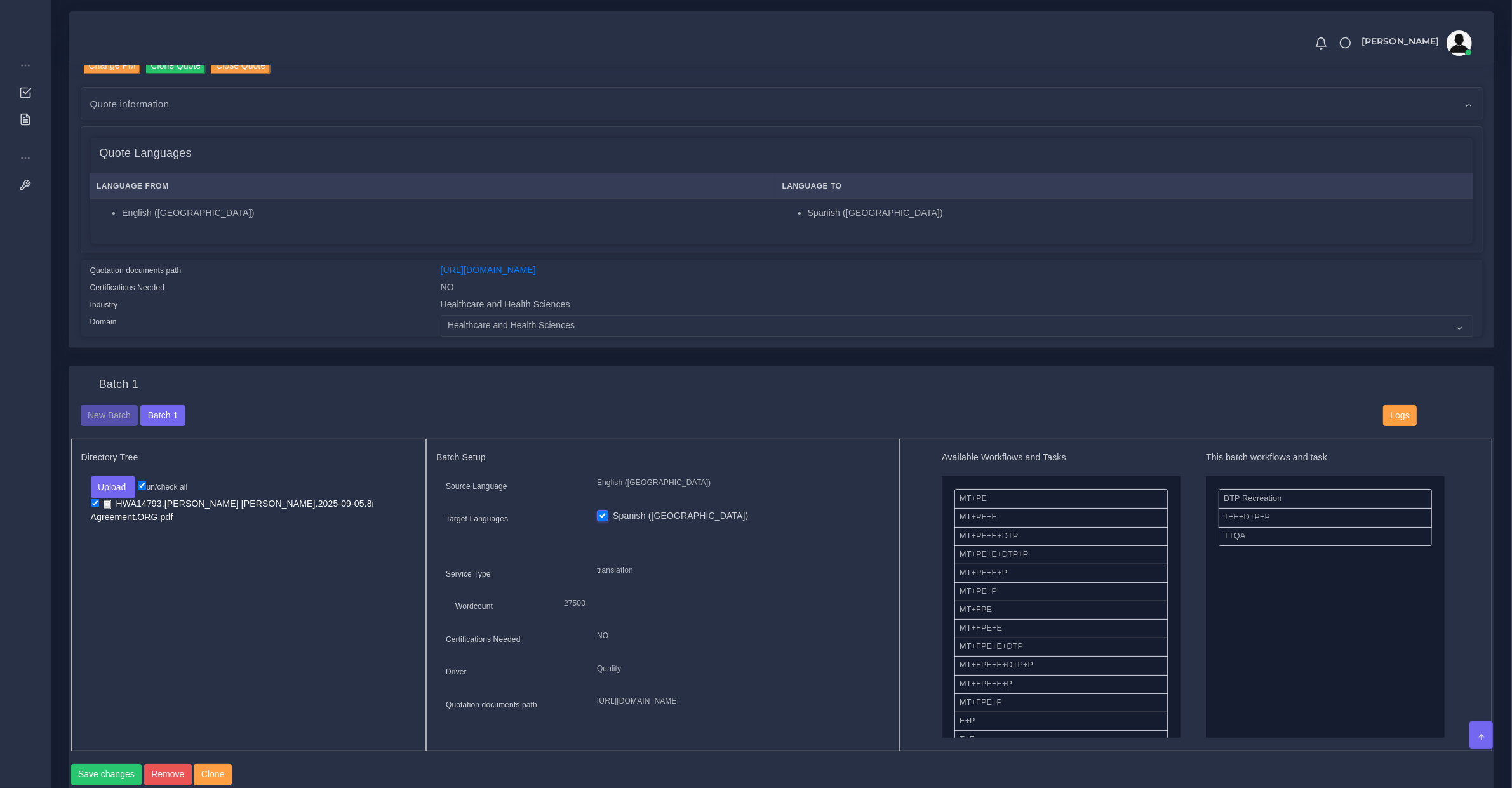
scroll to position [132, 0]
drag, startPoint x: 1271, startPoint y: 534, endPoint x: 948, endPoint y: 546, distance: 323.2
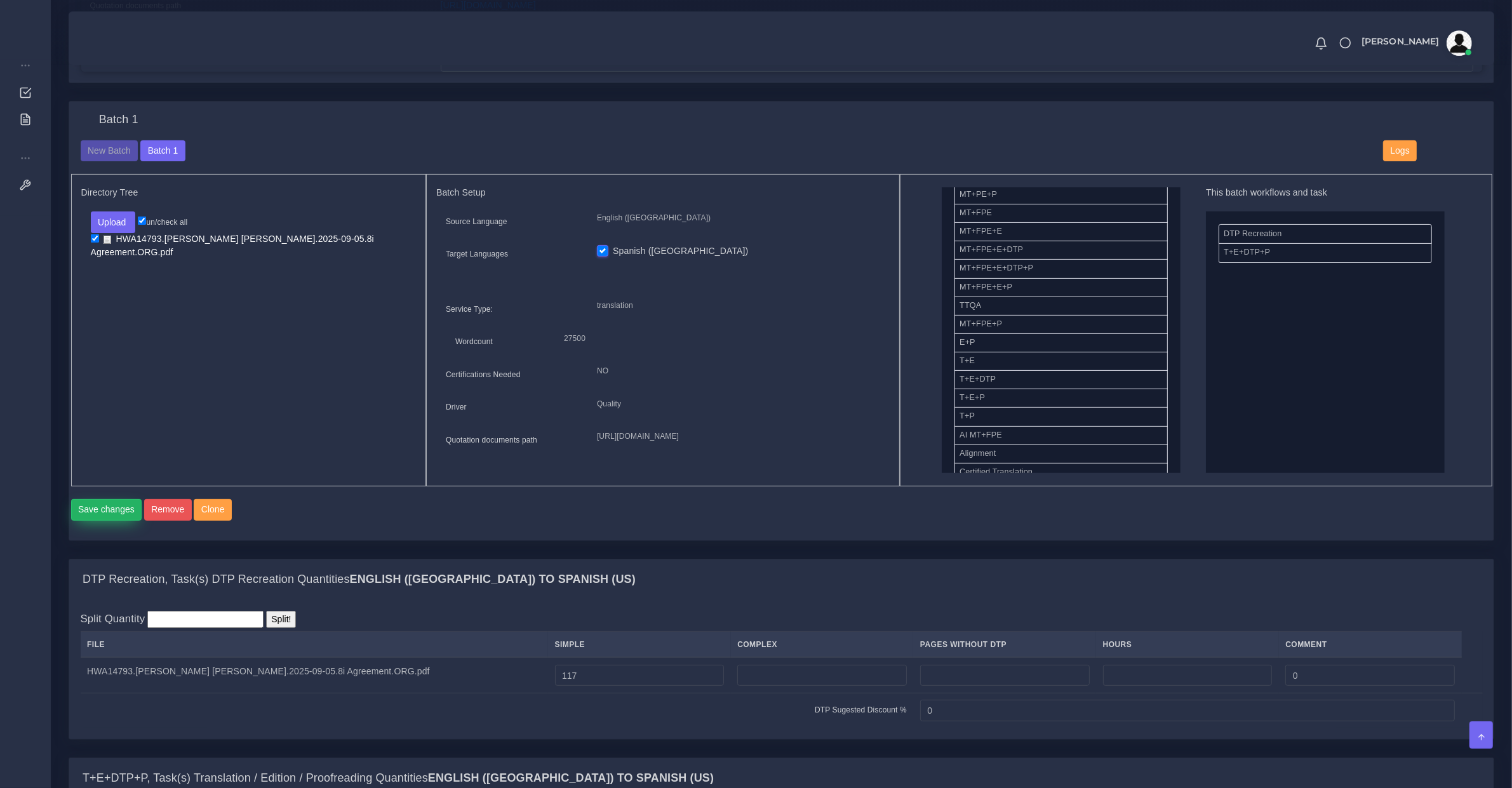
click at [94, 520] on button "Save changes" at bounding box center [107, 509] width 71 height 22
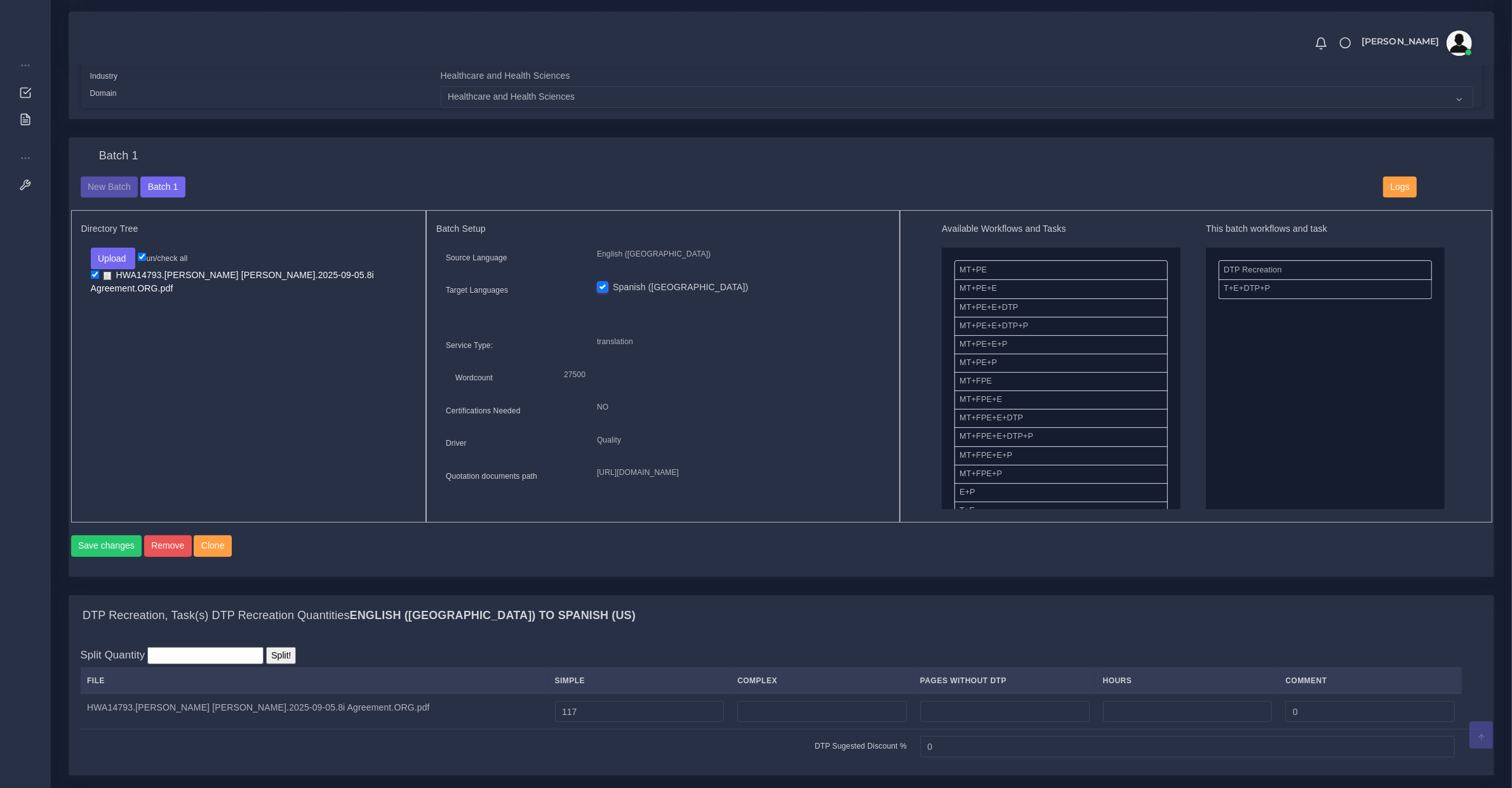
scroll to position [661, 0]
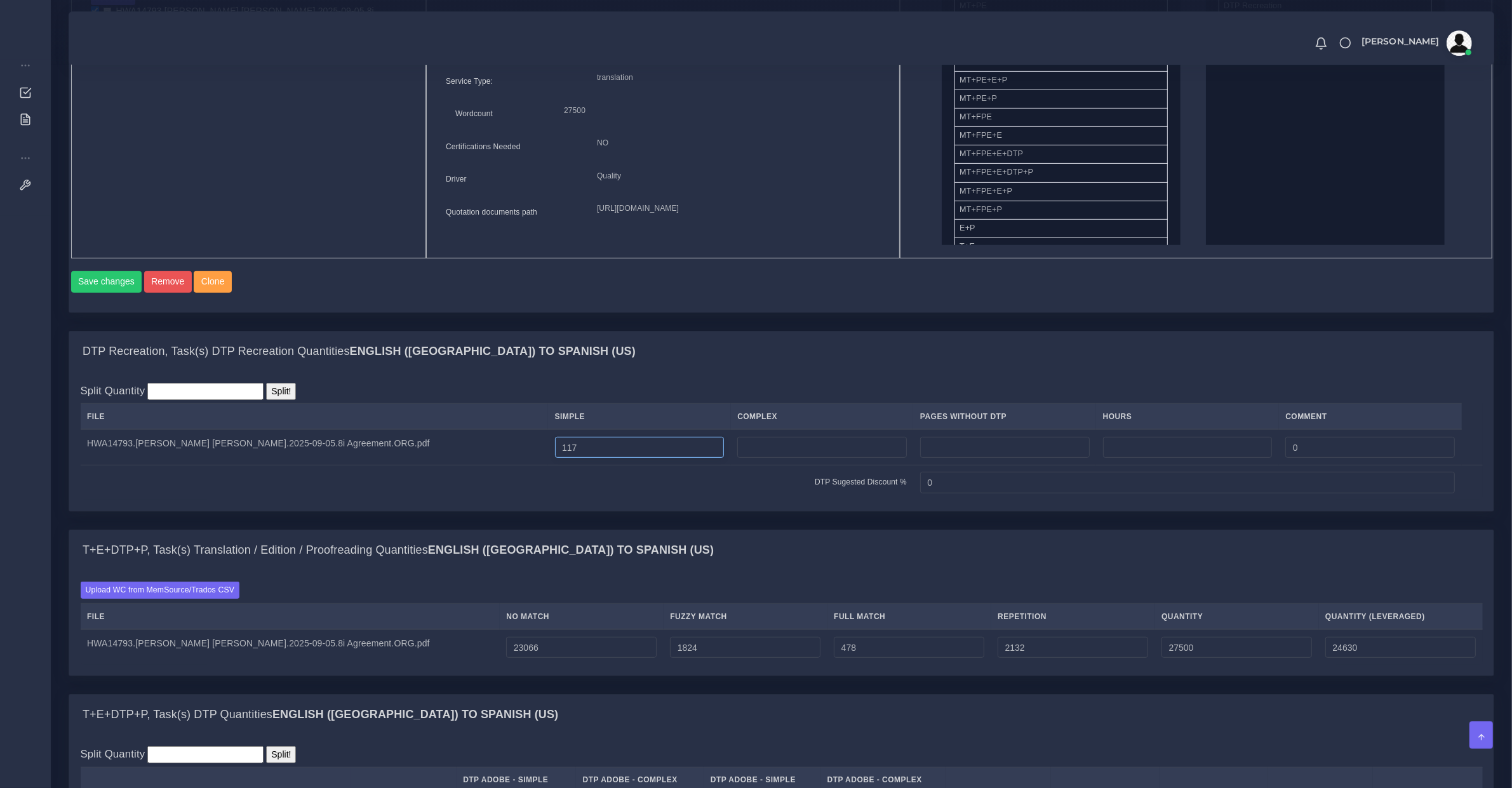
drag, startPoint x: 570, startPoint y: 455, endPoint x: 430, endPoint y: 461, distance: 140.1
click at [430, 461] on tr "HWA14793.[PERSON_NAME] [PERSON_NAME].2025-09-05.8i Agreement.ORG.pdf 117 0" at bounding box center [782, 447] width 1402 height 36
type input "9"
click at [512, 655] on input "23066" at bounding box center [581, 647] width 150 height 22
type input "1959"
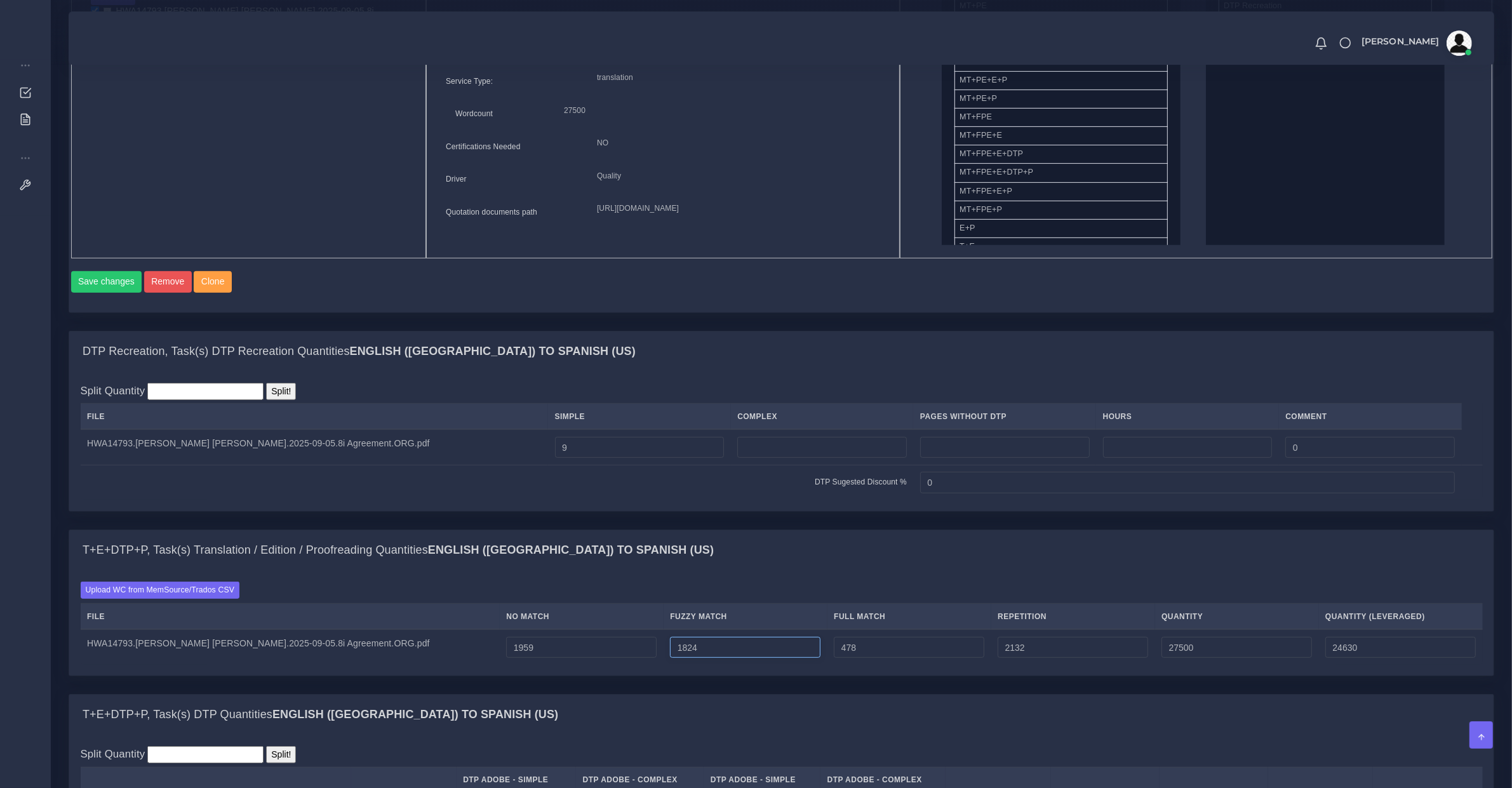
type input "6393"
type input "3523"
type input "246"
type input "4815"
type input "2734"
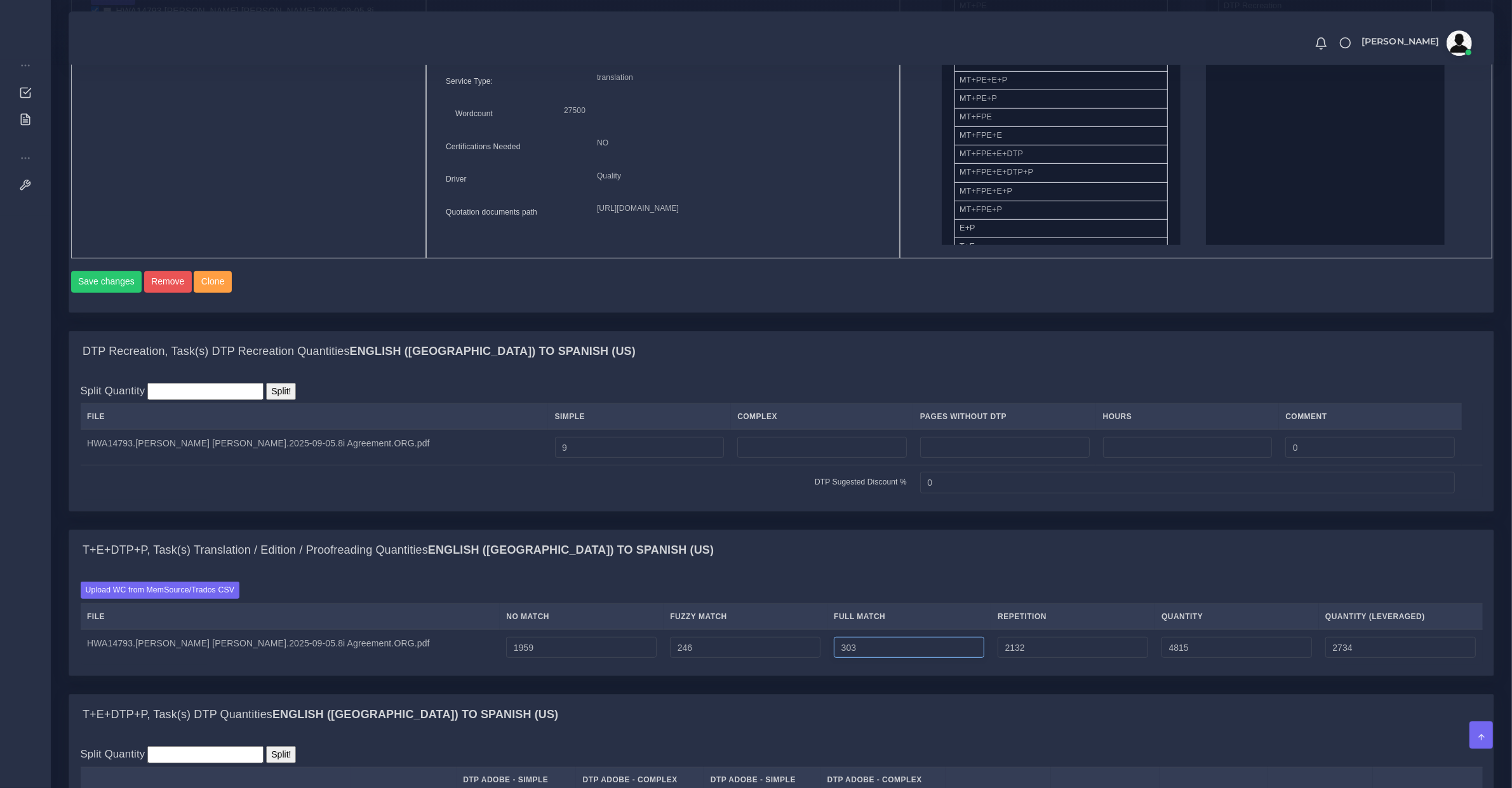
type input "303"
type input "4640"
type input "2690"
type input "132"
type input "2640"
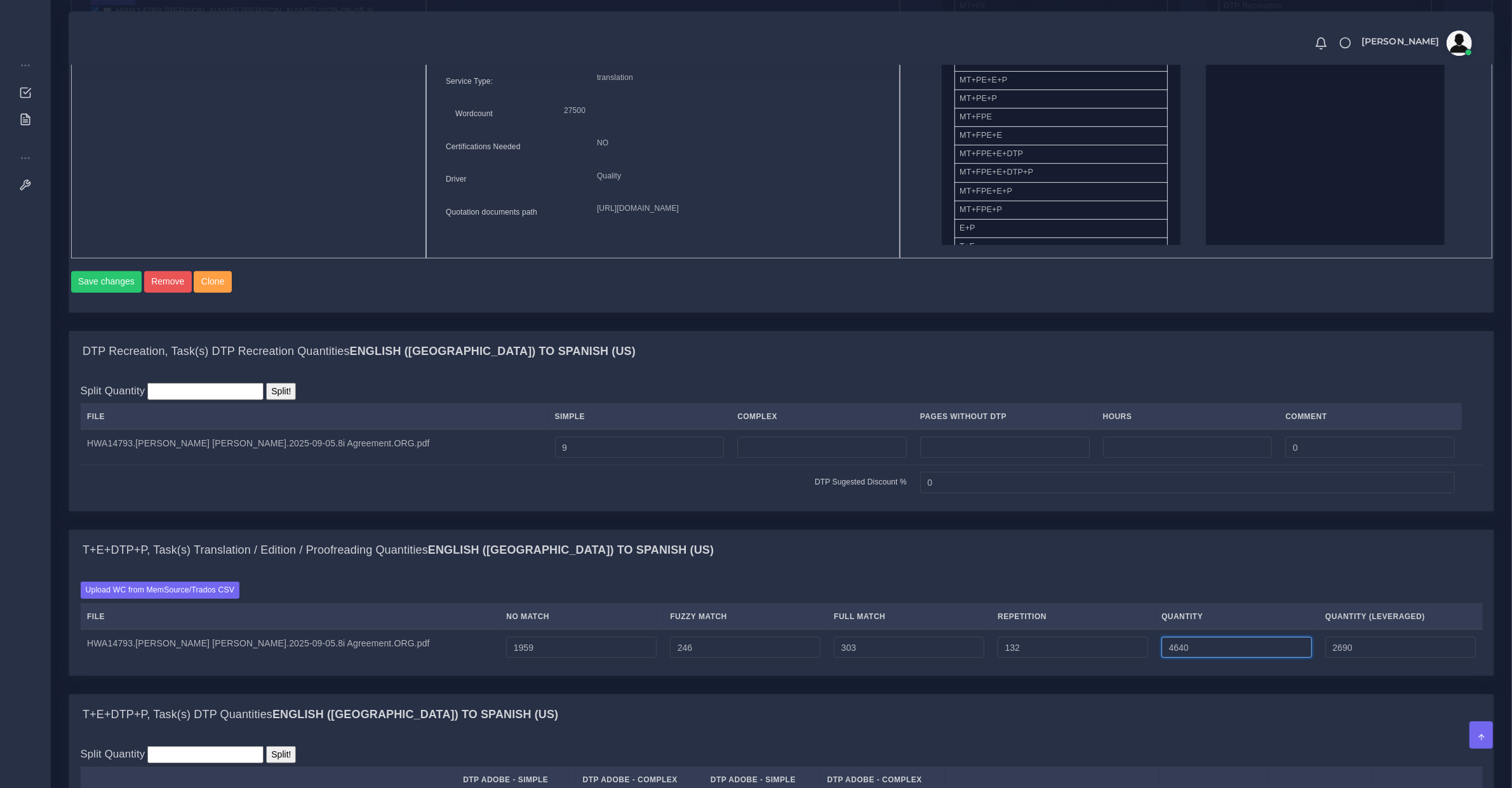
type input "2190"
drag, startPoint x: 513, startPoint y: 664, endPoint x: 610, endPoint y: 693, distance: 101.2
click at [513, 658] on input "1959" at bounding box center [581, 647] width 150 height 22
type input "1960"
type input "2641"
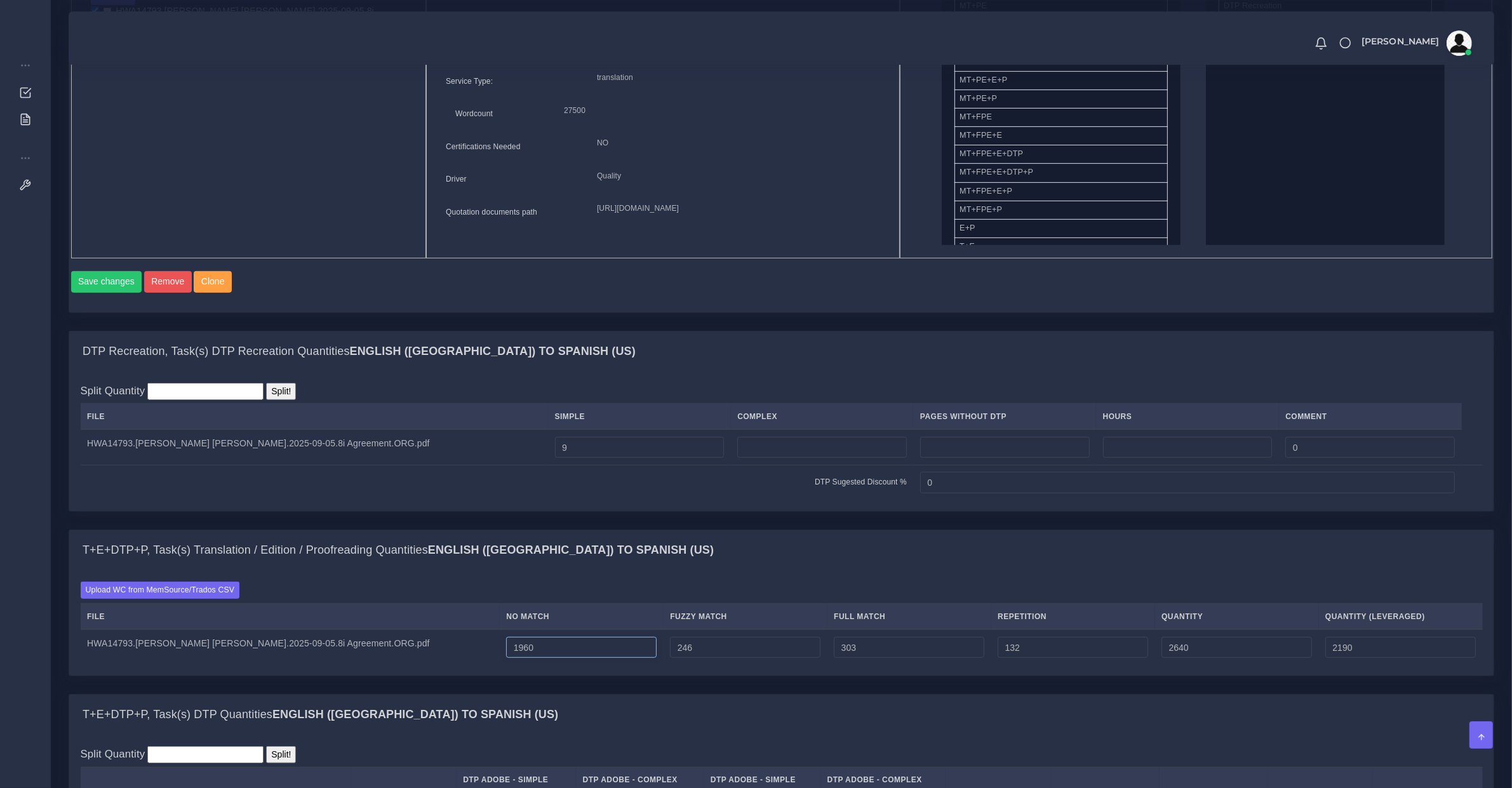
type input "2191"
type input "1961"
type input "2642"
type input "2192"
type input "131"
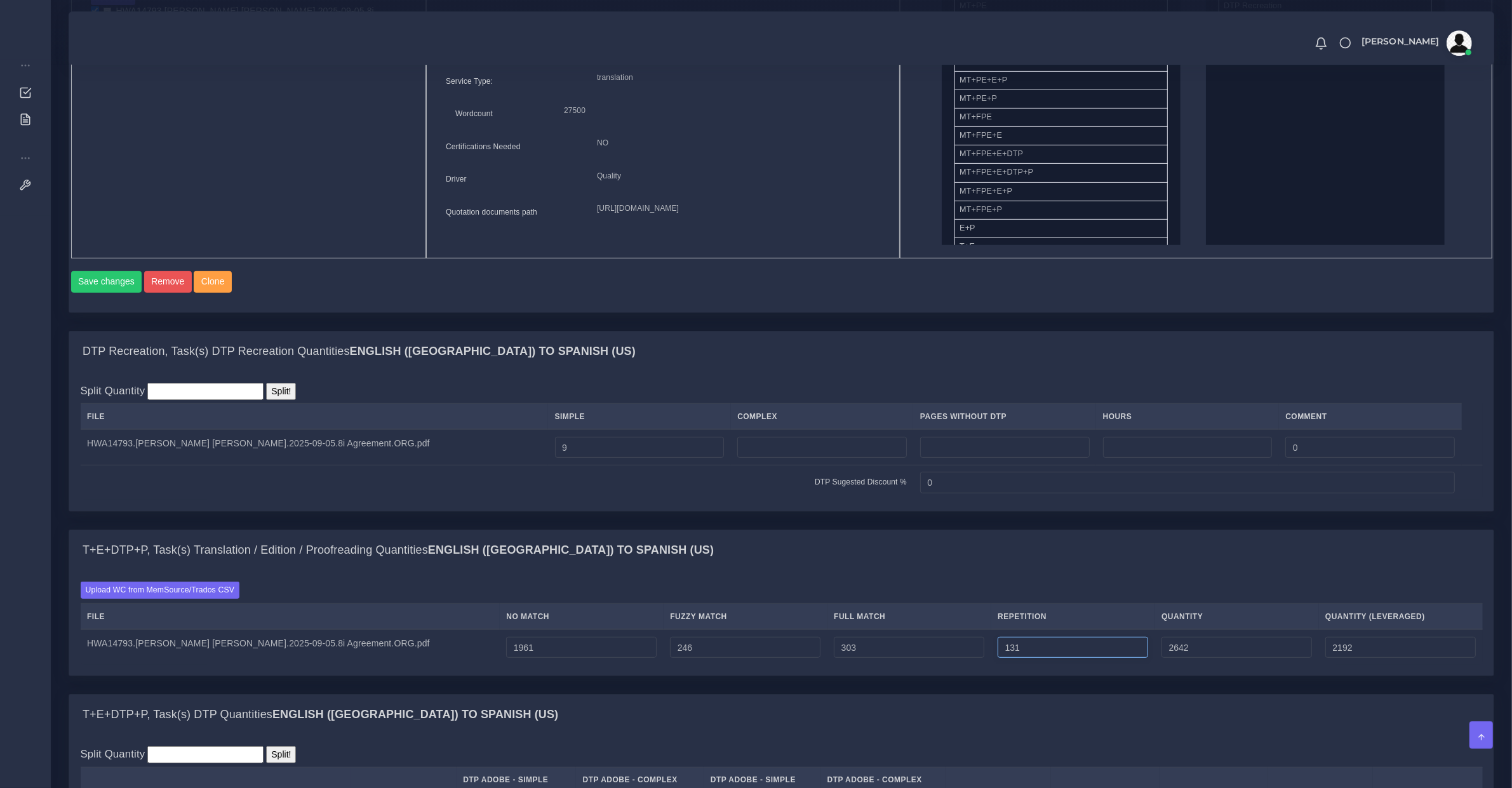
type input "2641"
type input "130"
type input "2640"
type input "129"
type input "2639"
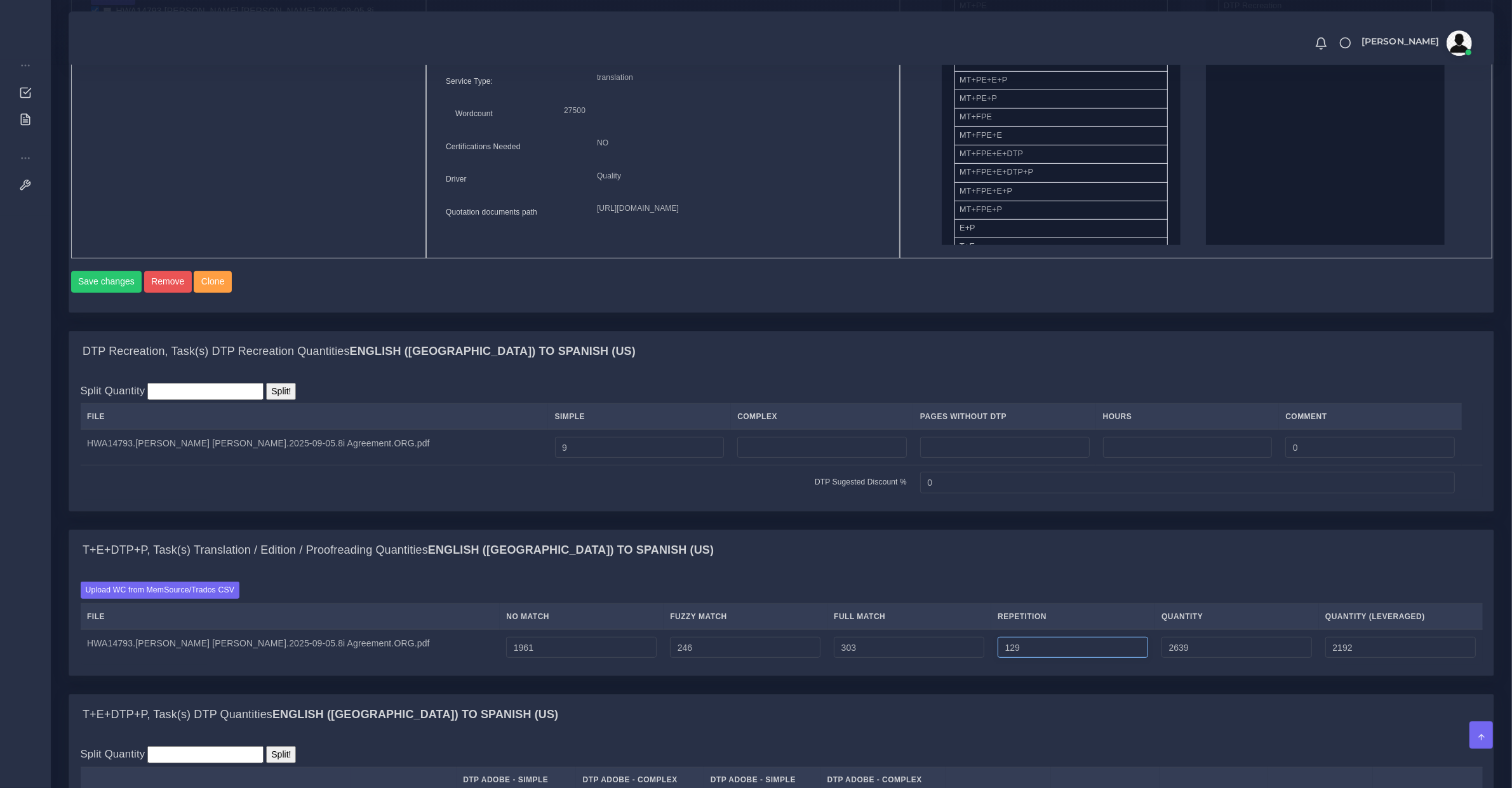
type input "128"
type input "2638"
type input "2191"
type input "127"
type input "2637"
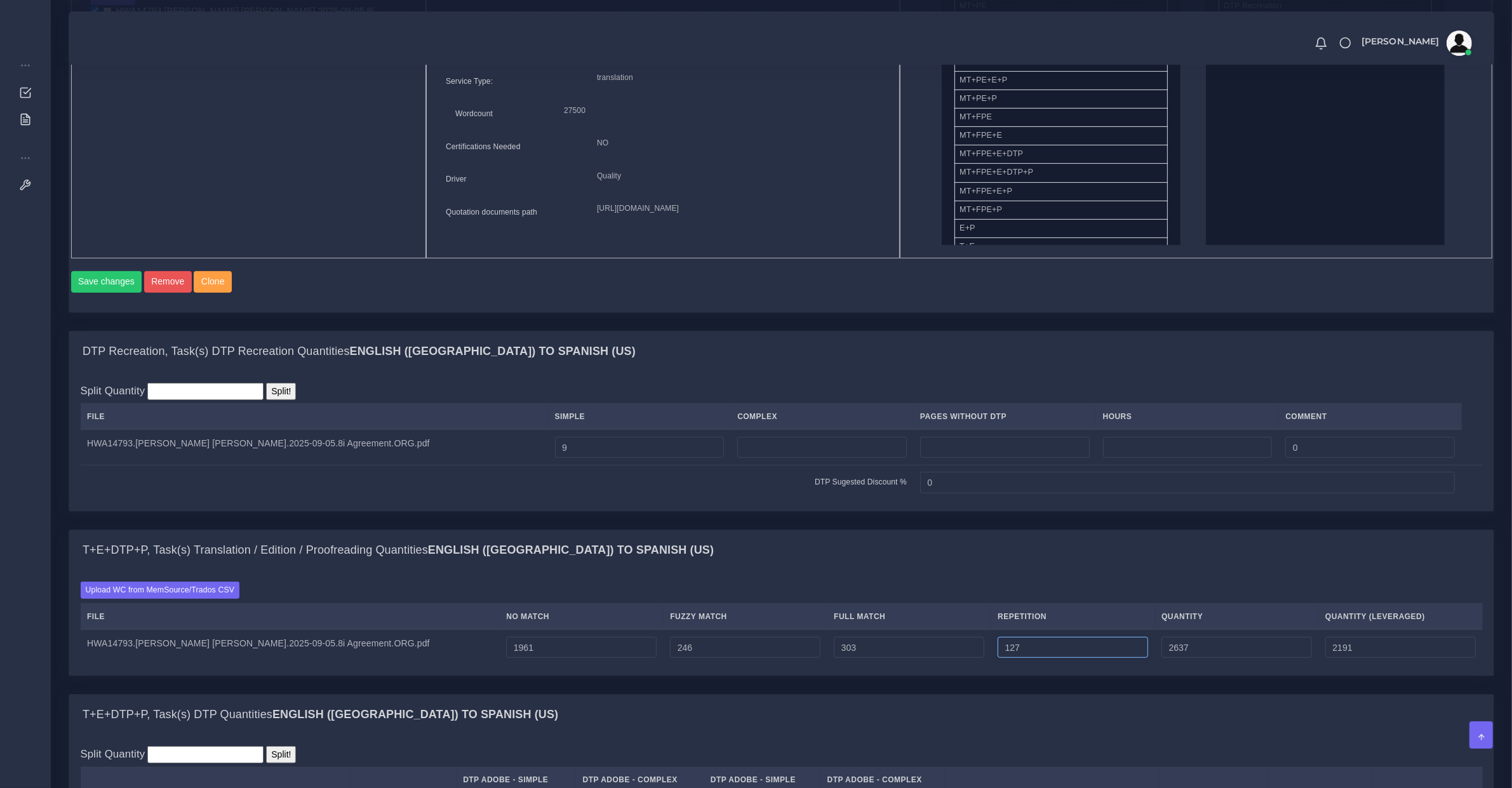
type input "126"
type input "2636"
type input "125"
type input "2635"
type input "124"
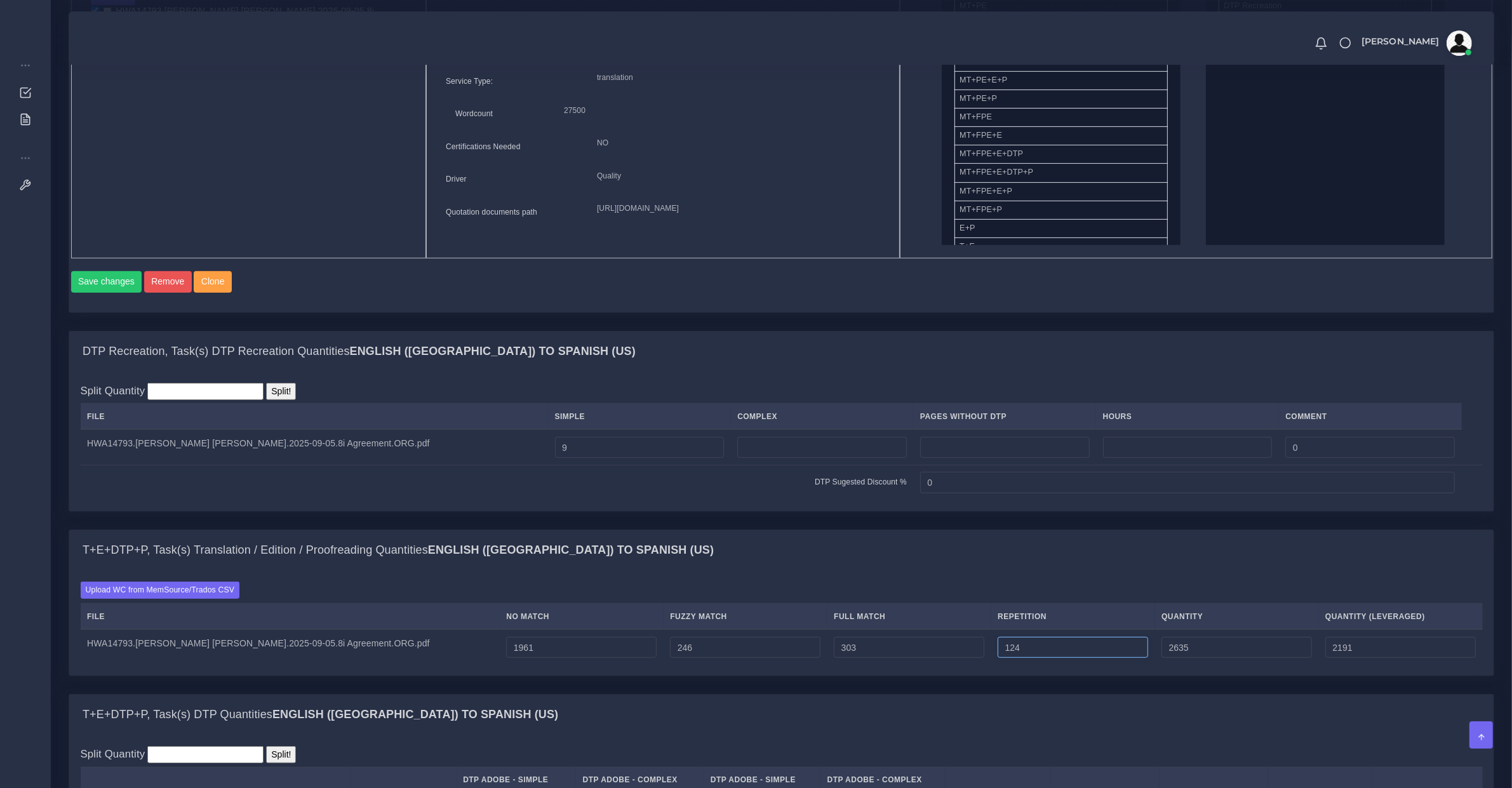
type input "2634"
type input "2190"
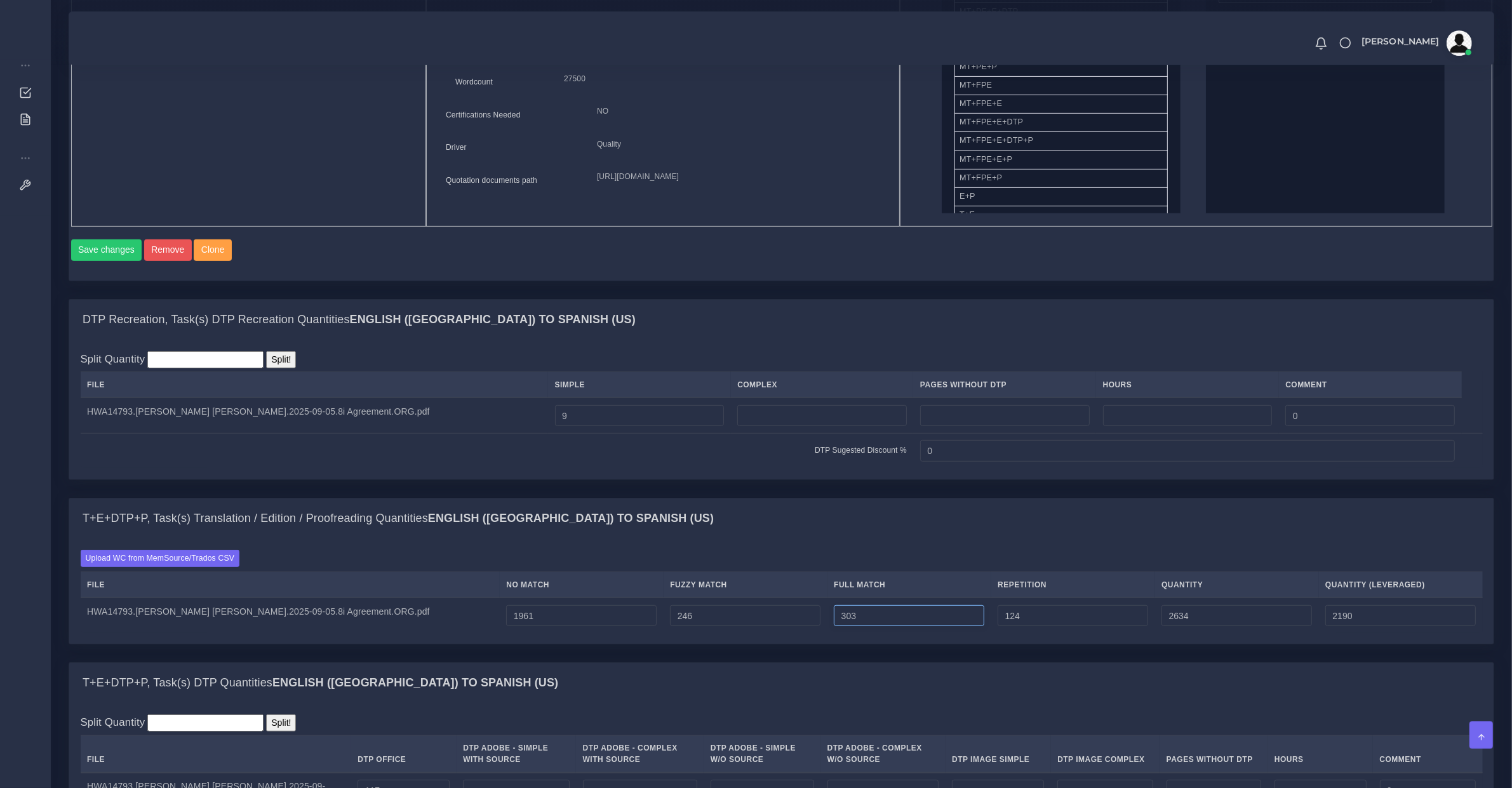
type input "302"
type input "2633"
type input "301"
type input "2632"
type input "300"
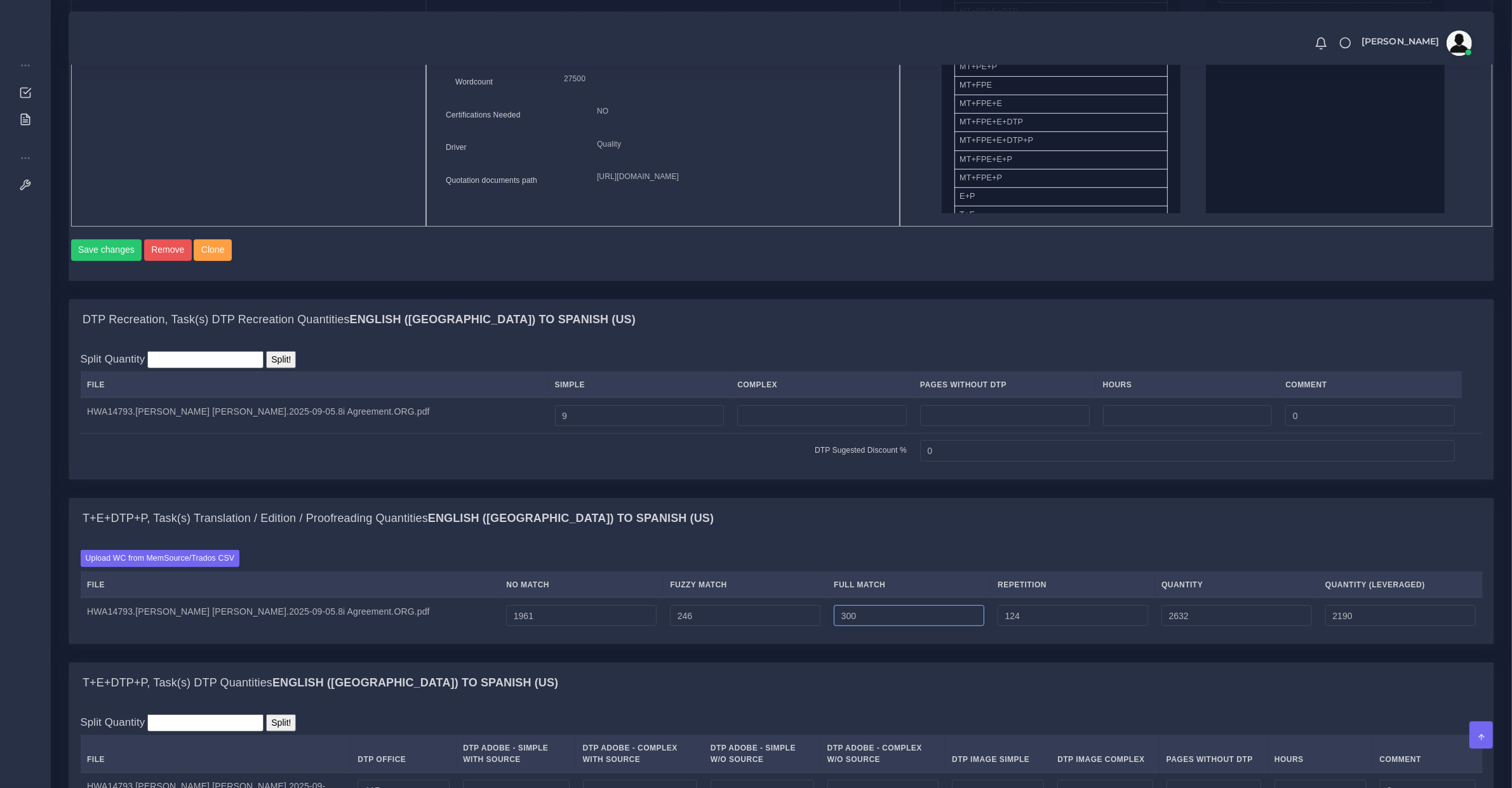
type input "2631"
type input "299"
type input "2630"
type input "2189"
type input "298"
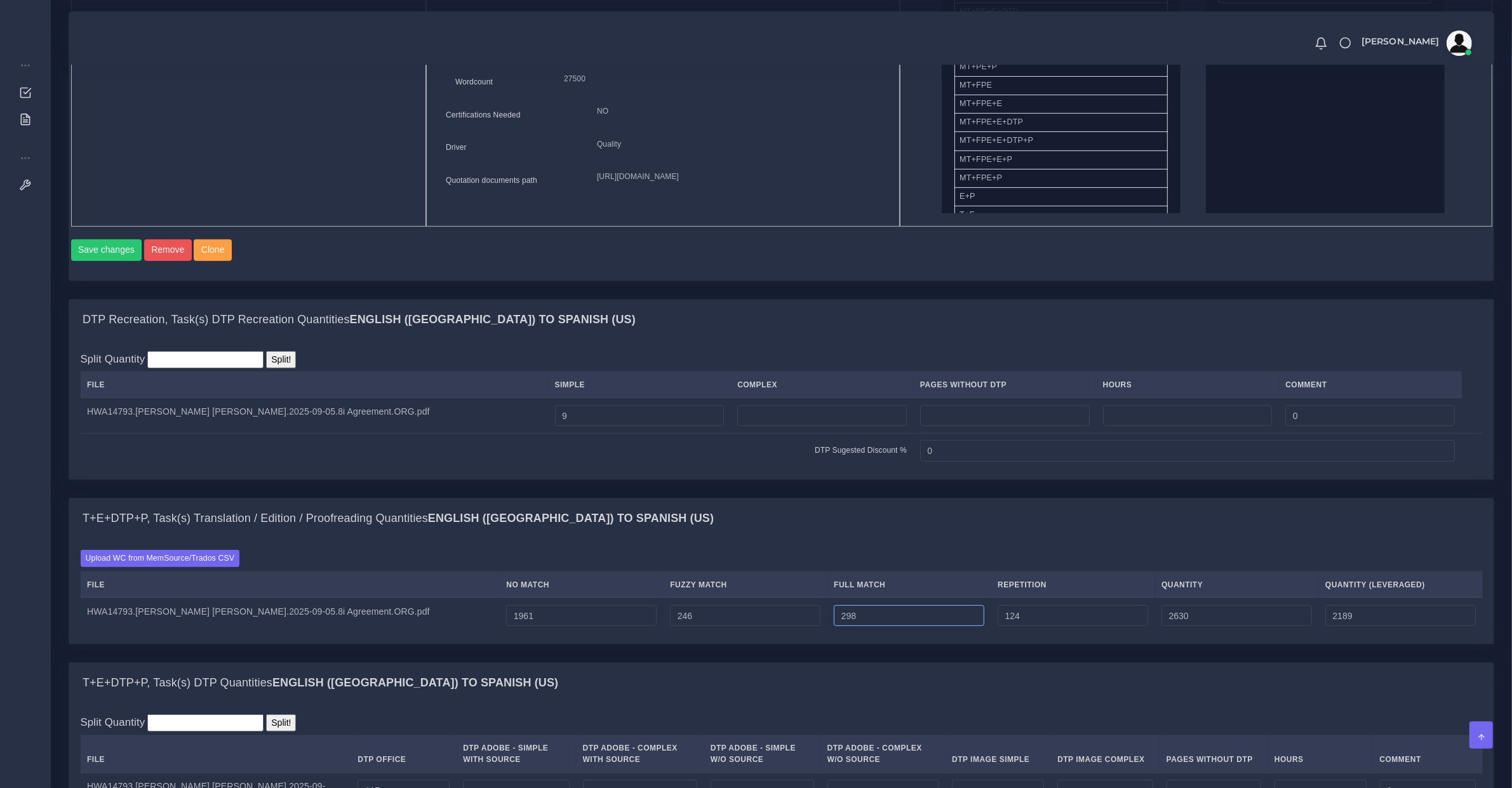
type input "2629"
type input "297"
type input "2628"
type input "296"
type input "2627"
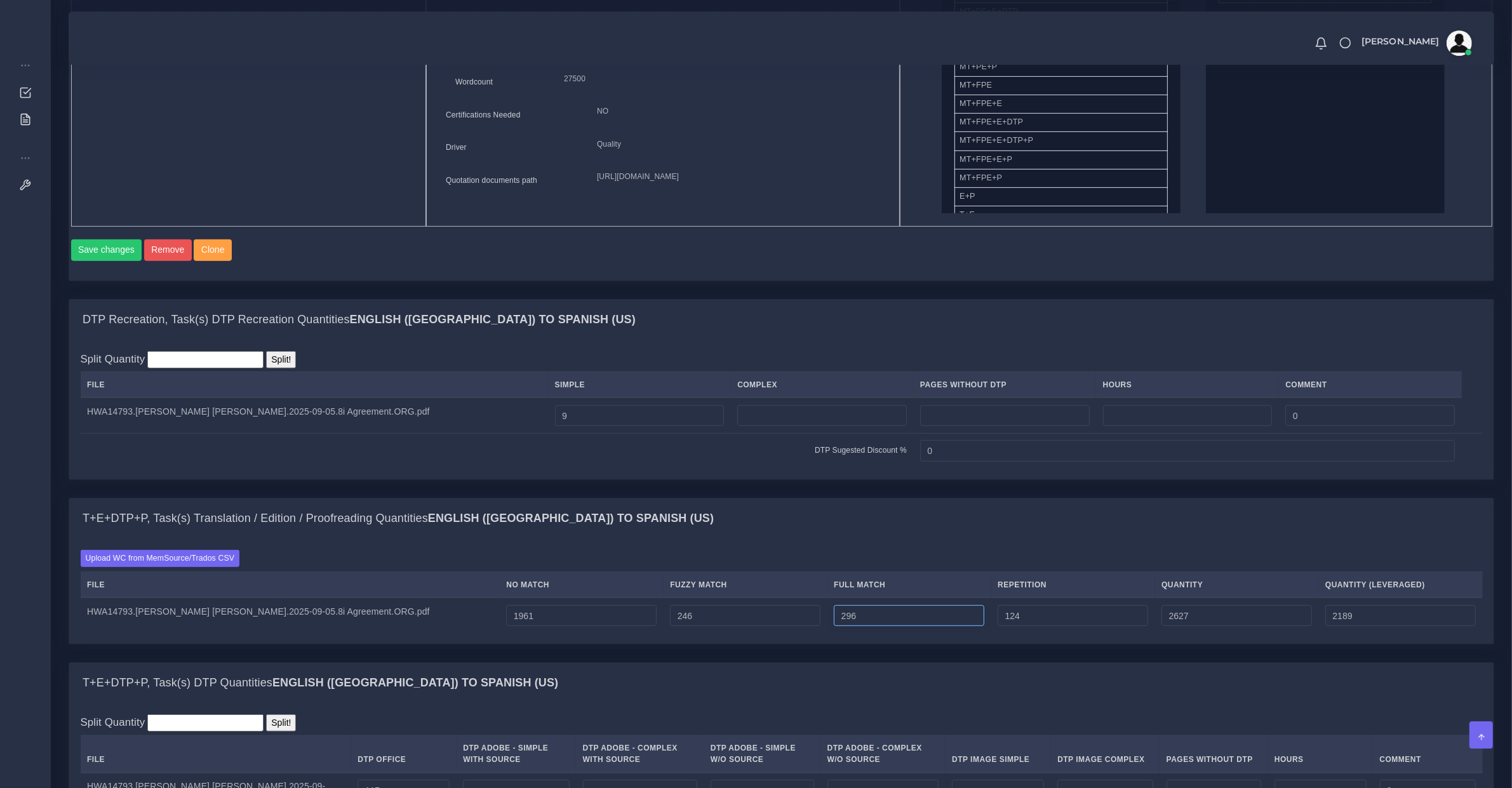
type input "295"
type input "2626"
type input "2188"
type input "294"
type input "2625"
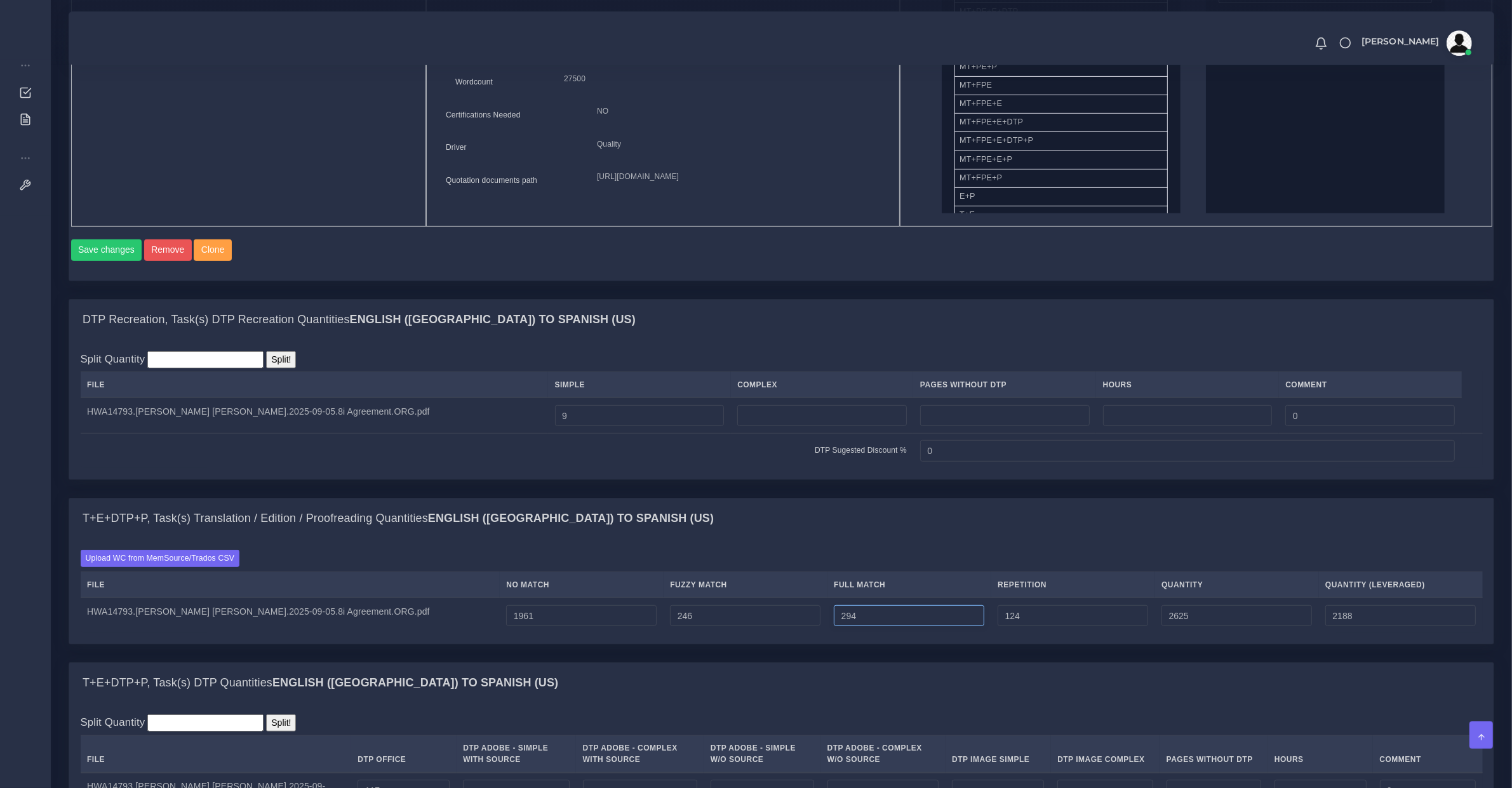
type input "293"
type input "2624"
type input "292"
type input "2623"
type input "291"
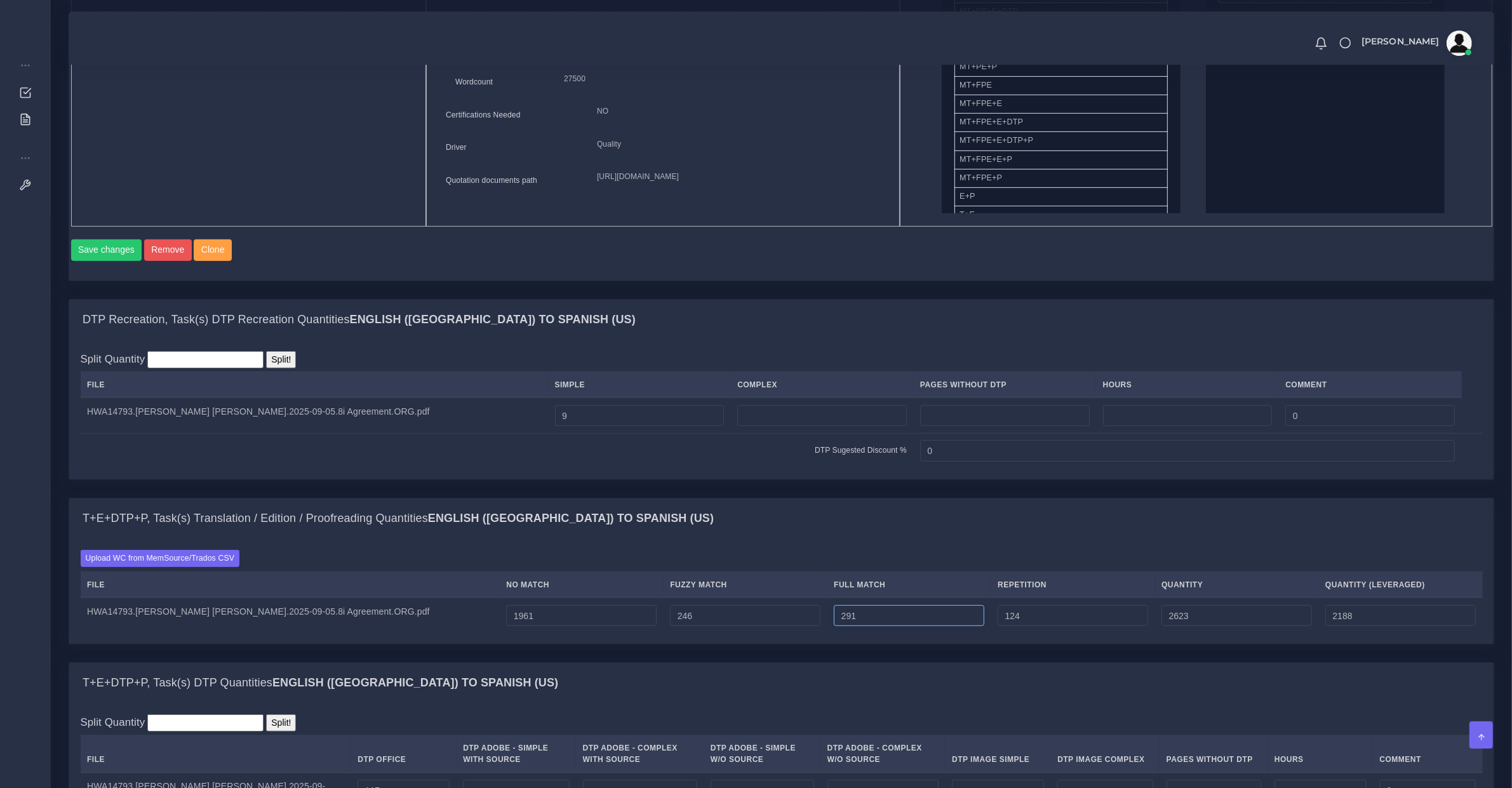
type input "2622"
type input "2187"
type input "290"
type input "2621"
type input "289"
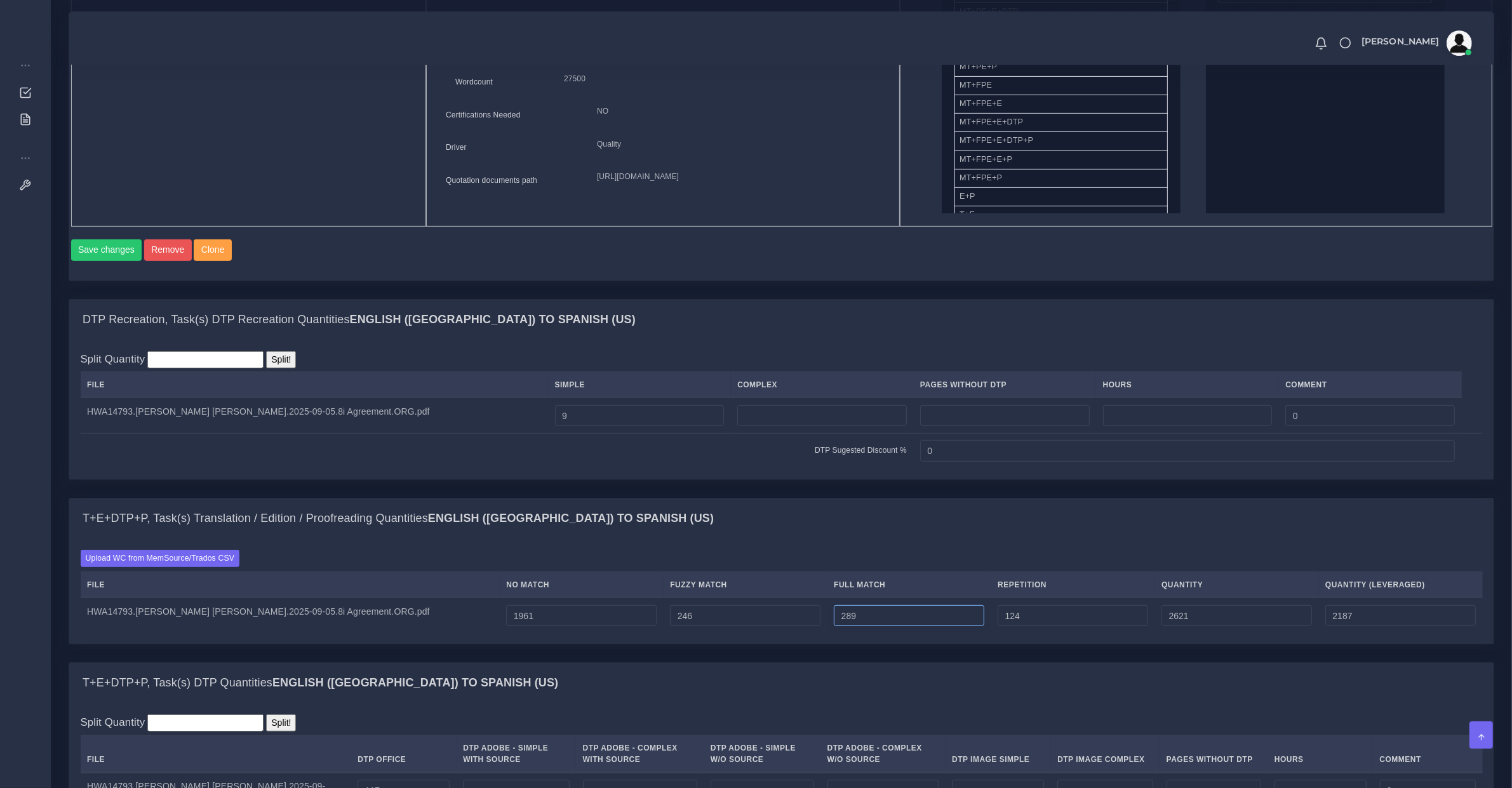
type input "2620"
type input "288"
type input "2619"
type input "287"
type input "2618"
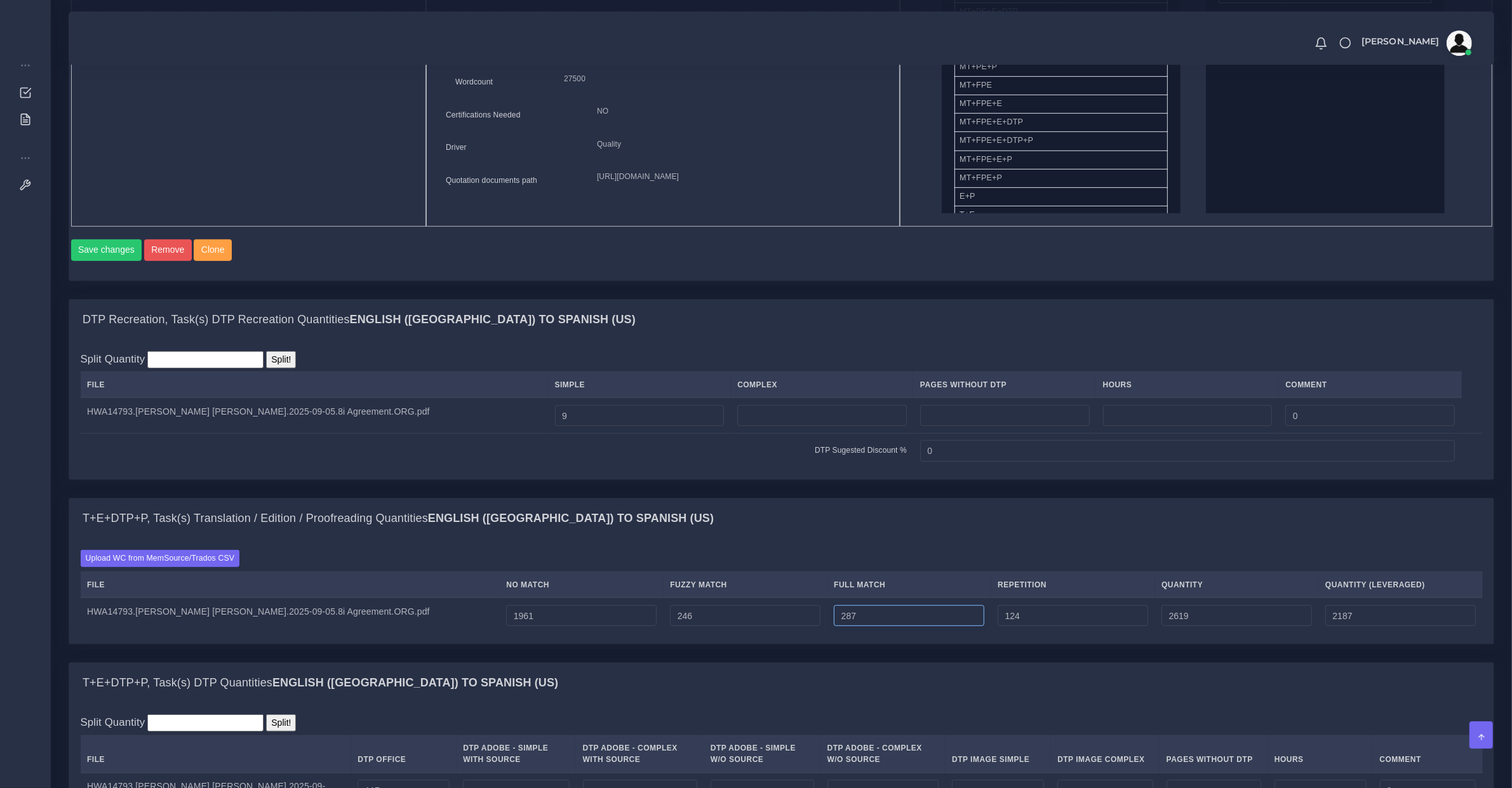
type input "2186"
type input "286"
type input "2617"
type input "245"
type input "2616"
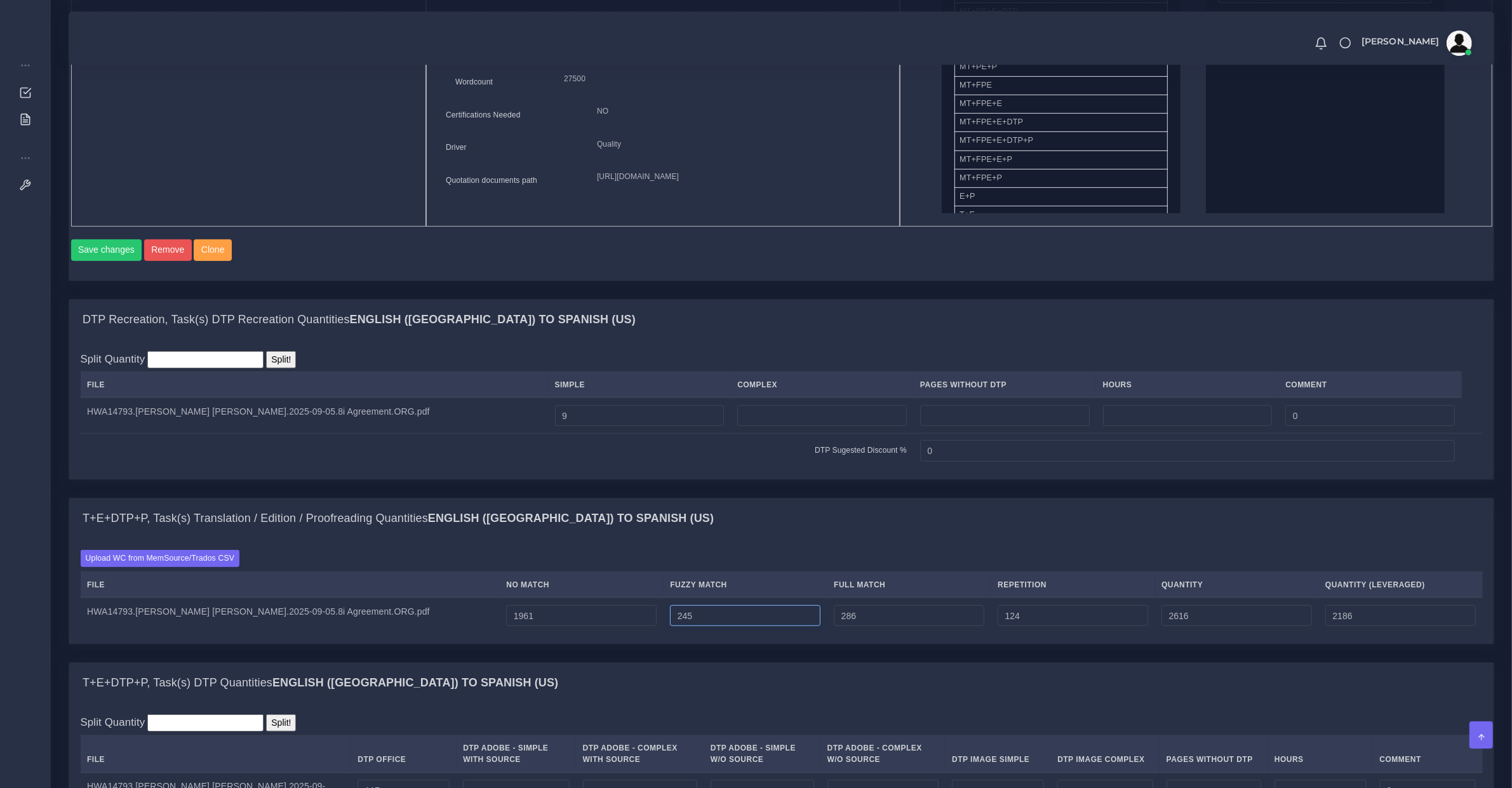
type input "244"
type input "2615"
type input "2185"
type input "243"
type input "2614"
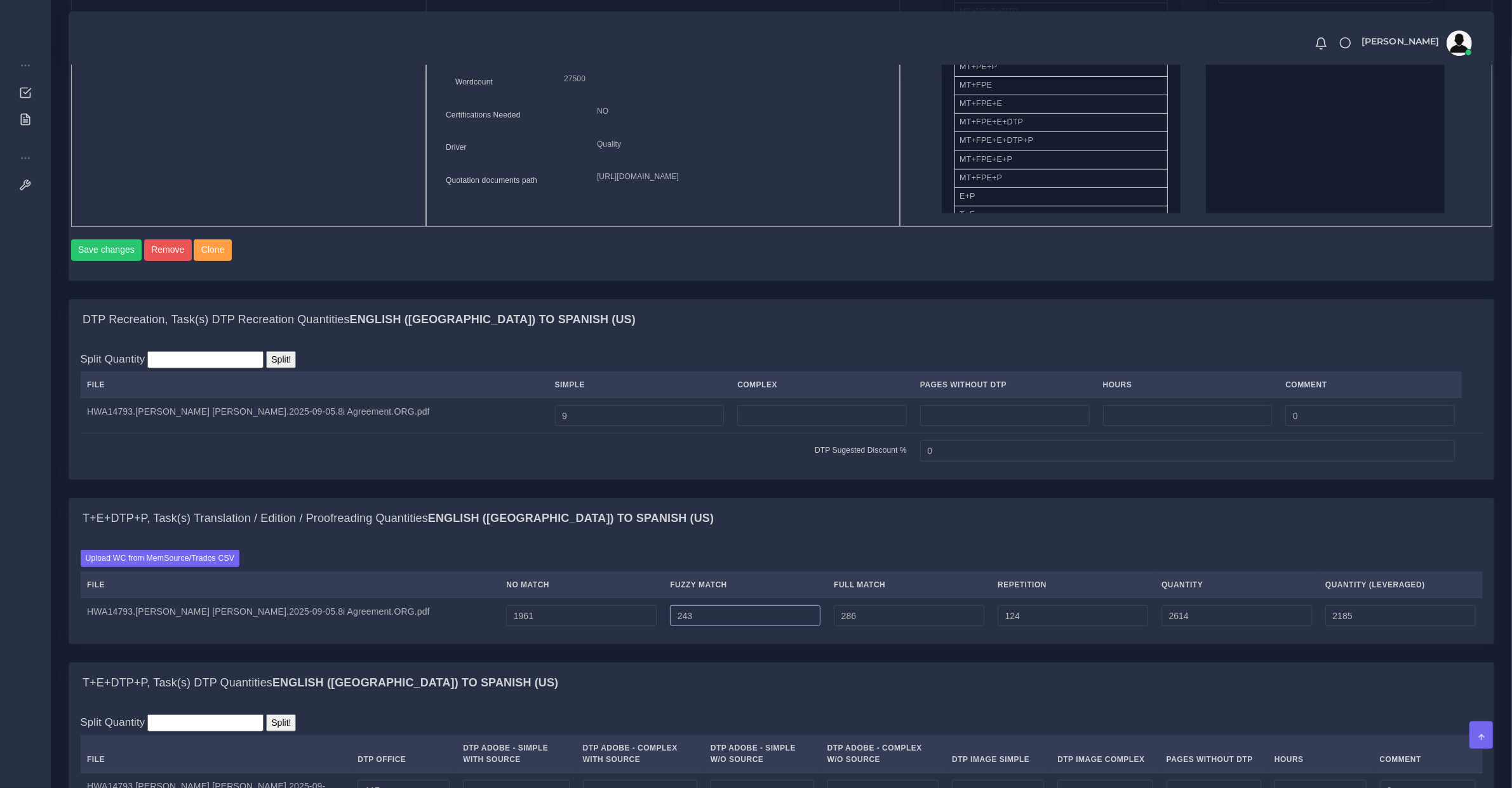
type input "242"
type input "2613"
type input "2184"
type input "241"
type input "2612"
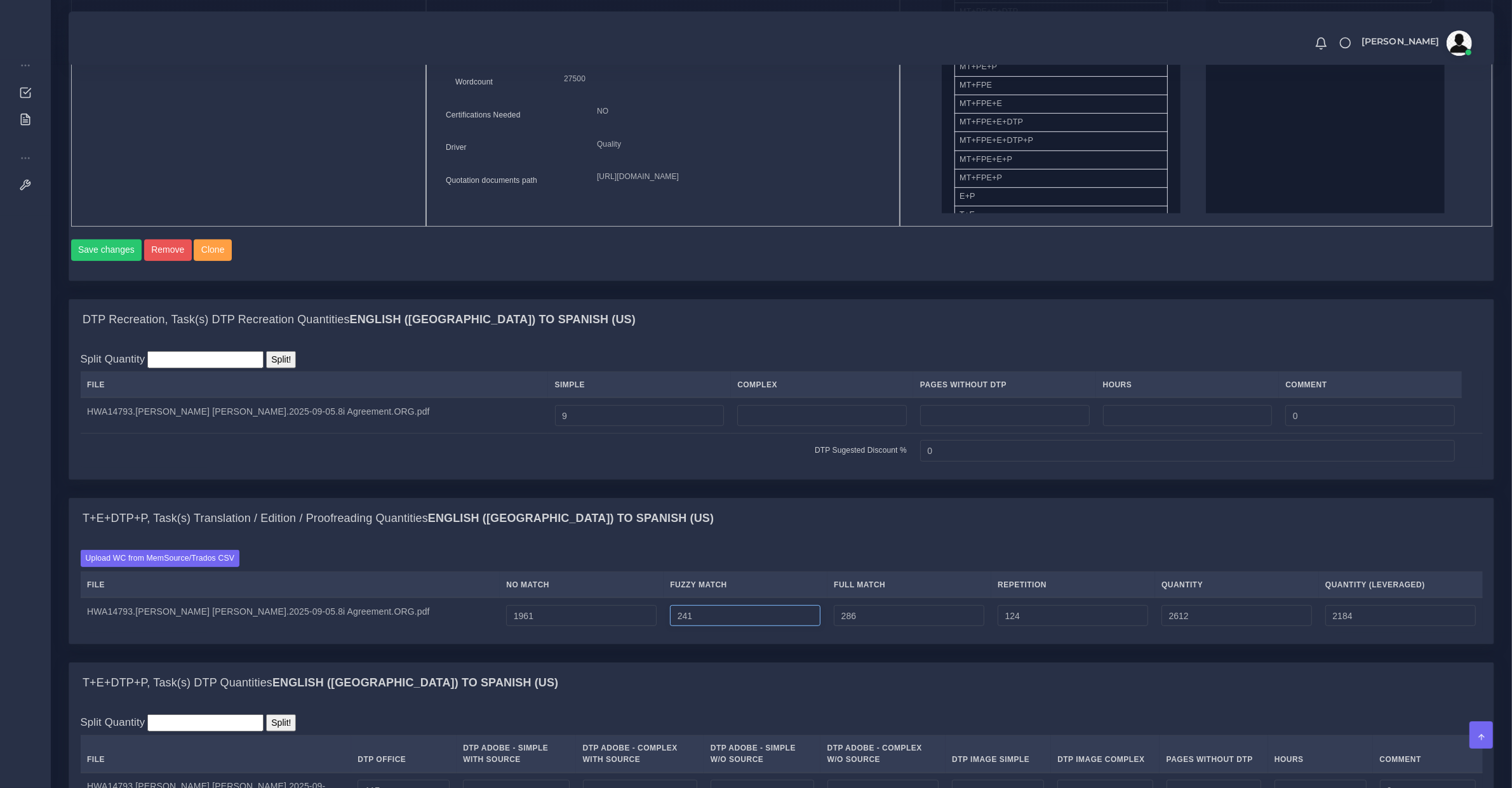
type input "240"
type input "2611"
type input "2183"
type input "239"
type input "2610"
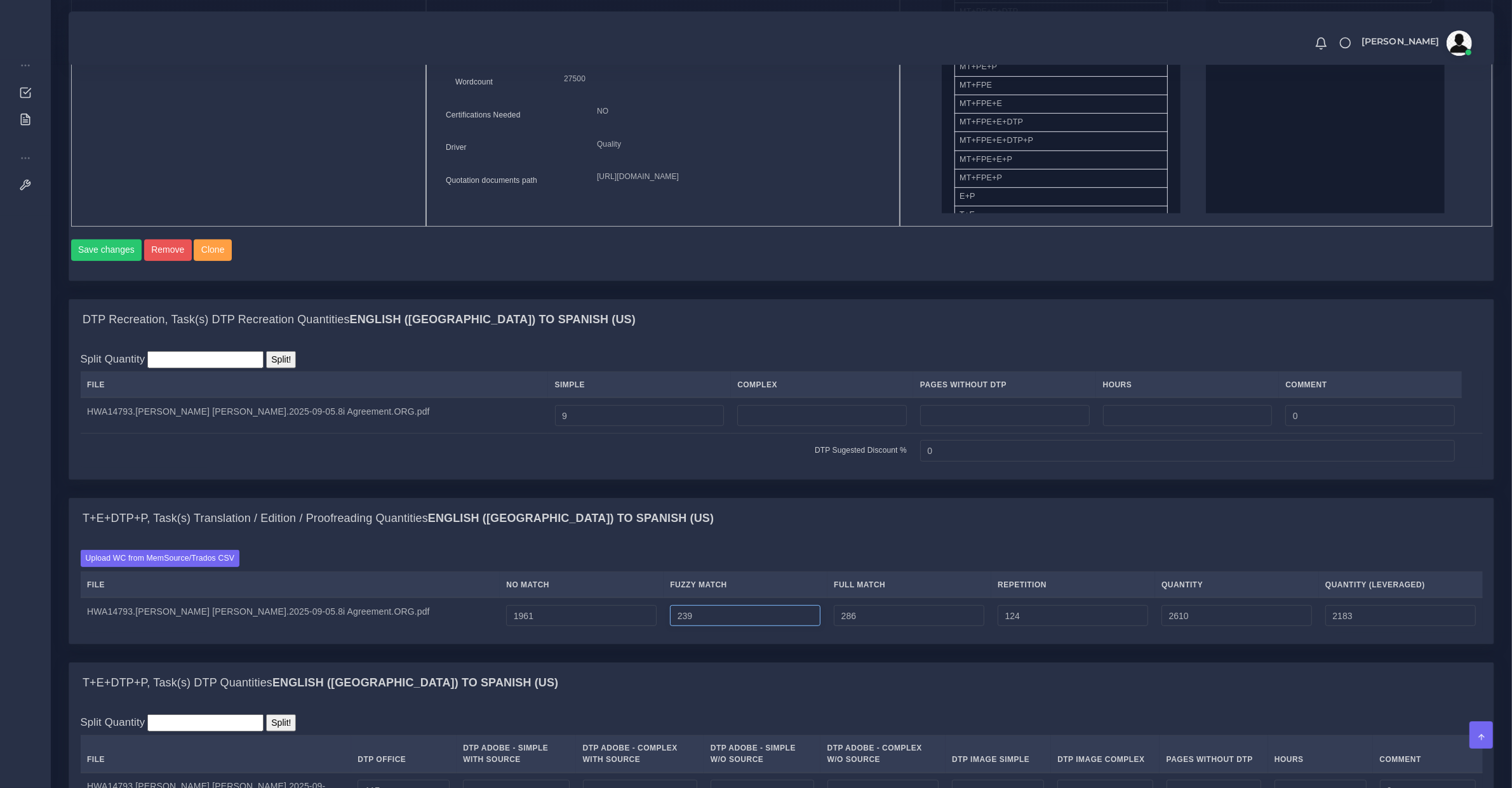
type input "238"
type input "2609"
type input "2182"
type input "237"
type input "2608"
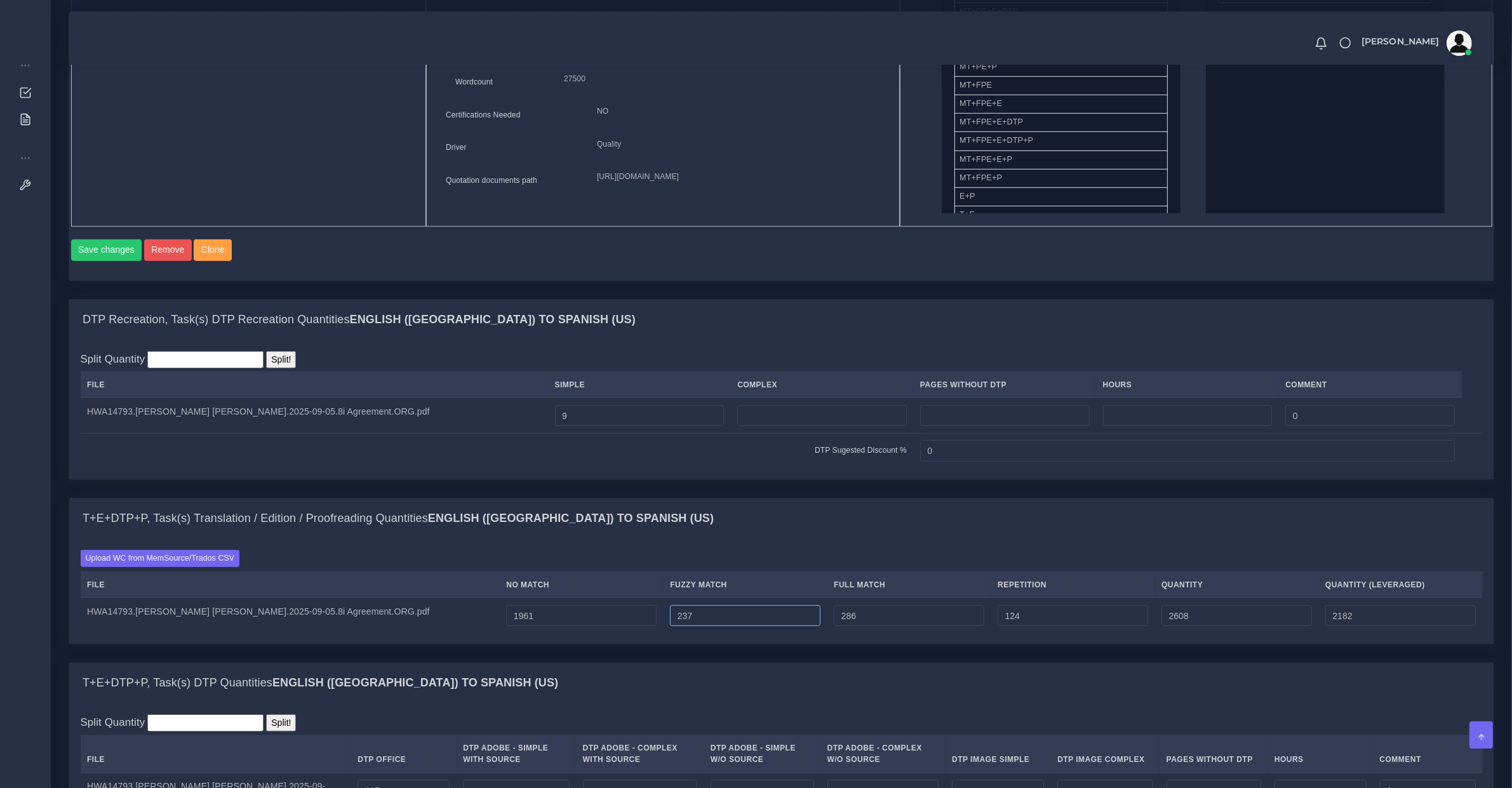
type input "236"
type input "2607"
type input "2181"
type input "235"
type input "2606"
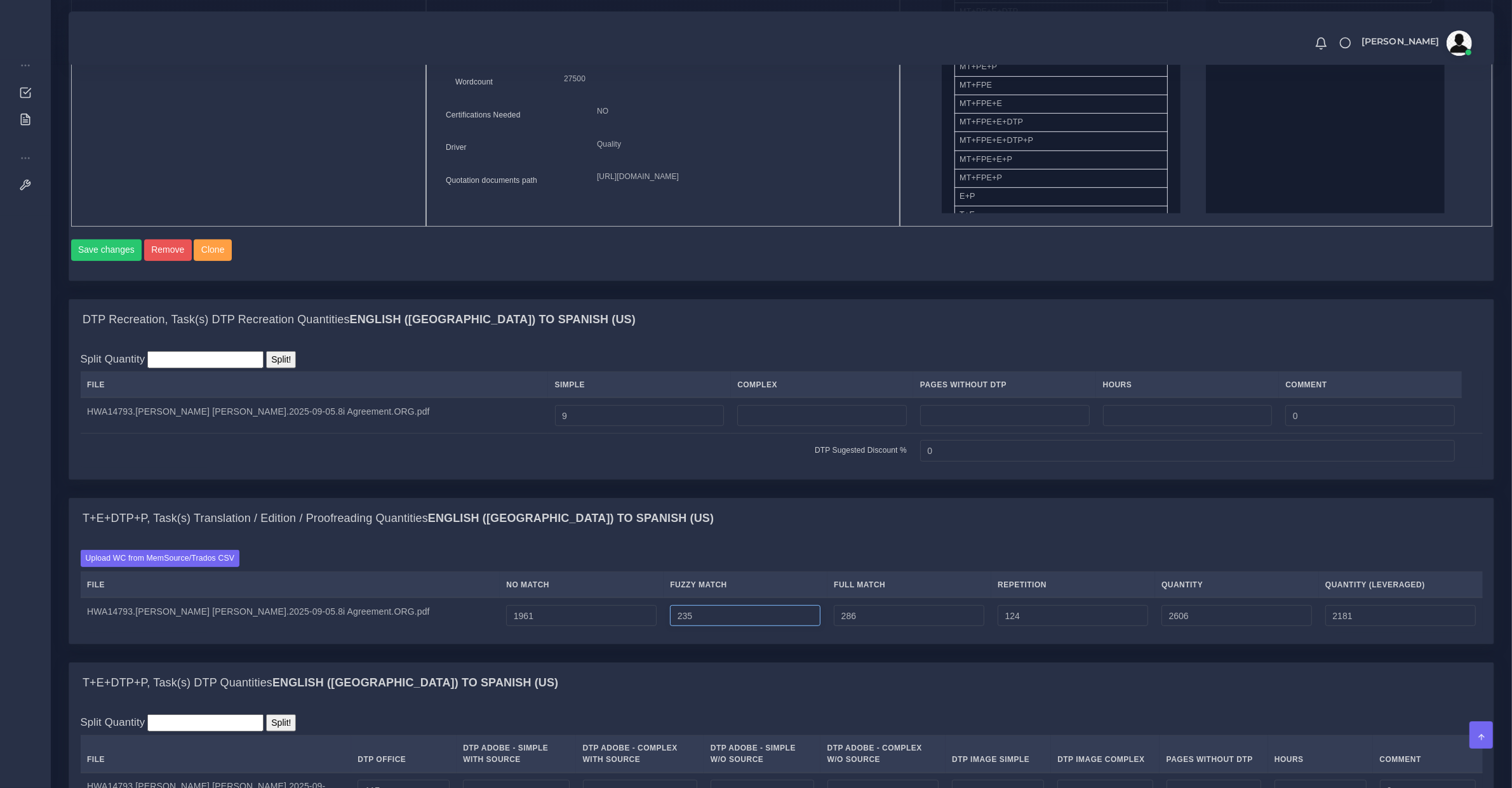
type input "234"
type input "2605"
type input "2180"
type input "233"
type input "2604"
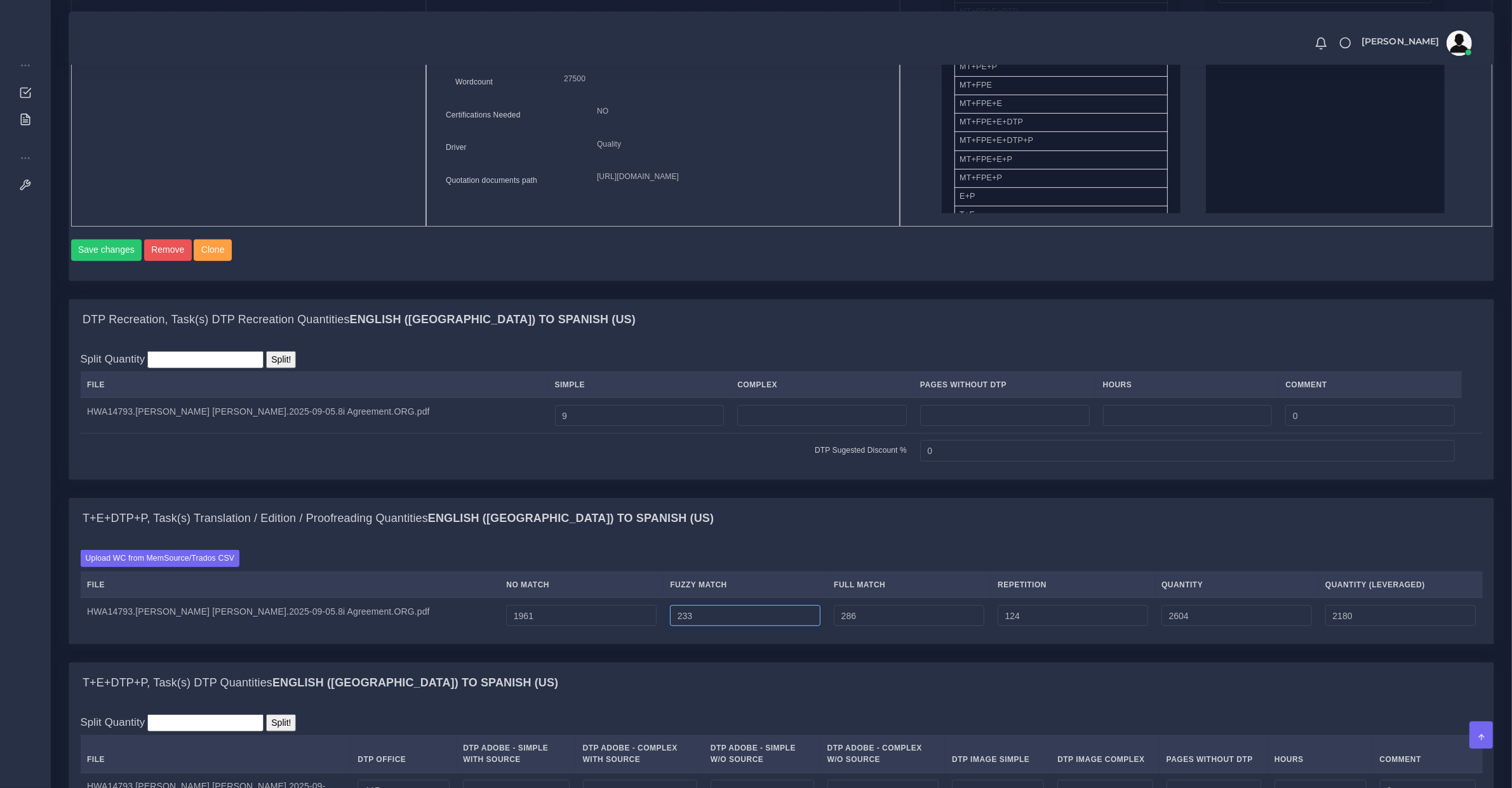
type input "232"
type input "2603"
type input "2179"
type input "231"
type input "2602"
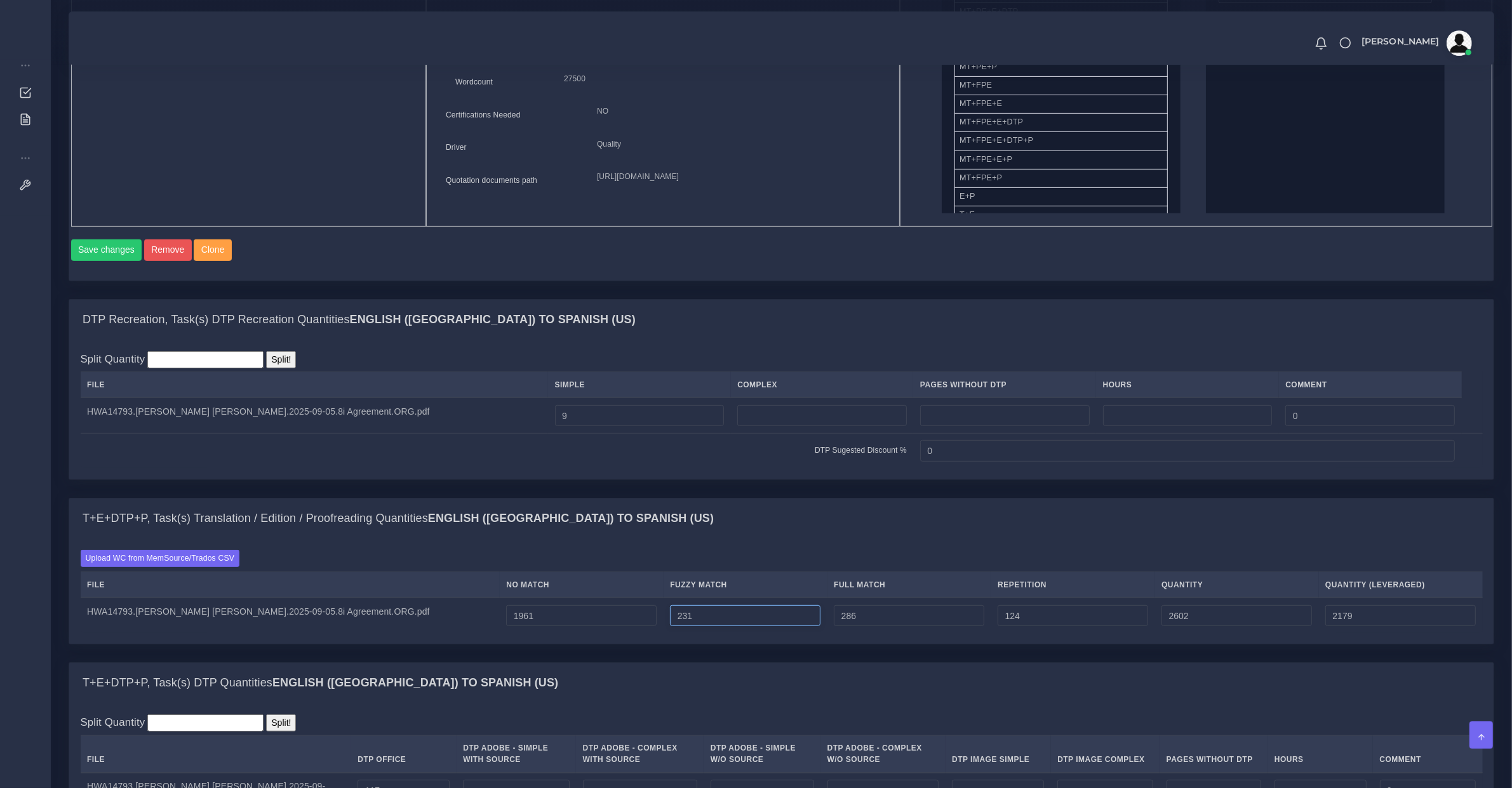
type input "230"
type input "2601"
type input "2178"
type input "229"
type input "2600"
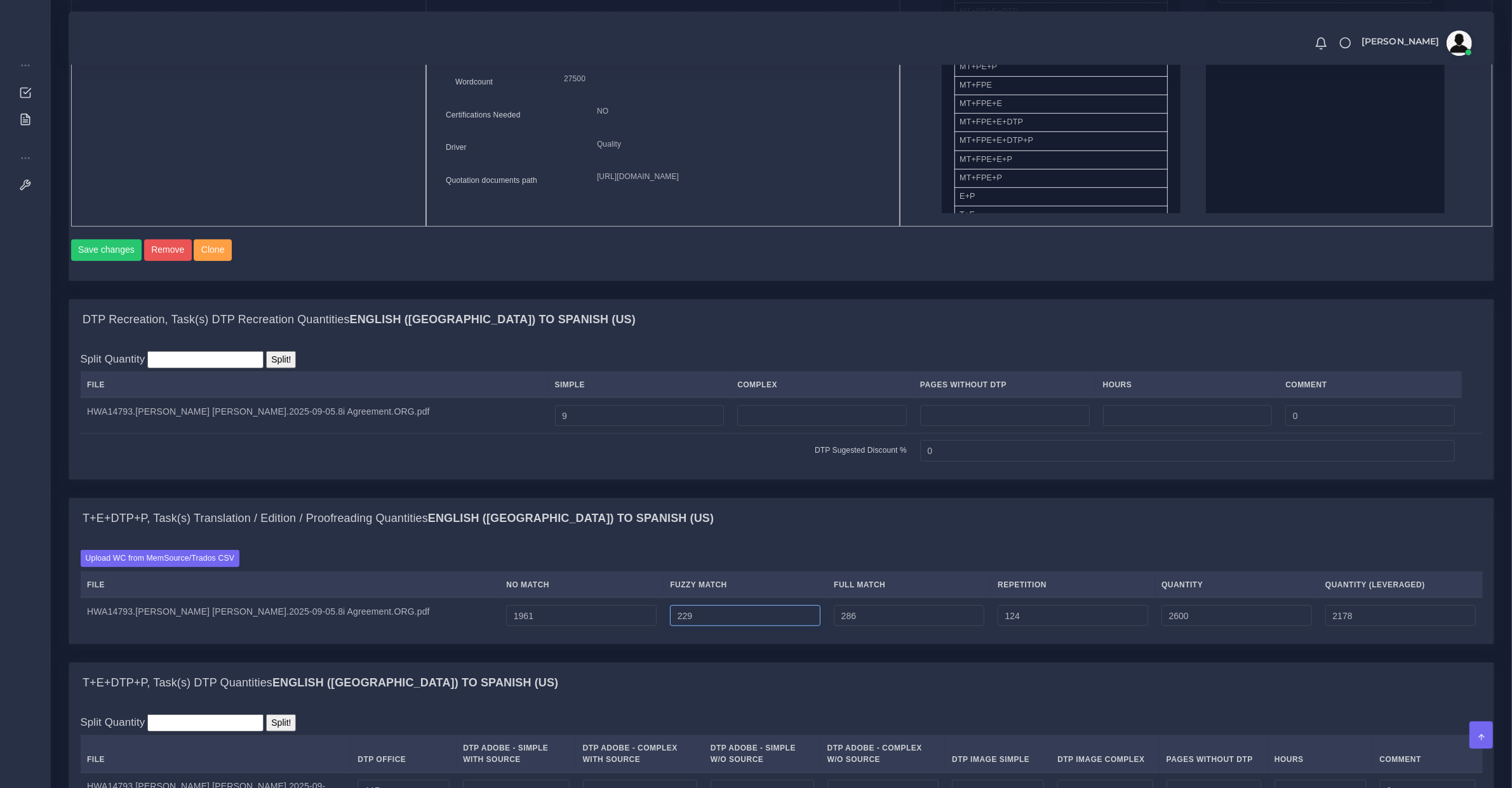
type input "228"
type input "2599"
type input "2177"
type input "227"
type input "2598"
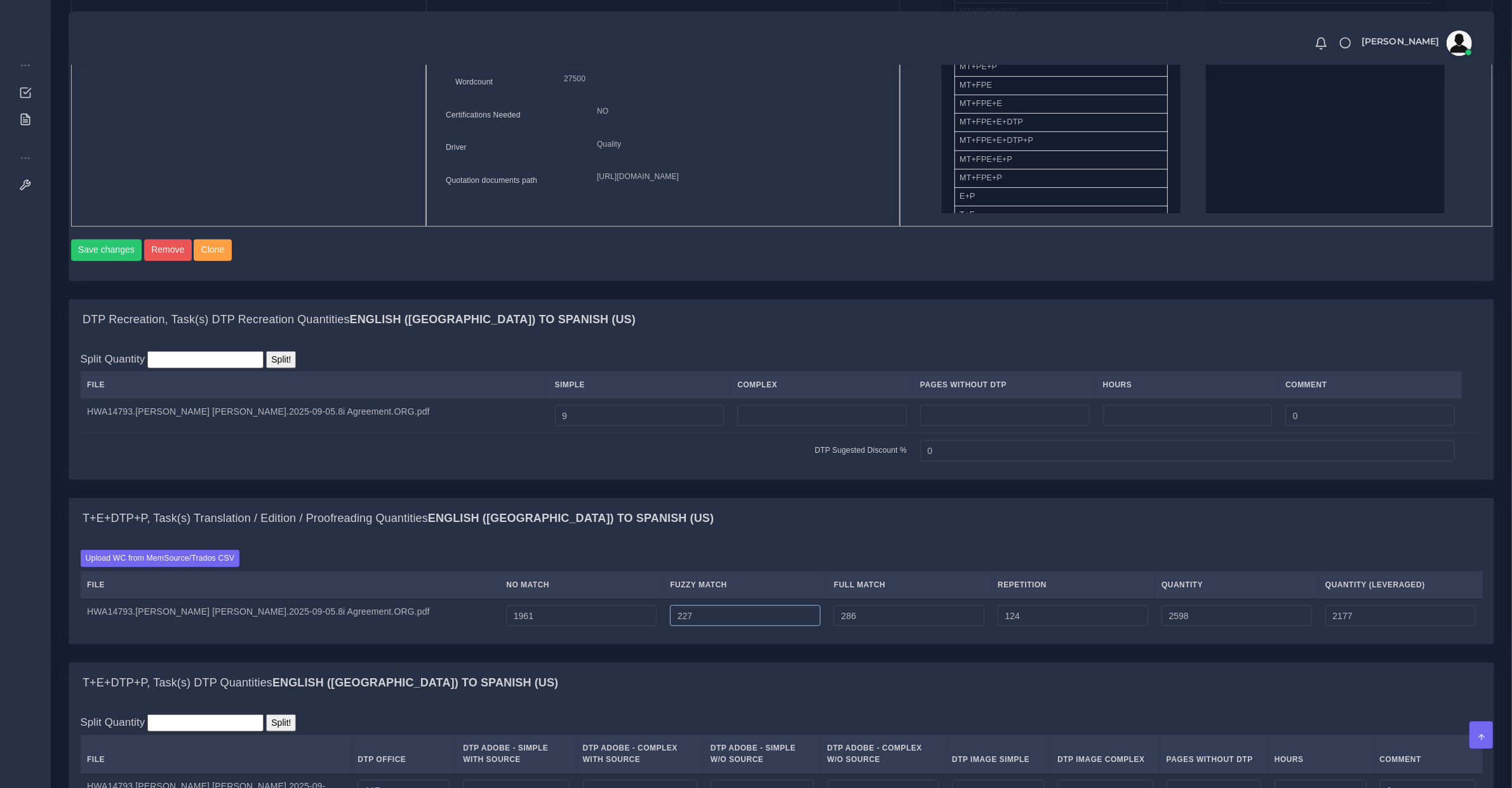
type input "226"
type input "2597"
type input "2176"
type input "285"
type input "2596"
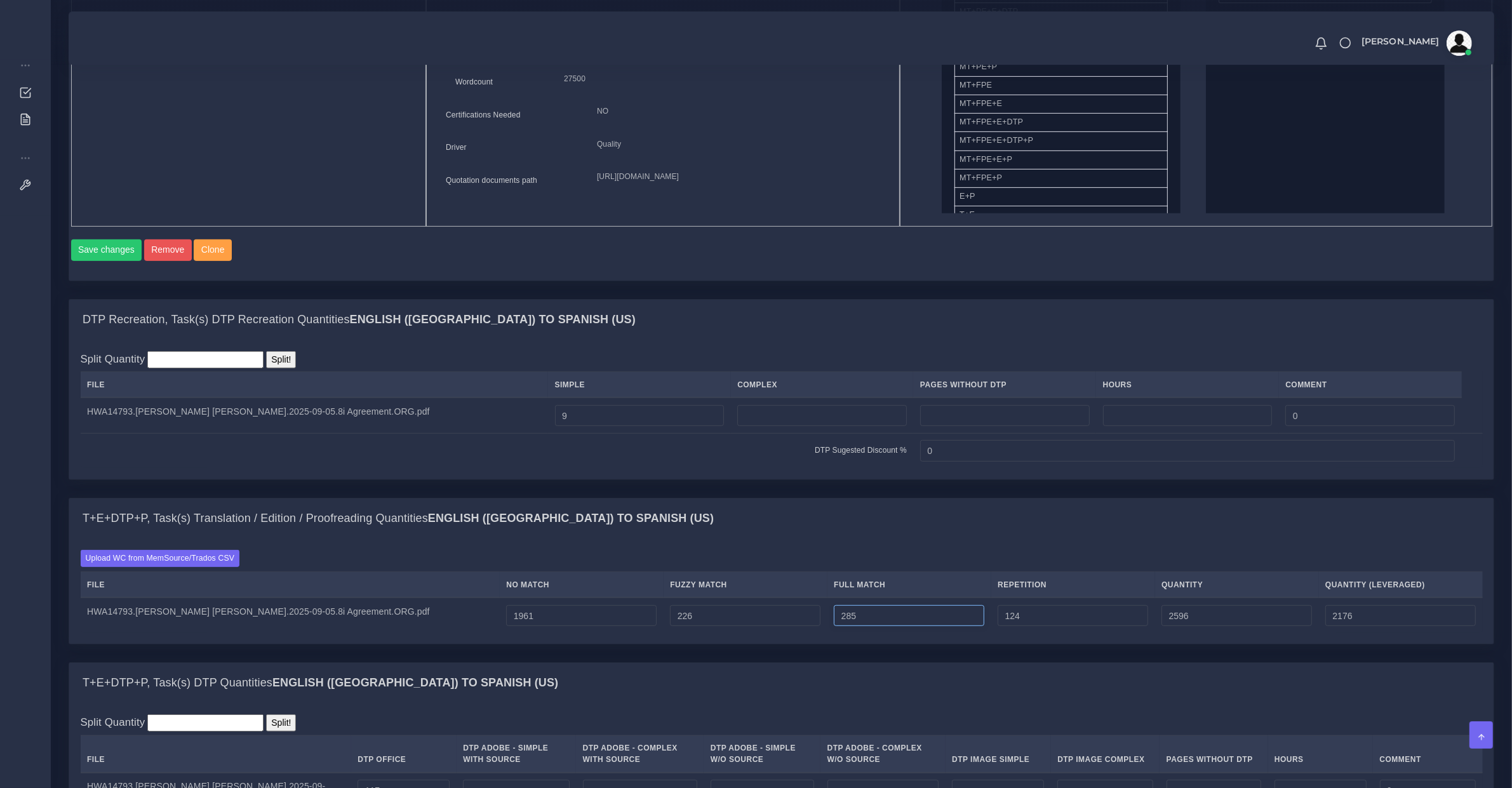
type input "284"
type input "2595"
type input "283"
type input "2594"
type input "2175"
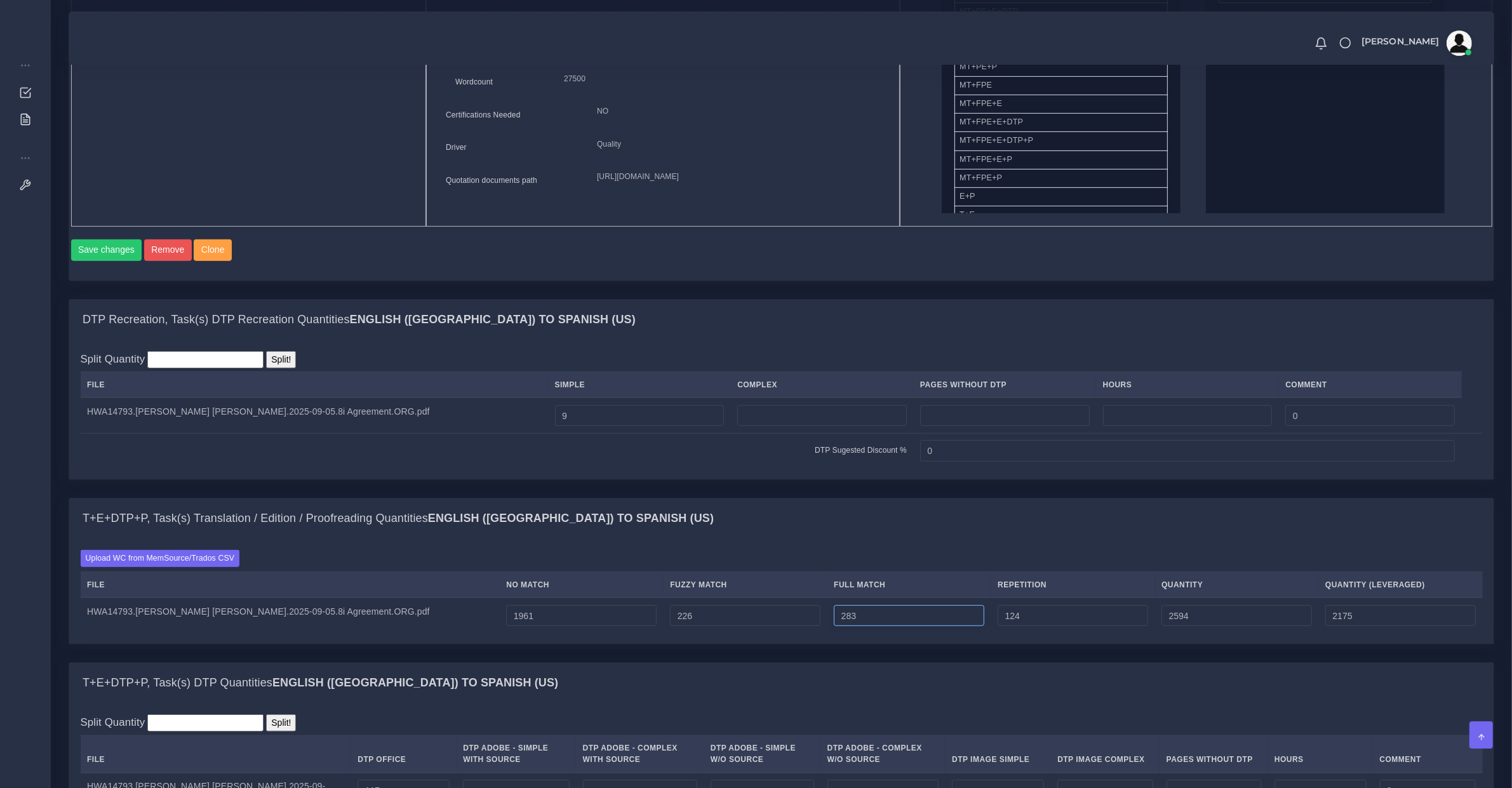
type input "282"
type input "2593"
type input "281"
type input "2592"
type input "280"
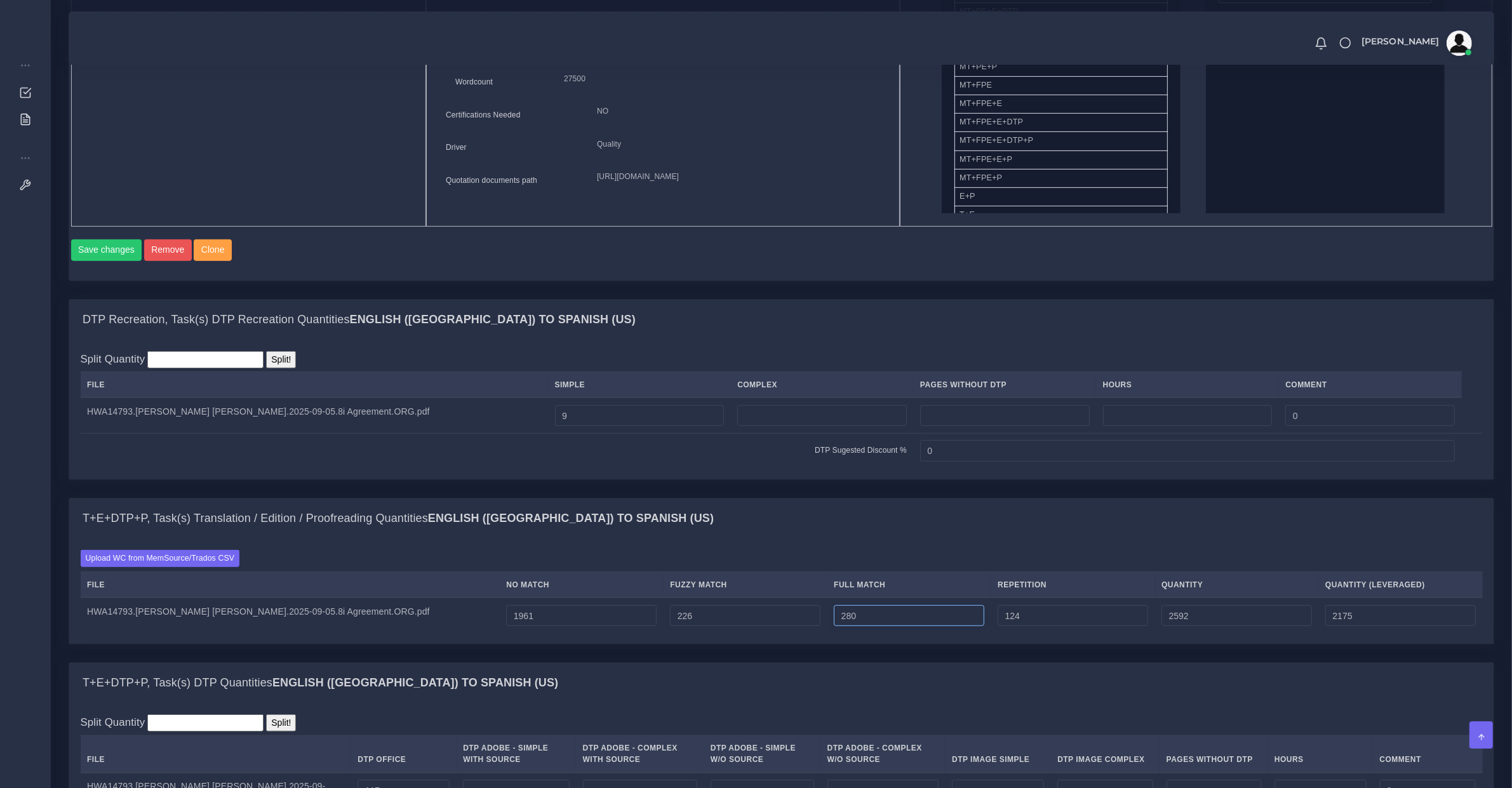
type input "2591"
type input "279"
type input "2590"
type input "2174"
type input "278"
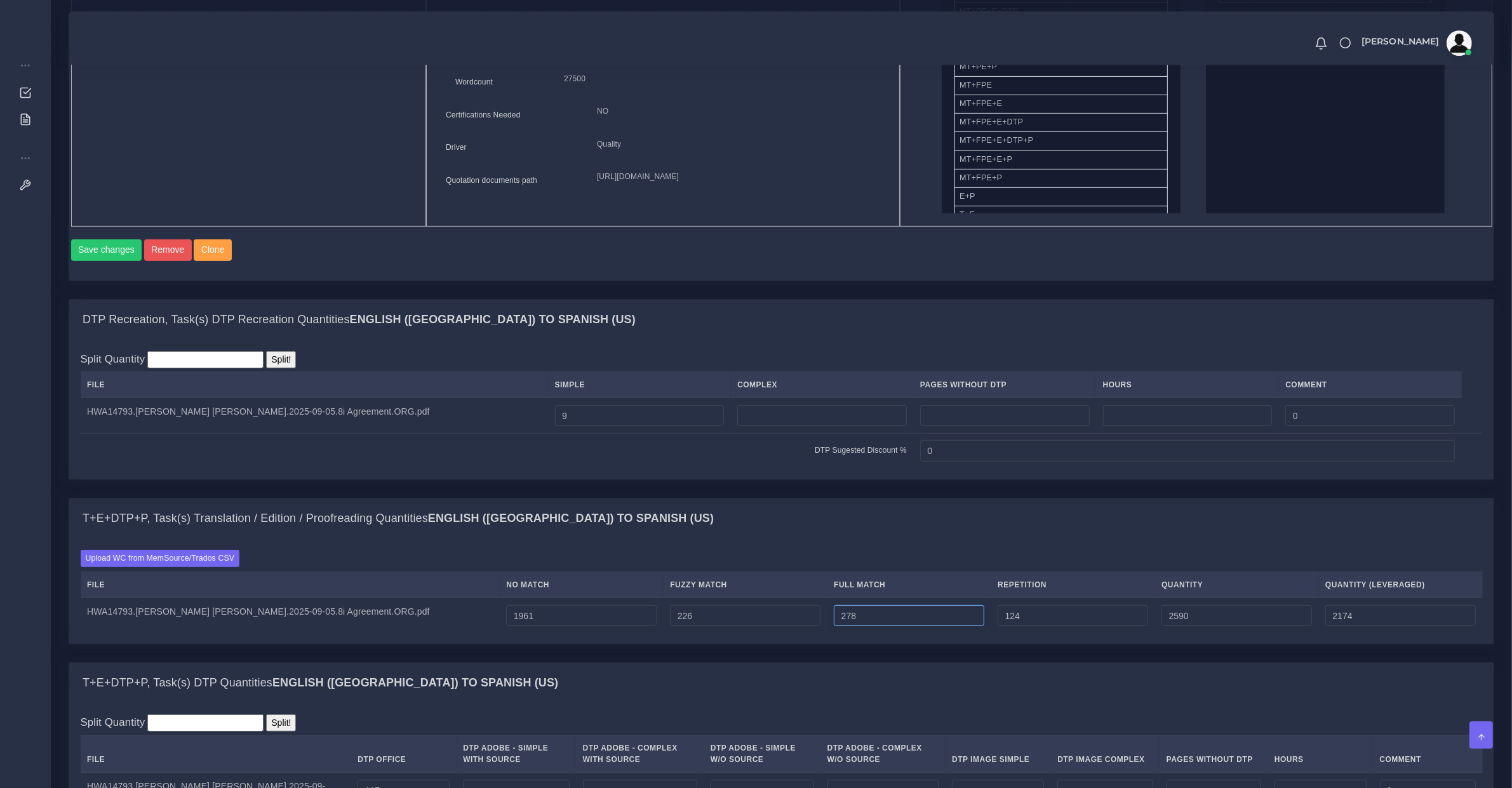
type input "2589"
type input "277"
type input "2588"
type input "276"
type input "2587"
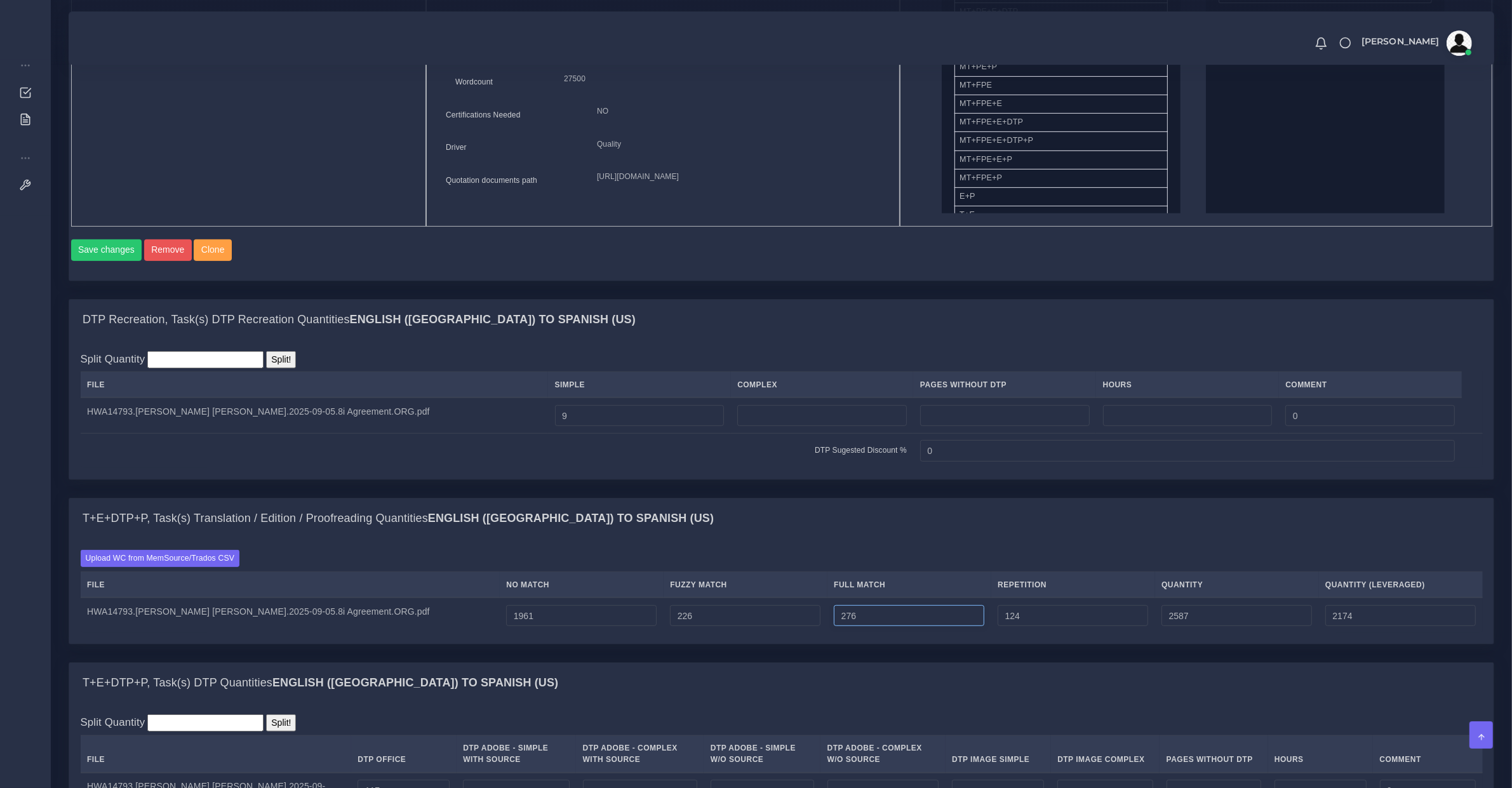
type input "275"
type input "2586"
type input "2173"
type input "274"
type input "2585"
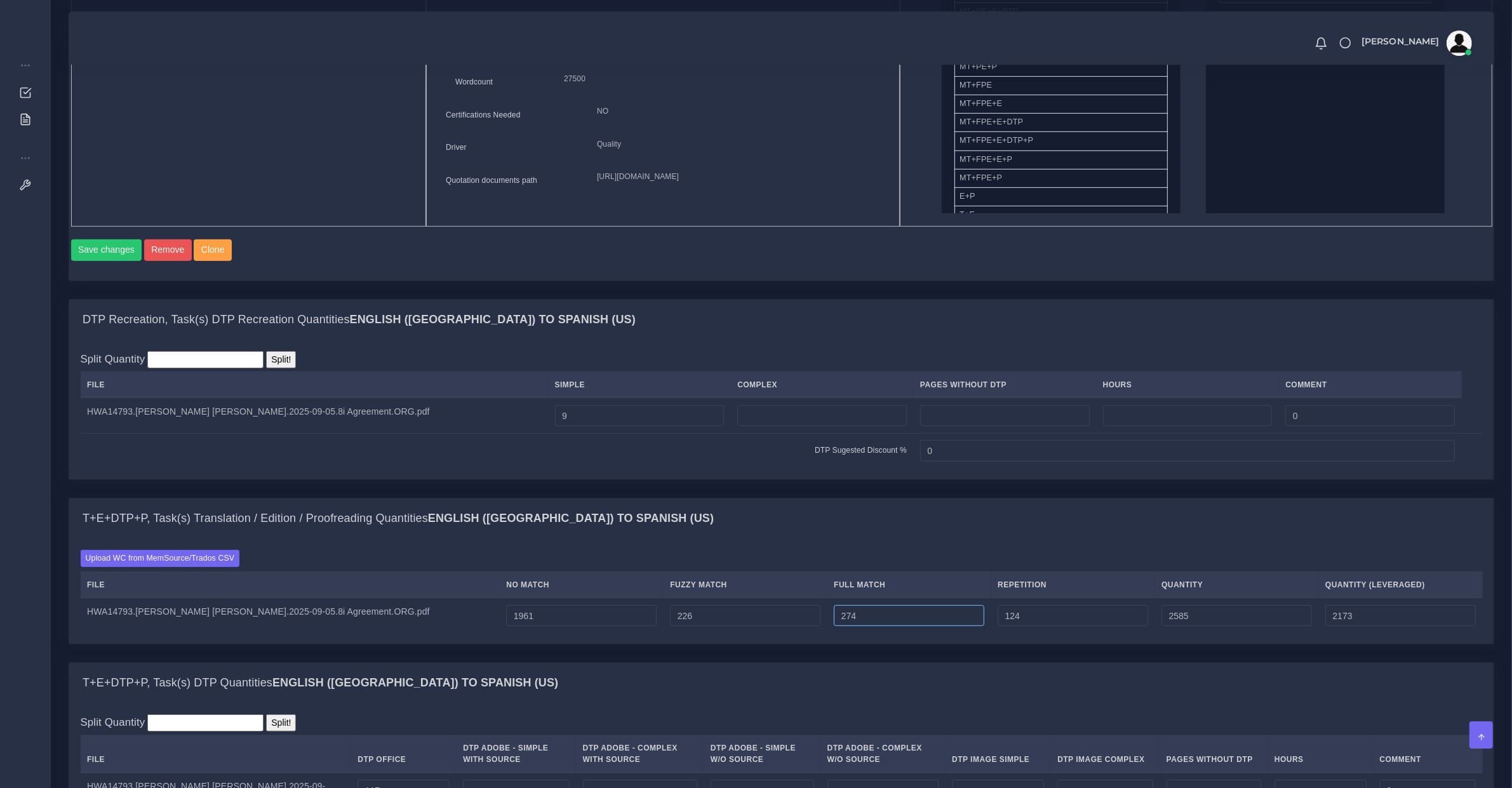
type input "273"
type input "2584"
type input "272"
type input "2583"
type input "123"
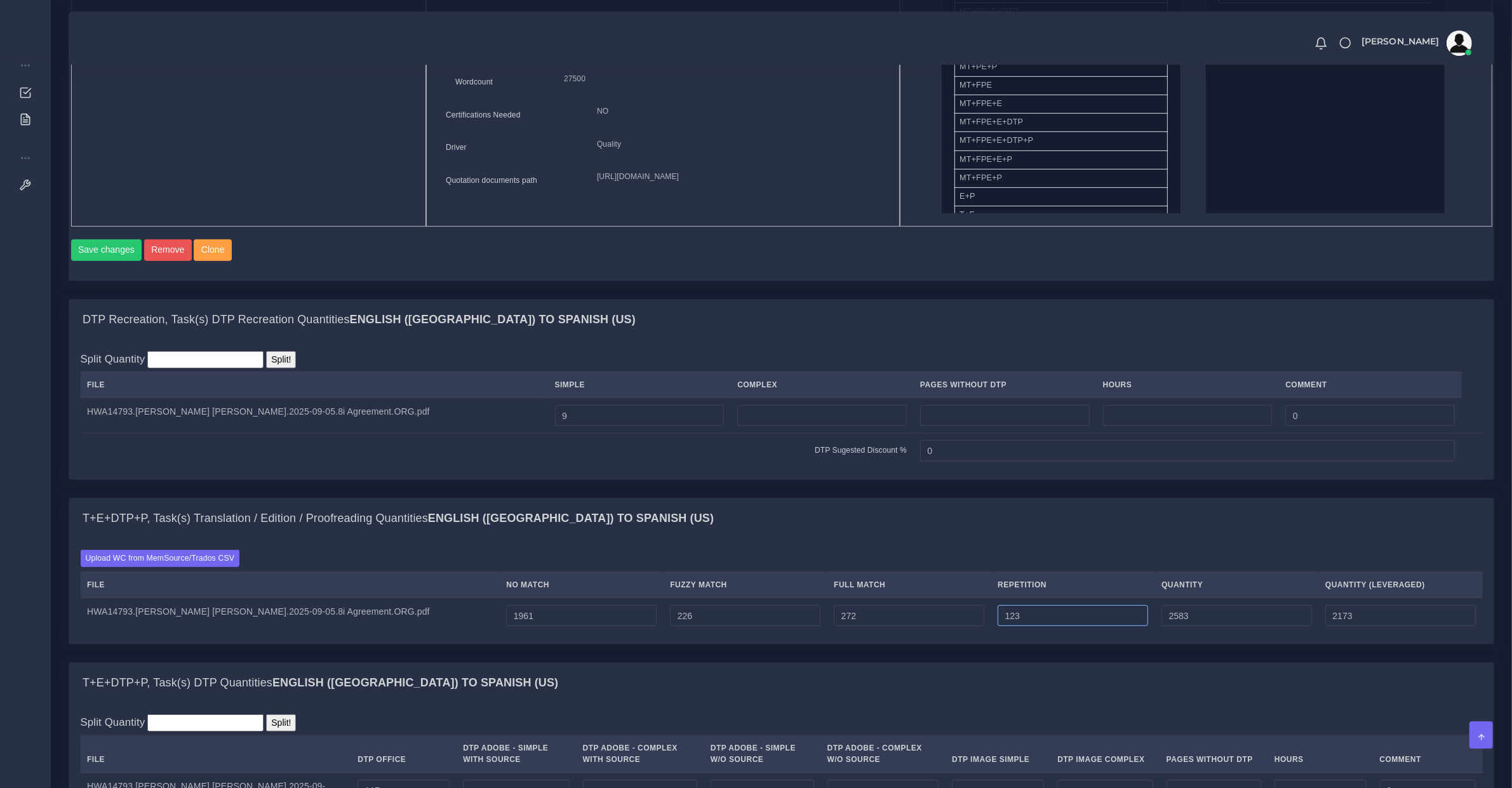
type input "2582"
type input "2172"
type input "122"
type input "2581"
type input "121"
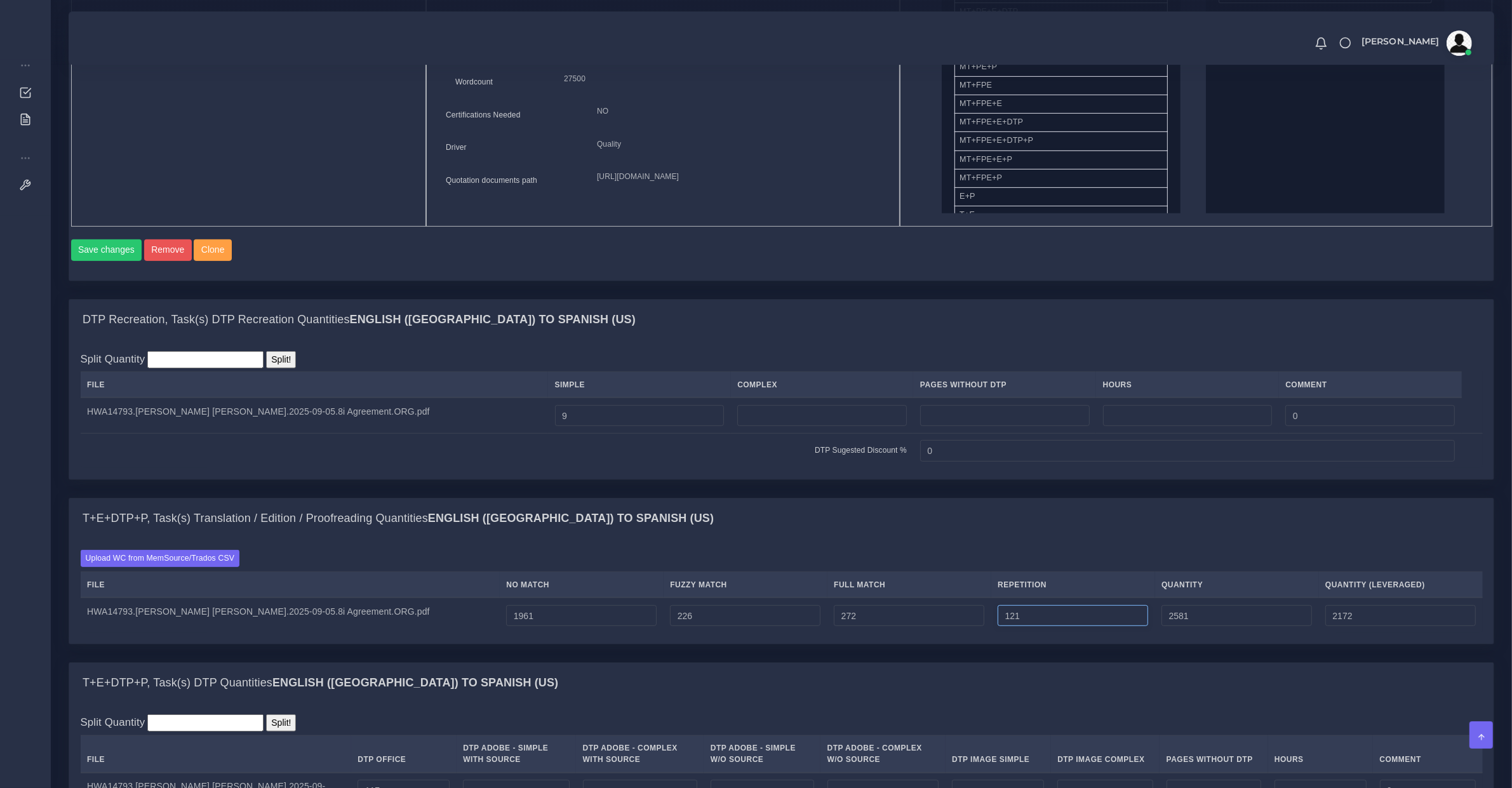
type input "2580"
type input "120"
type input "2579"
type input "119"
type input "2578"
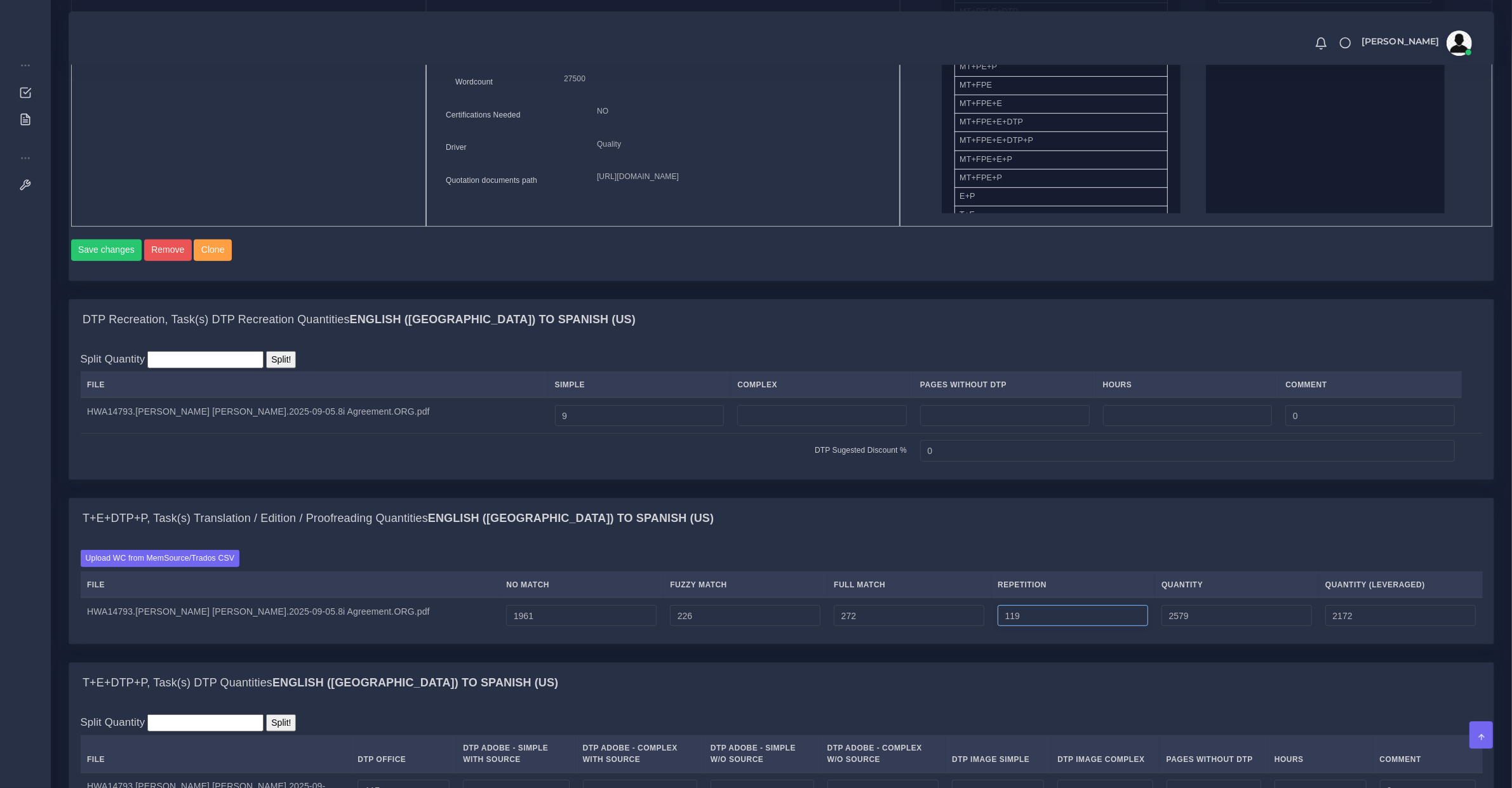
type input "2171"
type input "118"
type input "2577"
type input "117"
type input "2576"
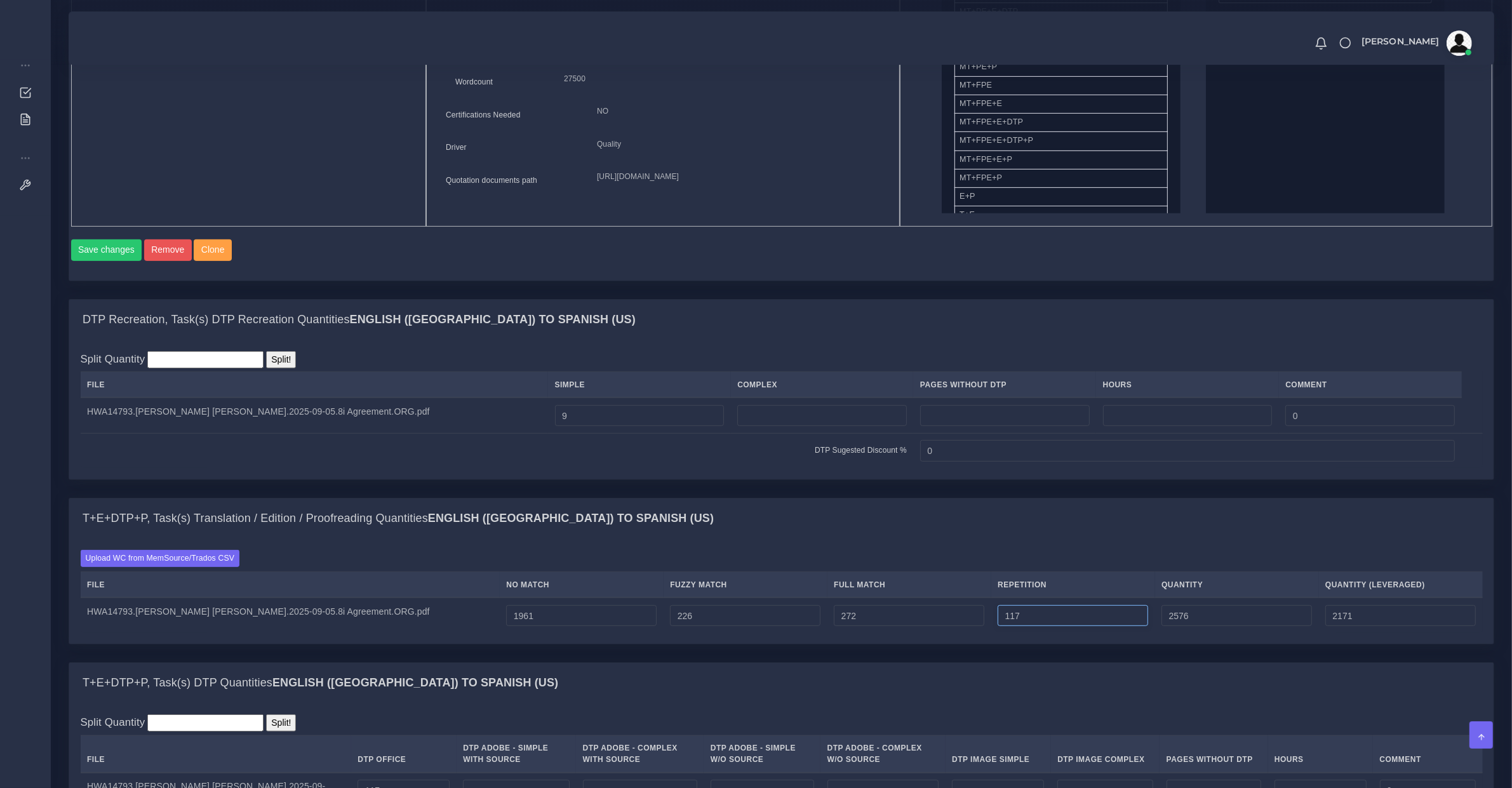
type input "116"
type input "2575"
type input "115"
type input "2574"
type input "2170"
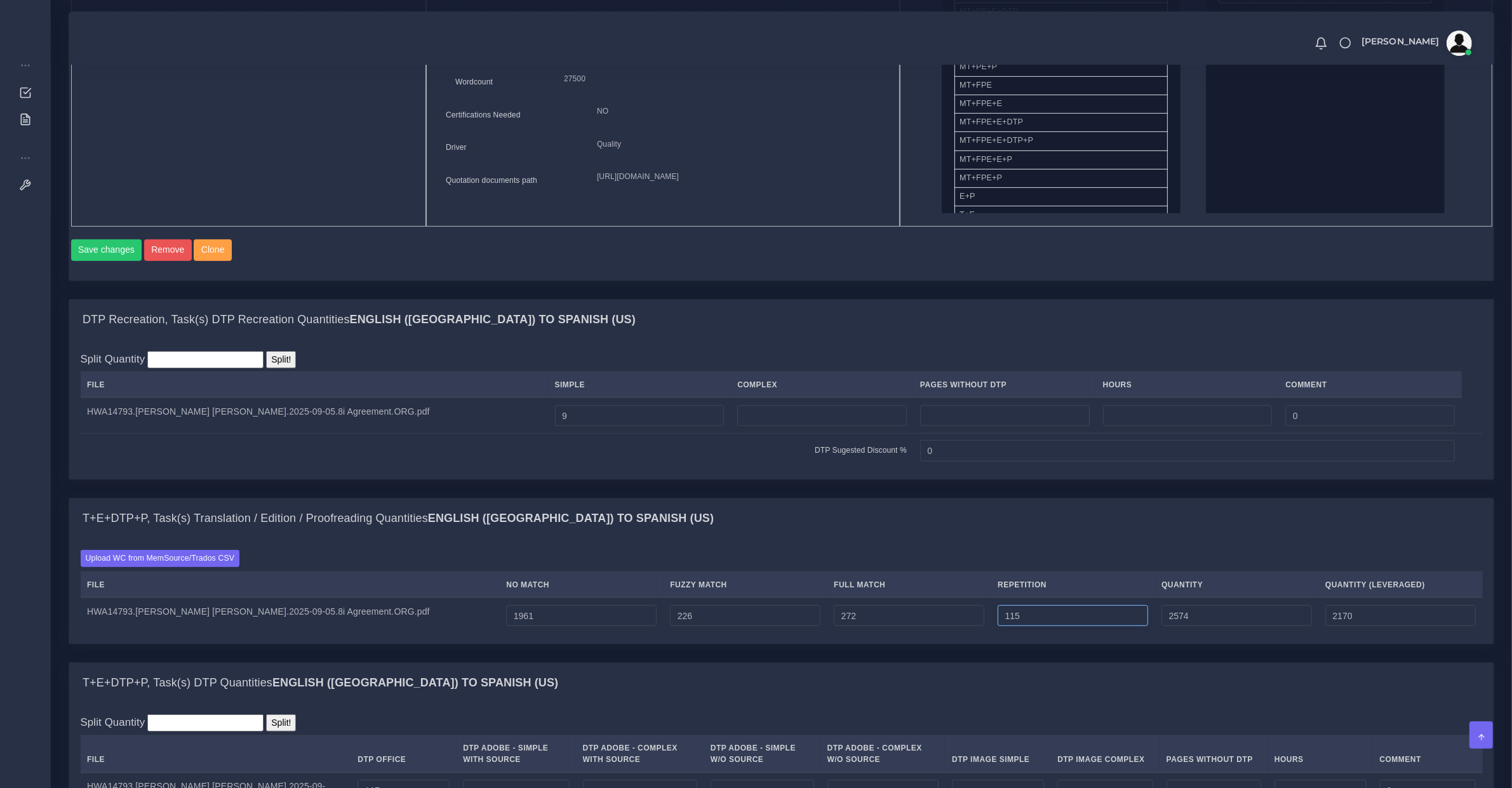
type input "114"
type input "2573"
type input "113"
type input "2572"
type input "112"
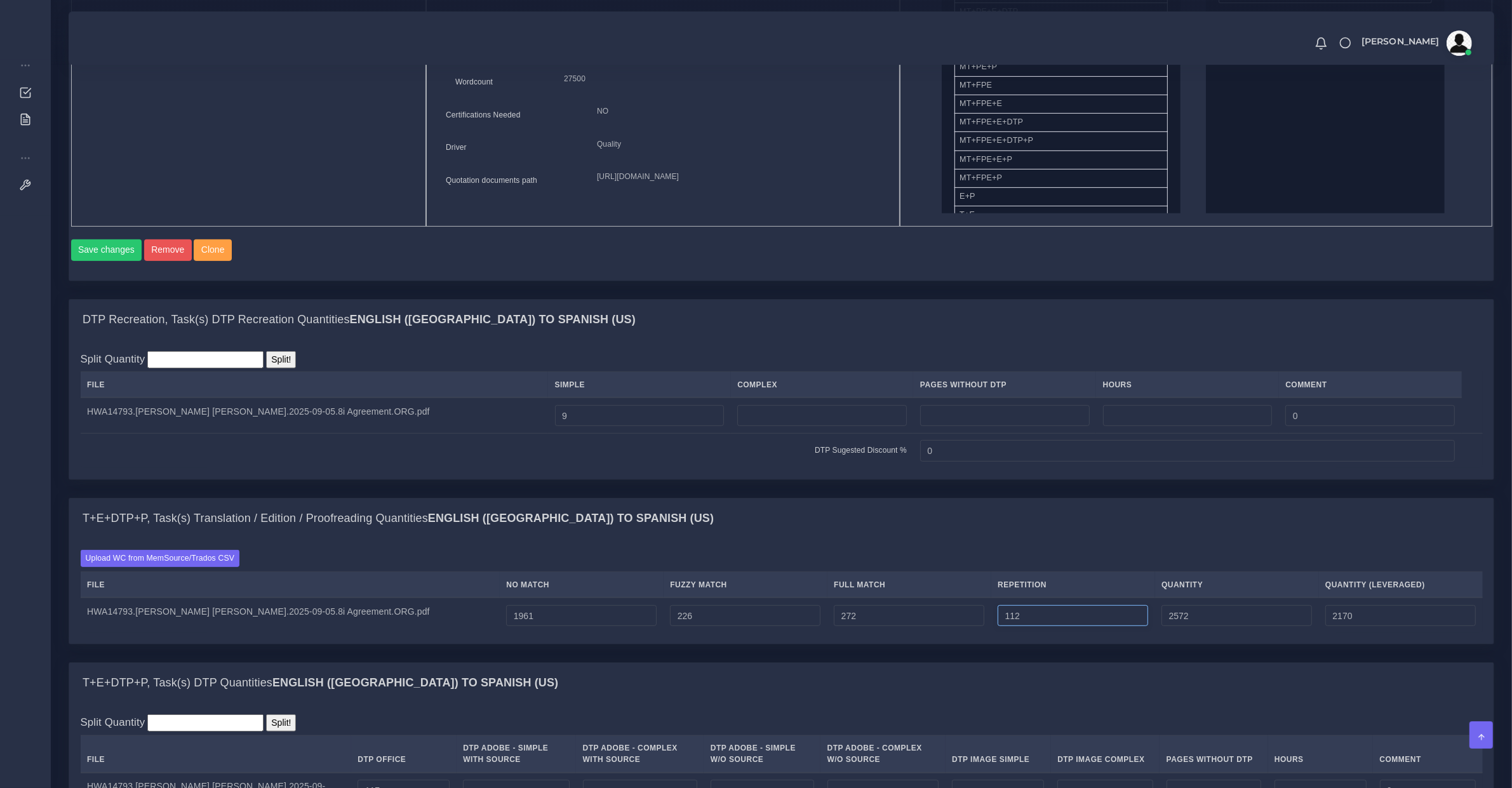
type input "2571"
type input "111"
type input "2570"
type input "2169"
type input "110"
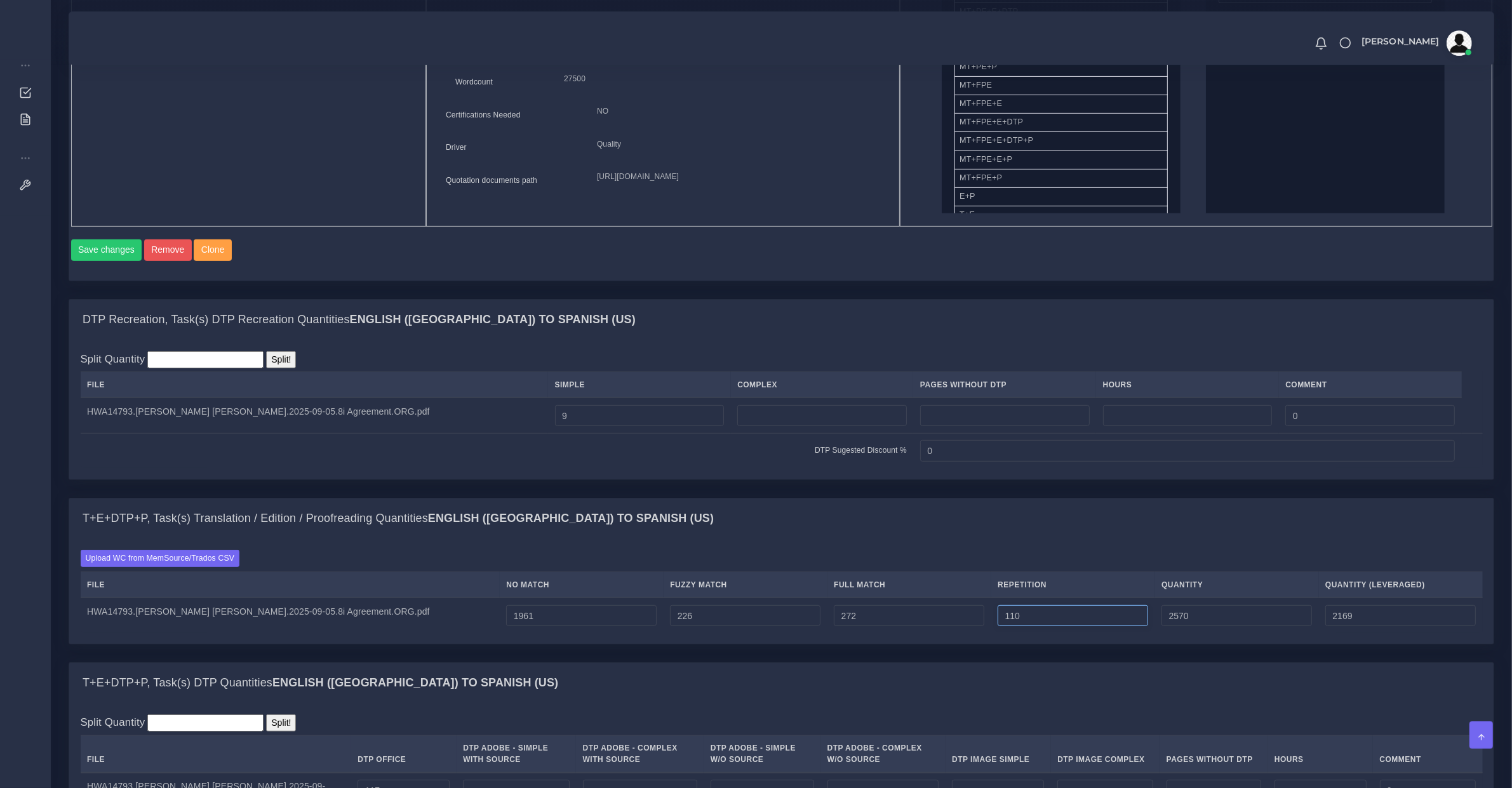
type input "2569"
type input "109"
type input "2568"
type input "108"
type input "2567"
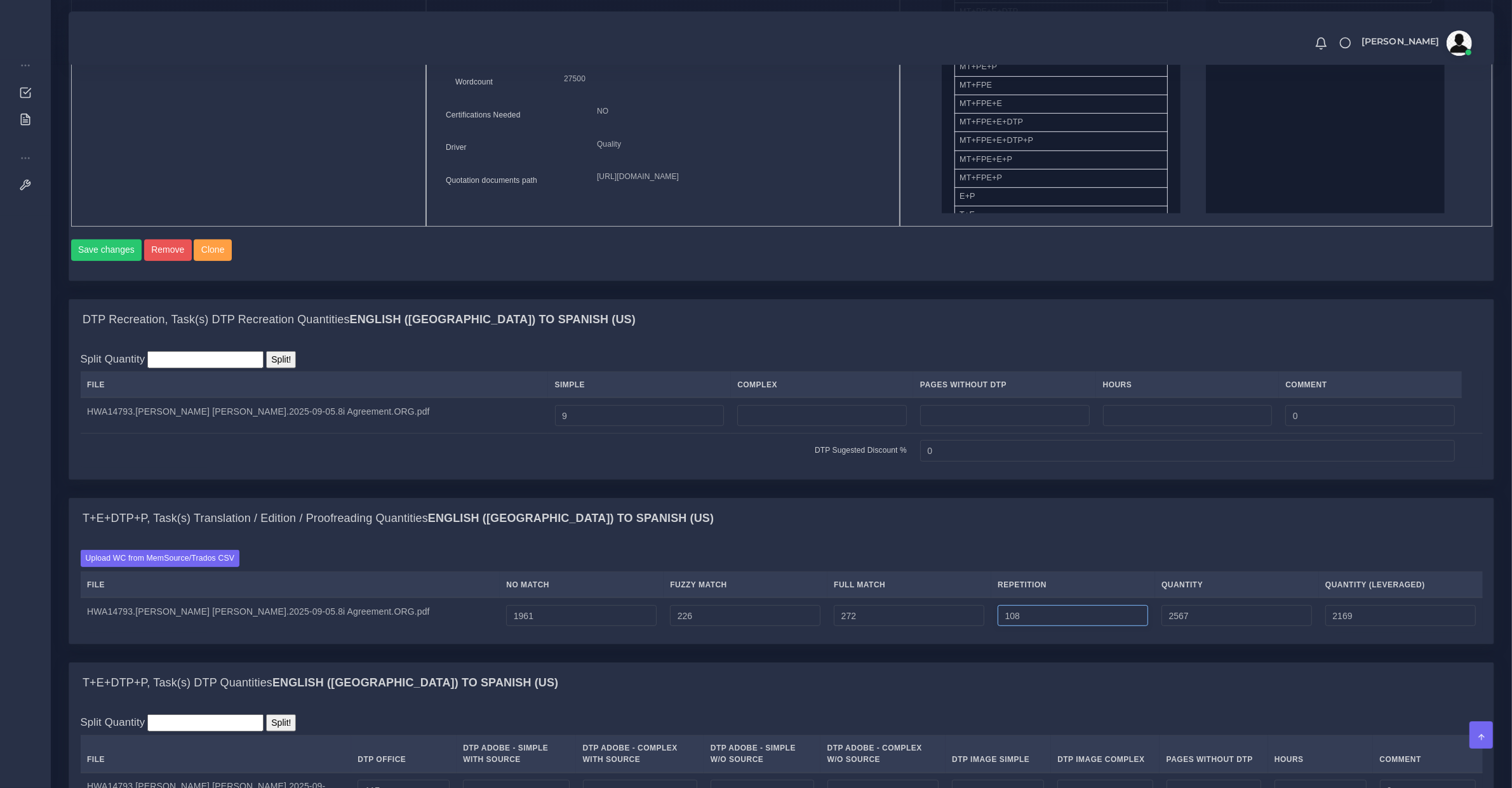
type input "107"
type input "2566"
type input "2168"
type input "106"
type input "2565"
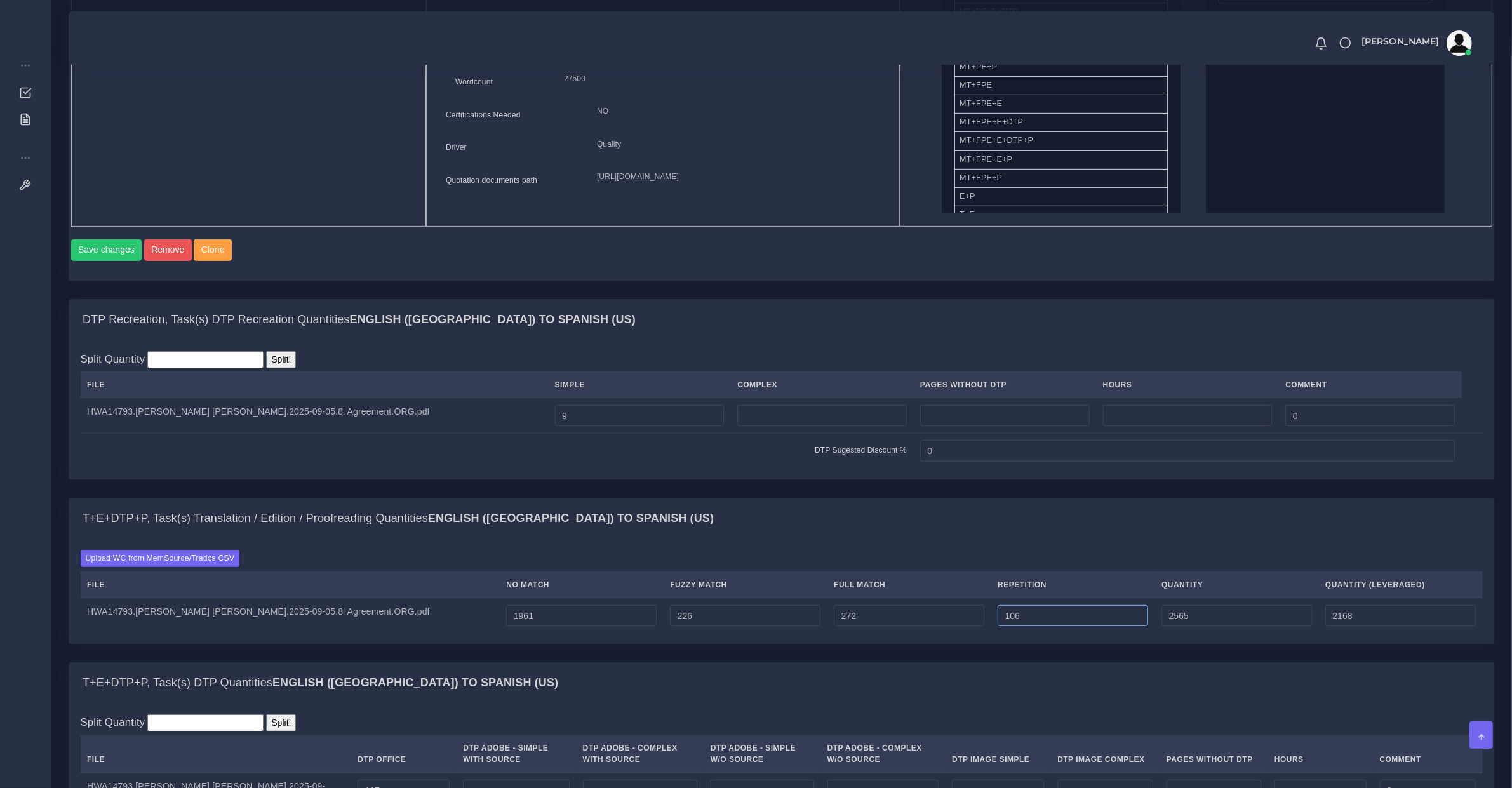
type input "105"
type input "2564"
type input "104"
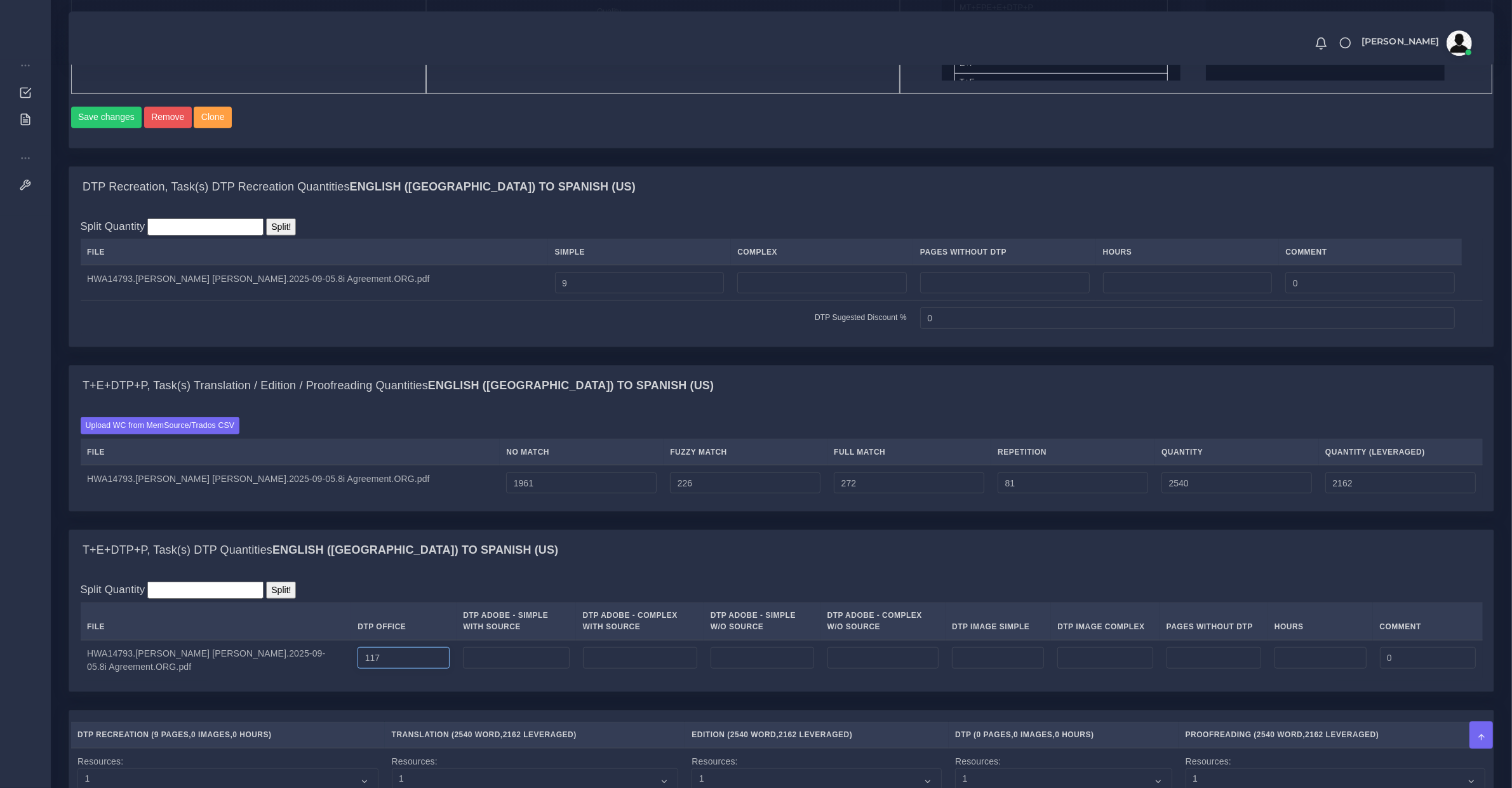
drag, startPoint x: 403, startPoint y: 661, endPoint x: 338, endPoint y: 659, distance: 65.0
click at [351, 658] on td "117" at bounding box center [403, 660] width 105 height 40
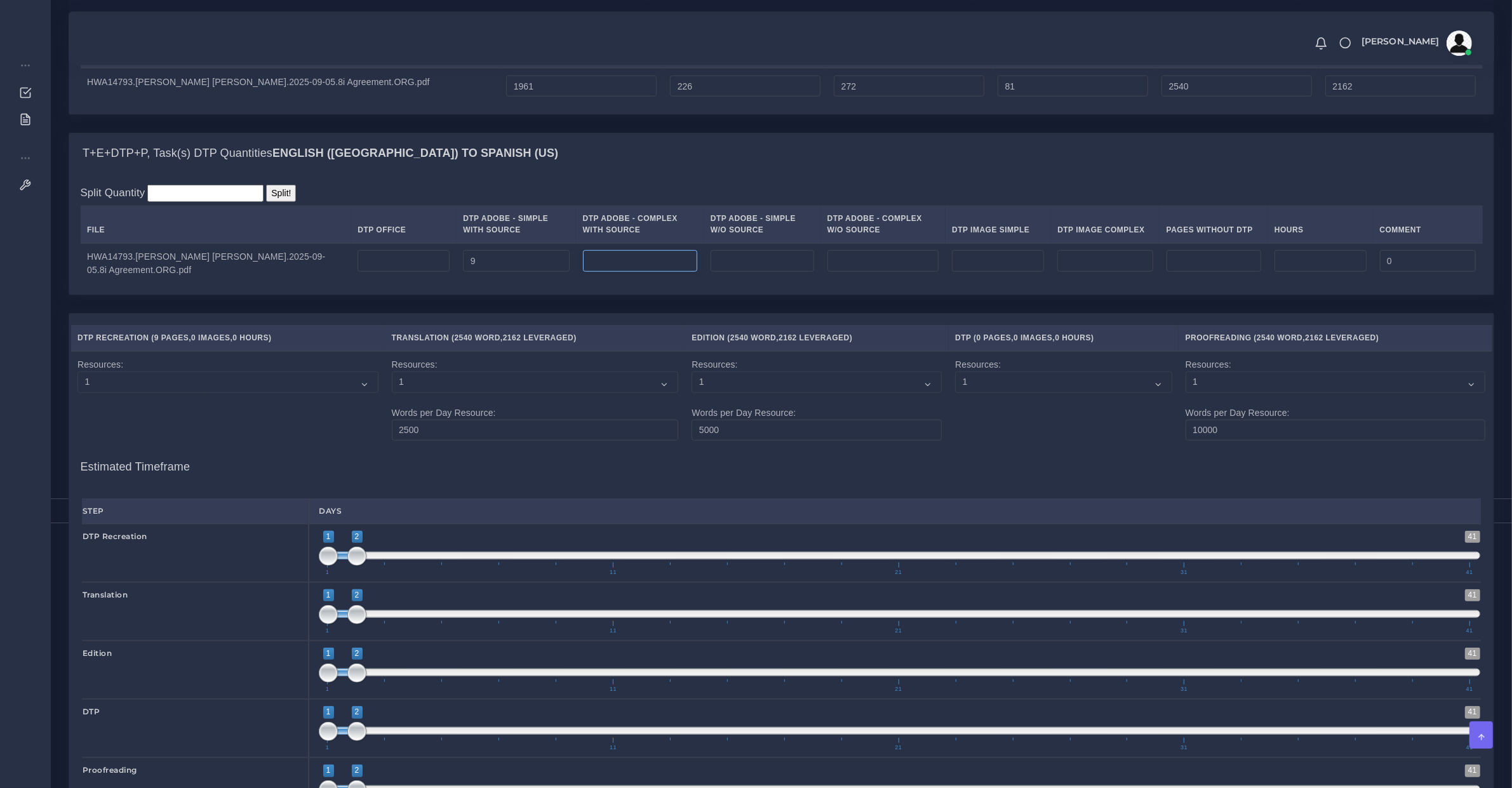
scroll to position [1588, 0]
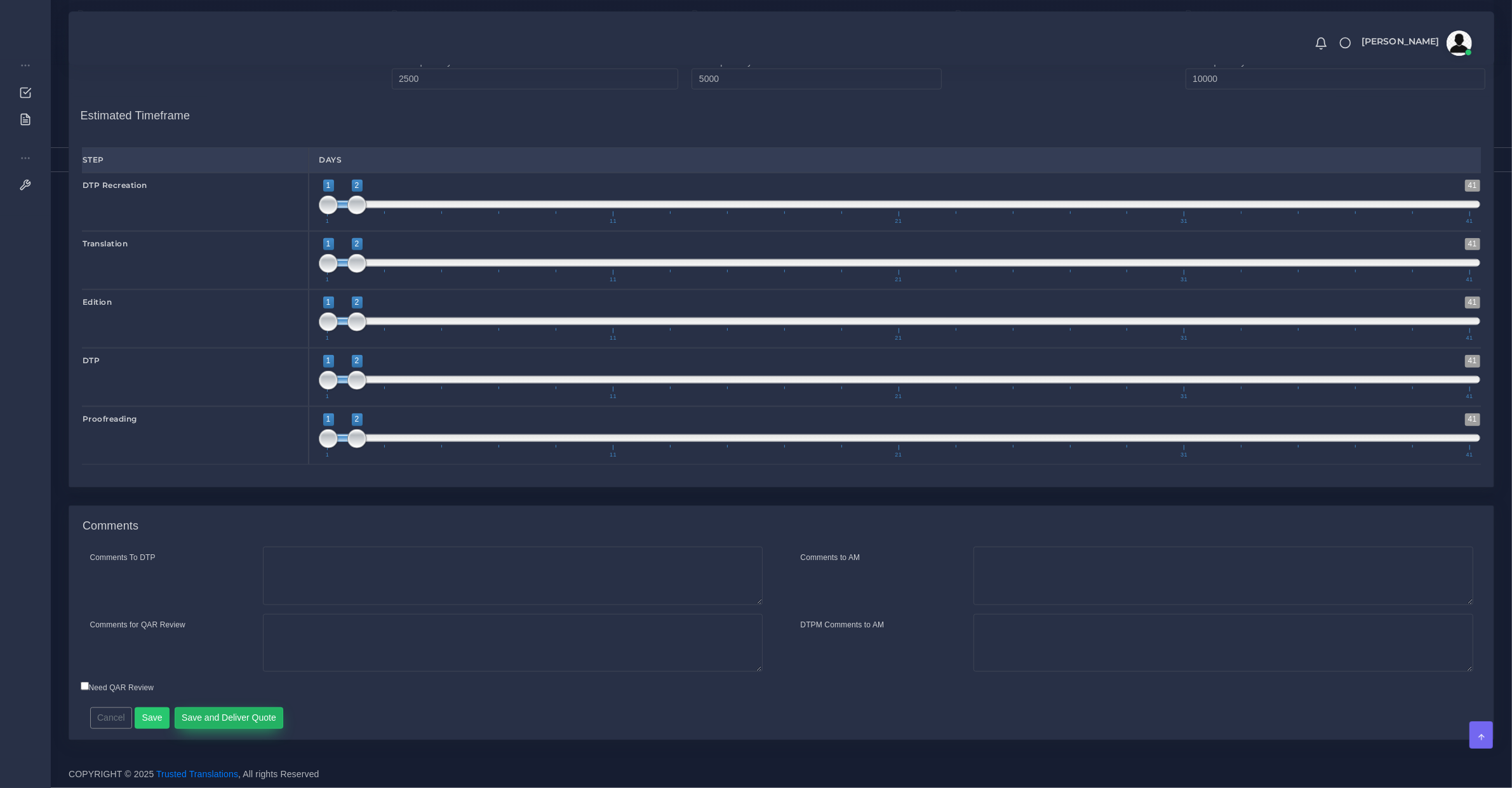
click at [213, 720] on button "Save and Deliver Quote" at bounding box center [229, 718] width 109 height 22
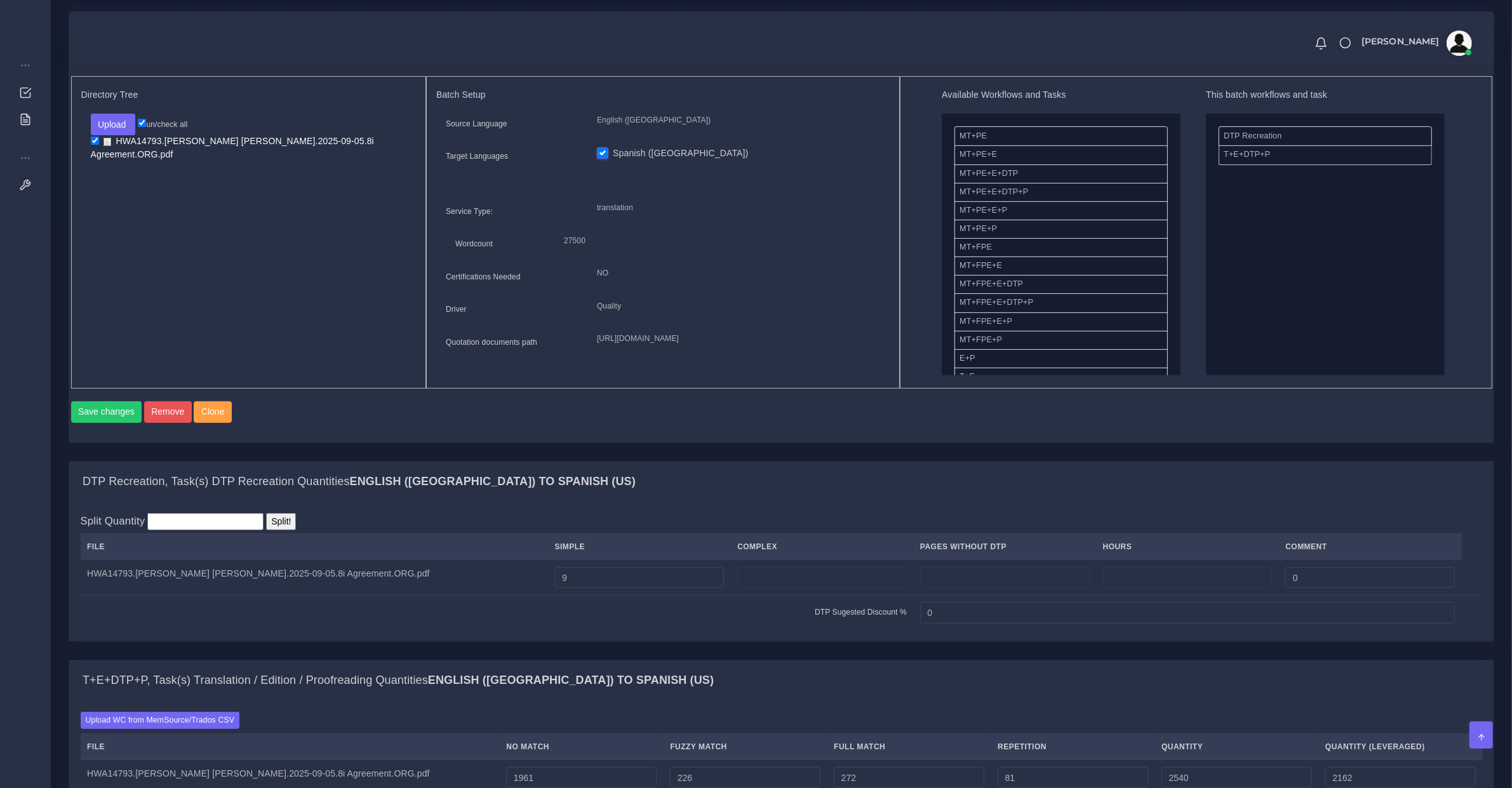
scroll to position [1456, 0]
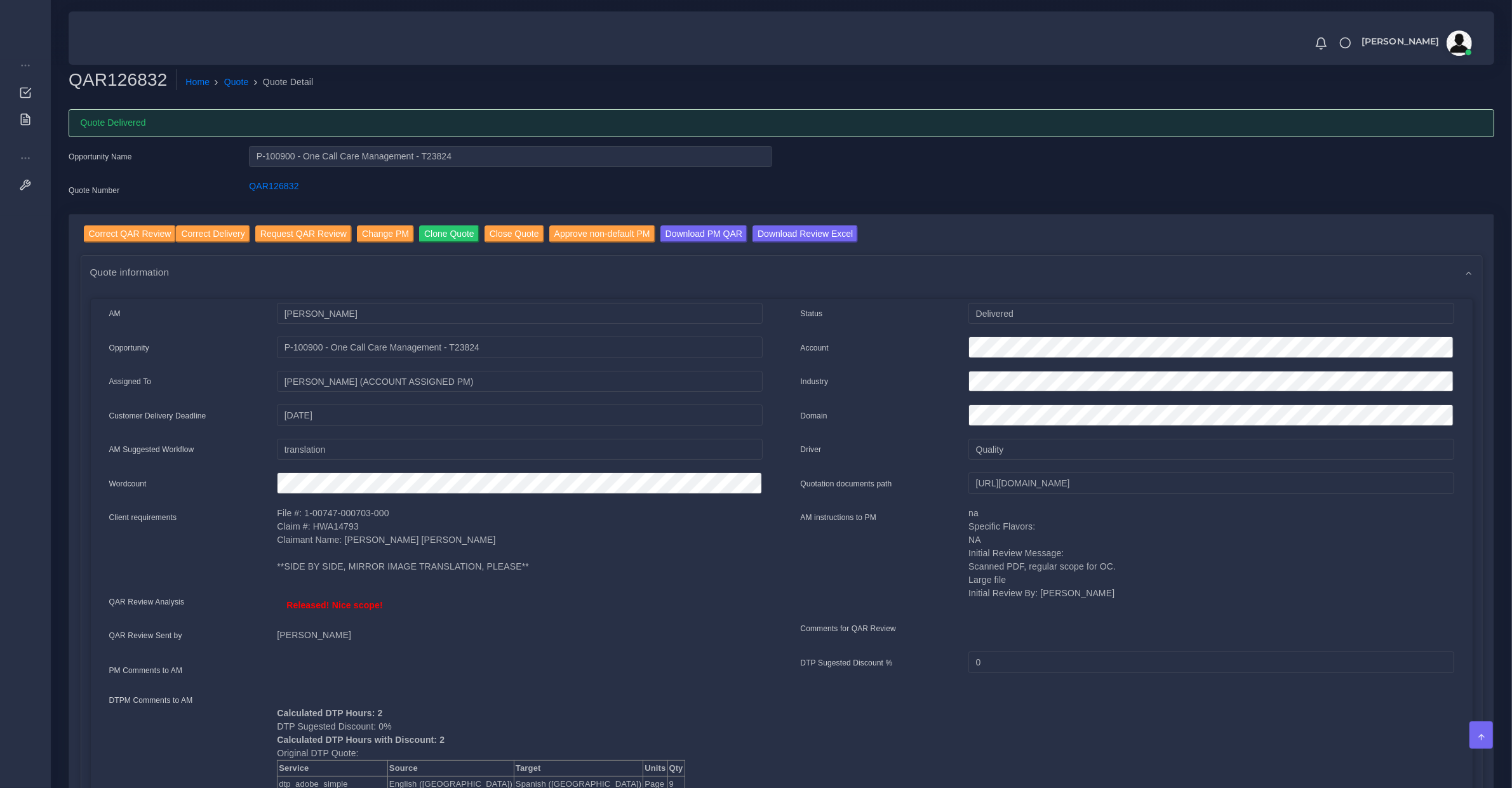
click at [271, 202] on div "QAR126832" at bounding box center [510, 192] width 542 height 25
drag, startPoint x: 273, startPoint y: 197, endPoint x: 289, endPoint y: 201, distance: 16.5
click at [274, 197] on div "QAR126832" at bounding box center [510, 192] width 542 height 25
click at [288, 196] on div "QAR126832" at bounding box center [510, 192] width 542 height 25
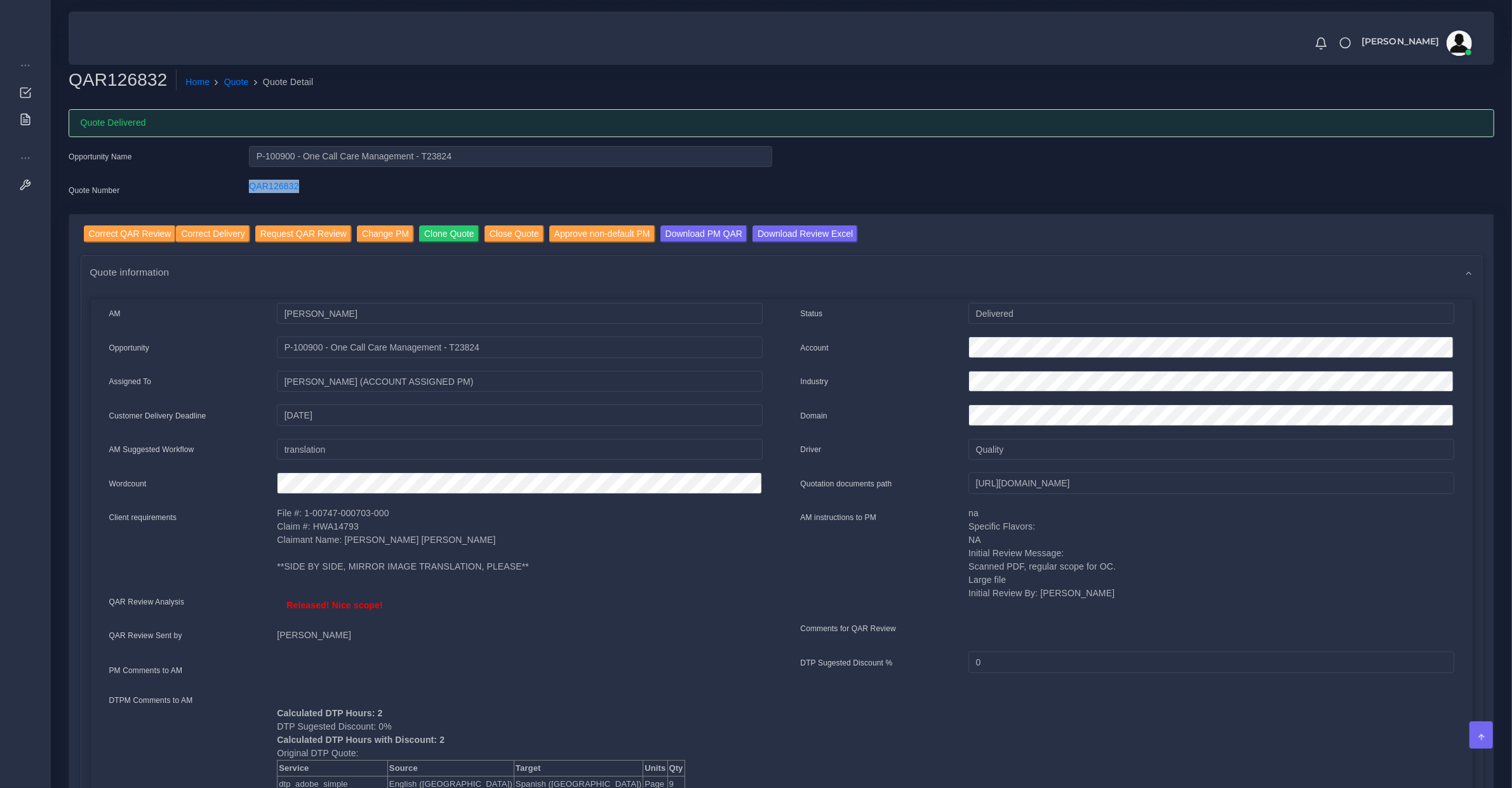
copy link "QAR126832"
